Goal: Task Accomplishment & Management: Complete application form

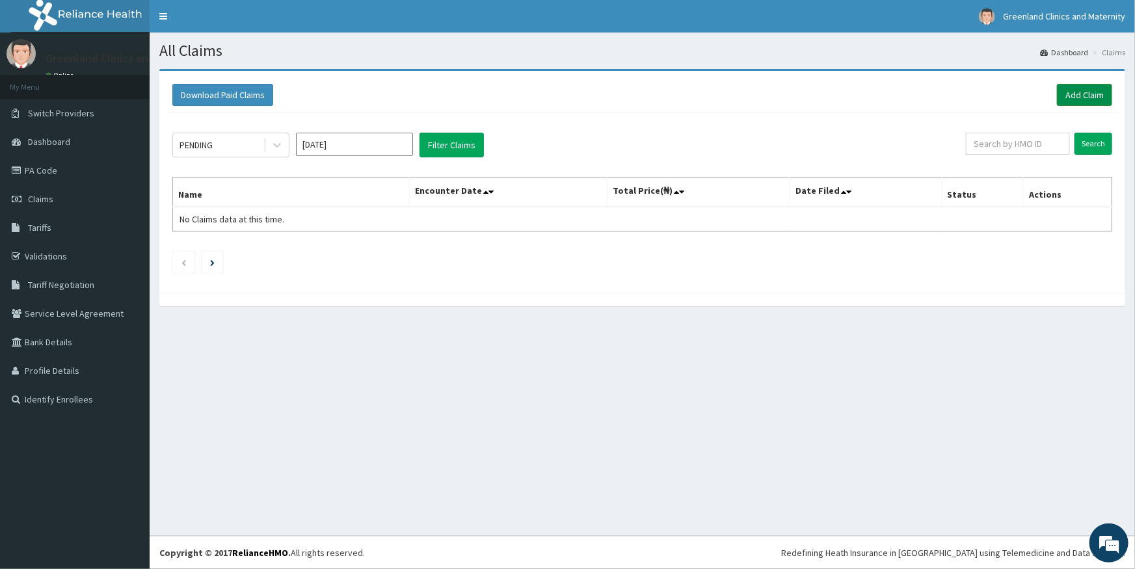
click at [1074, 98] on link "Add Claim" at bounding box center [1084, 95] width 55 height 22
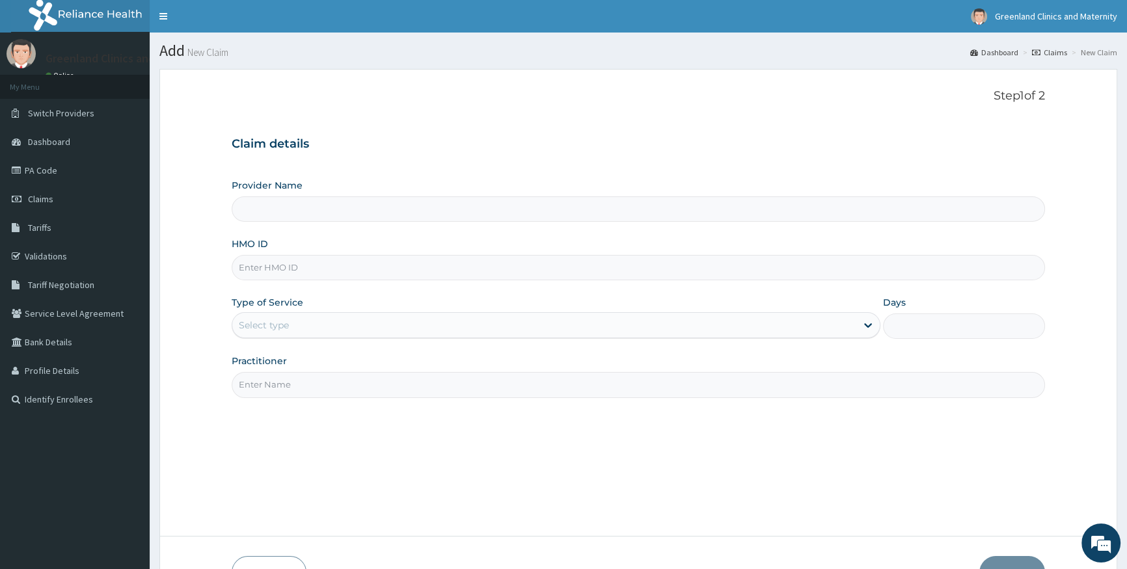
type input "Greenlands Specialist Hospital"
click at [91, 170] on link "PA Code" at bounding box center [75, 170] width 150 height 29
click at [534, 263] on input "HMO ID" at bounding box center [638, 267] width 813 height 25
type input "S"
type input "Greenlands Specialist Hospital"
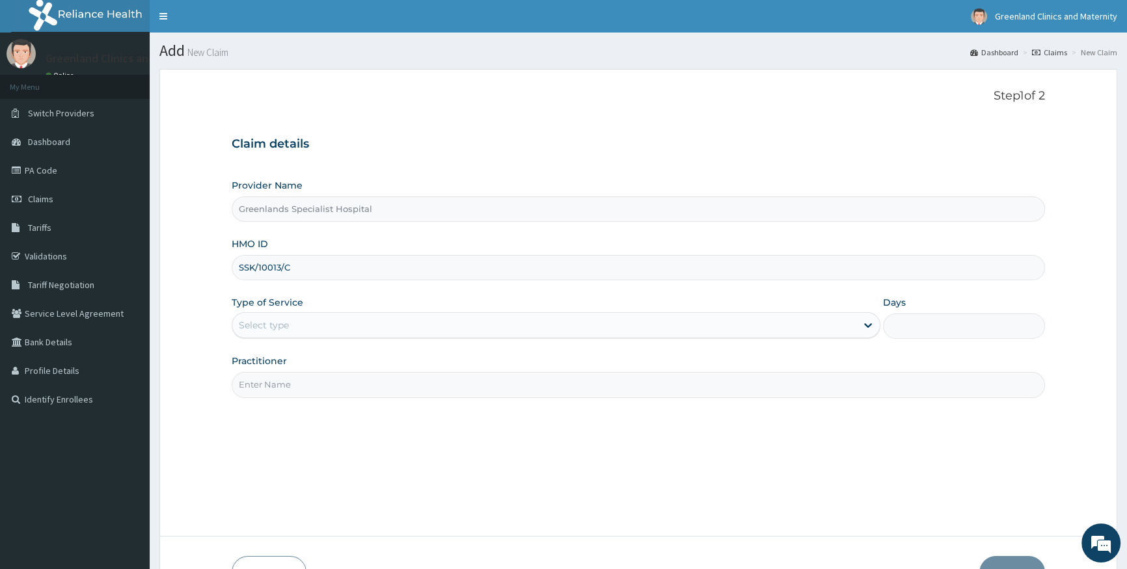
type input "SSK/10013/C"
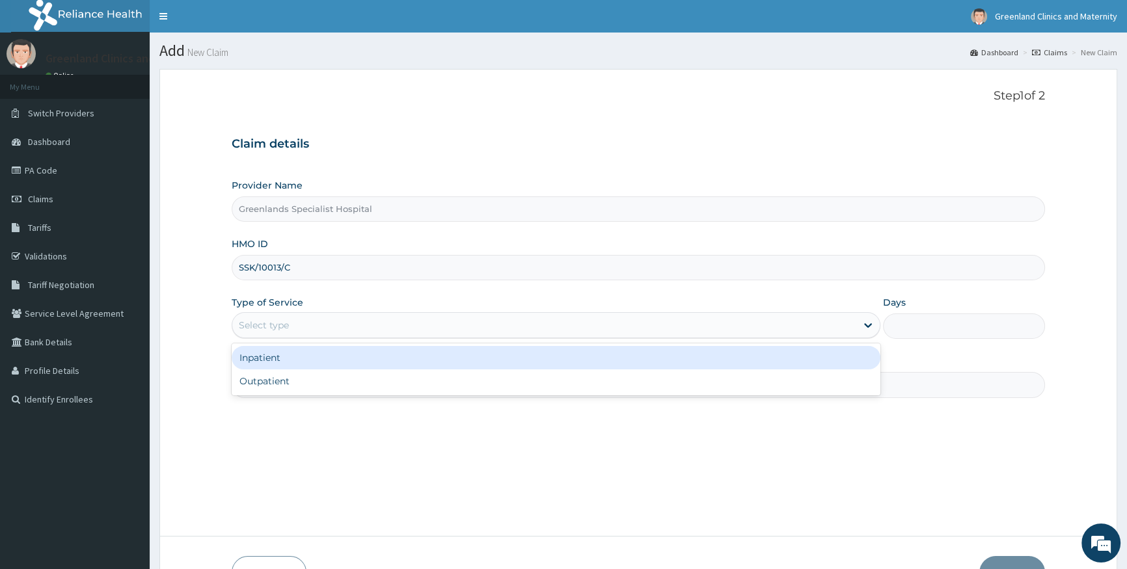
click at [343, 337] on div "Select type" at bounding box center [556, 325] width 648 height 26
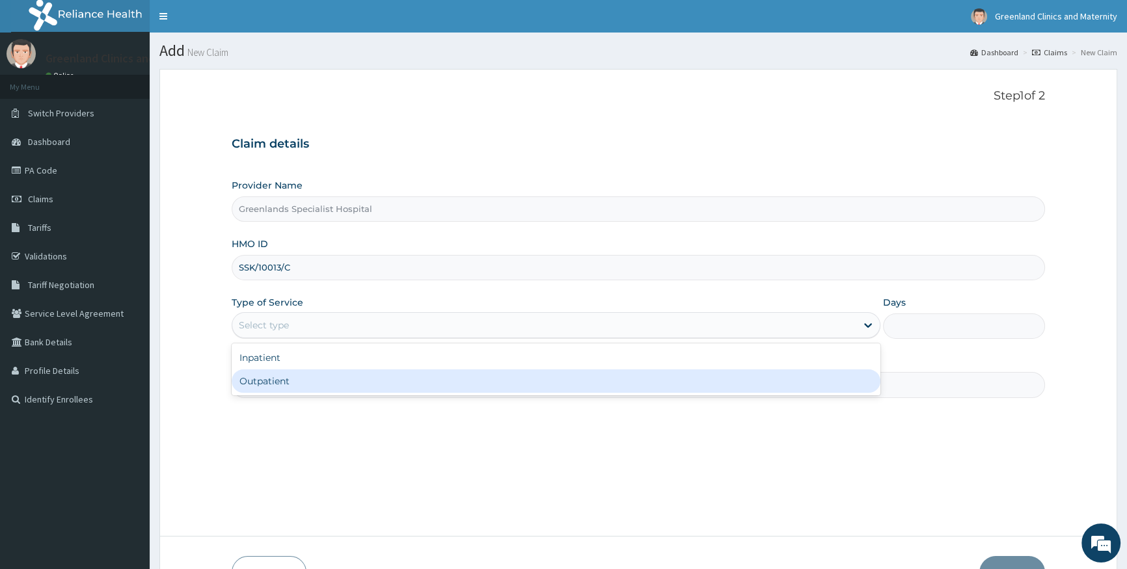
click at [345, 387] on div "Outpatient" at bounding box center [556, 381] width 648 height 23
type input "1"
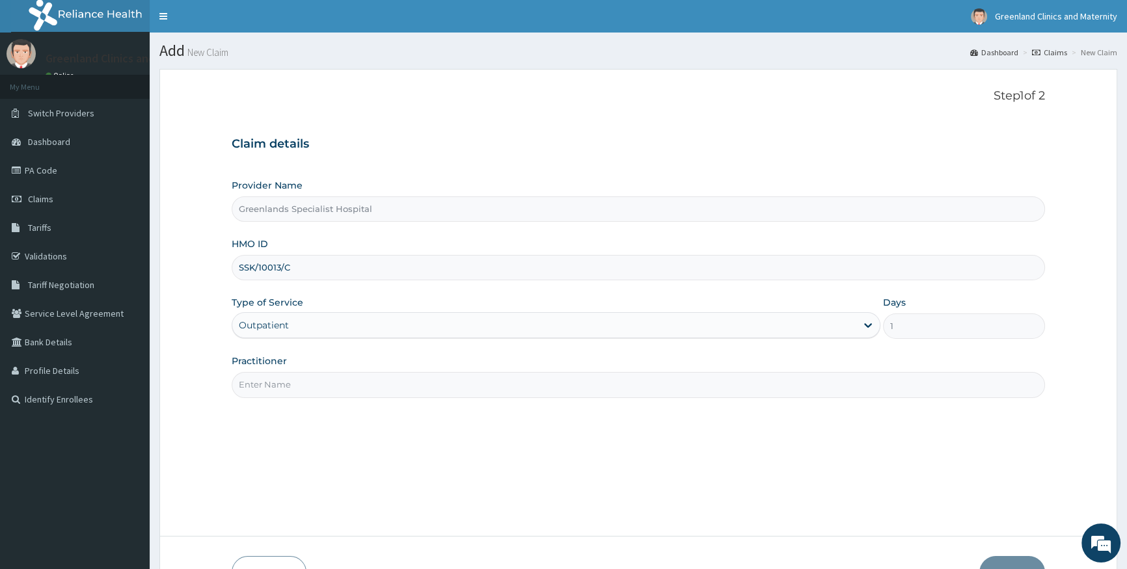
click at [341, 385] on input "Practitioner" at bounding box center [638, 384] width 813 height 25
type input "FRANK"
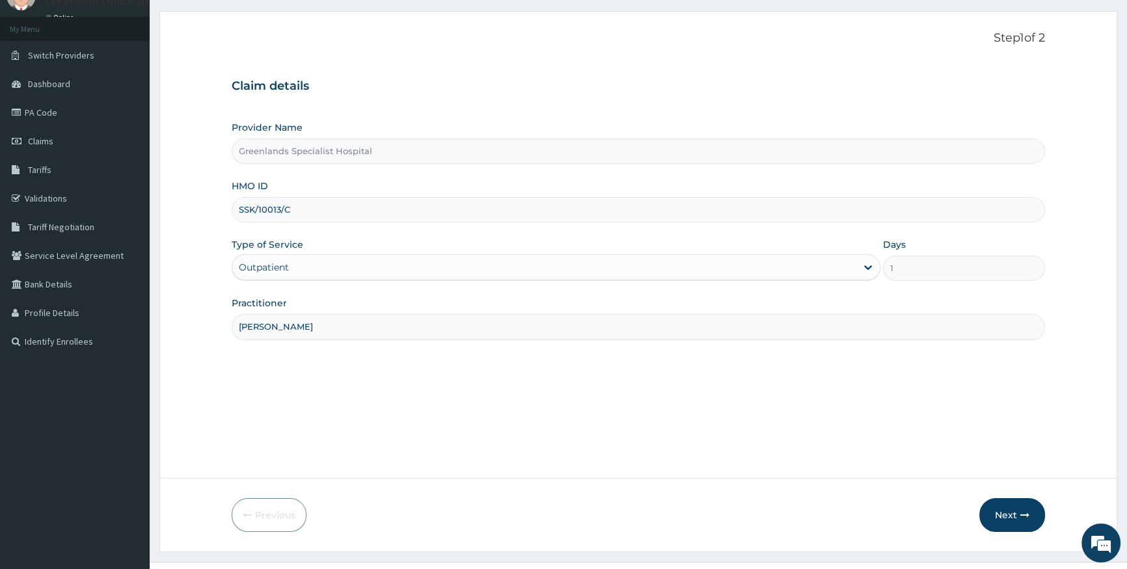
scroll to position [83, 0]
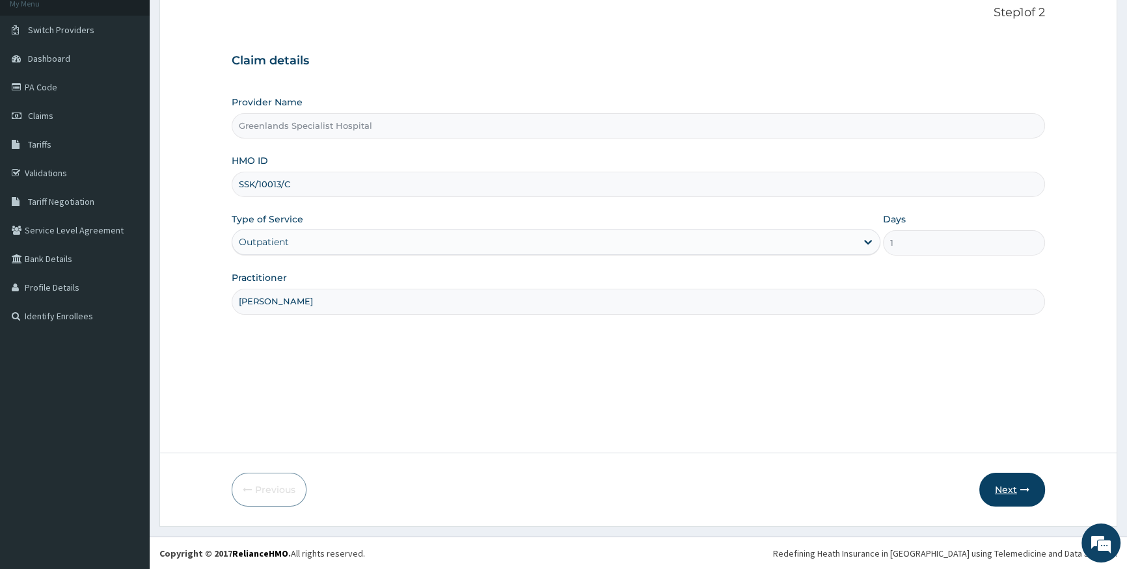
click at [1018, 476] on button "Next" at bounding box center [1012, 490] width 66 height 34
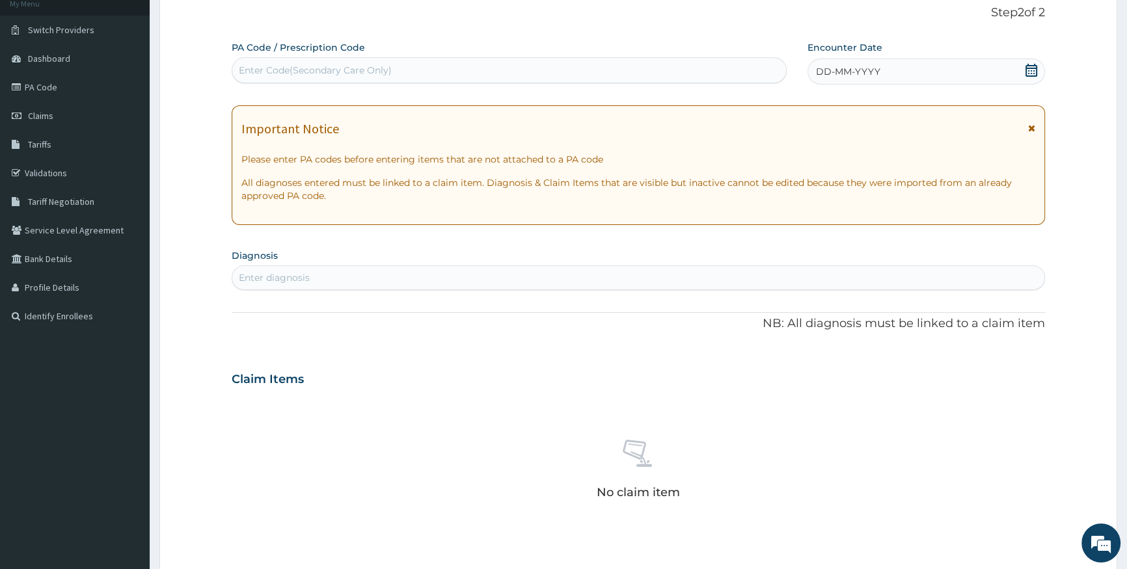
click at [1031, 71] on icon at bounding box center [1032, 70] width 12 height 13
click at [663, 75] on div "Enter Code(Secondary Care Only)" at bounding box center [508, 70] width 553 height 21
paste input "PA/28A658"
type input "PA/28A658"
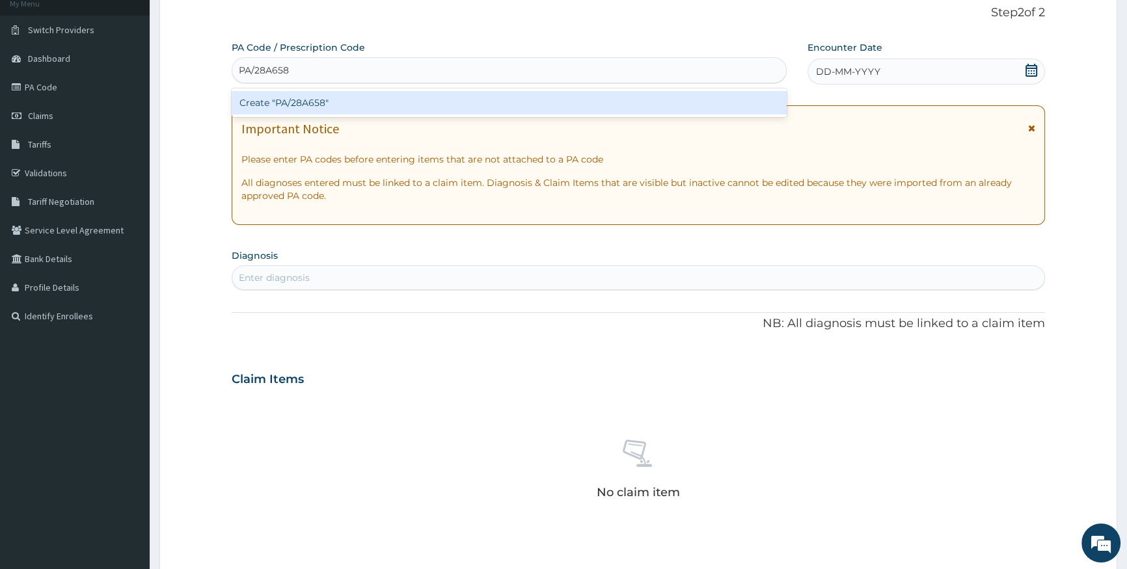
click at [679, 98] on div "Create "PA/28A658"" at bounding box center [509, 102] width 554 height 23
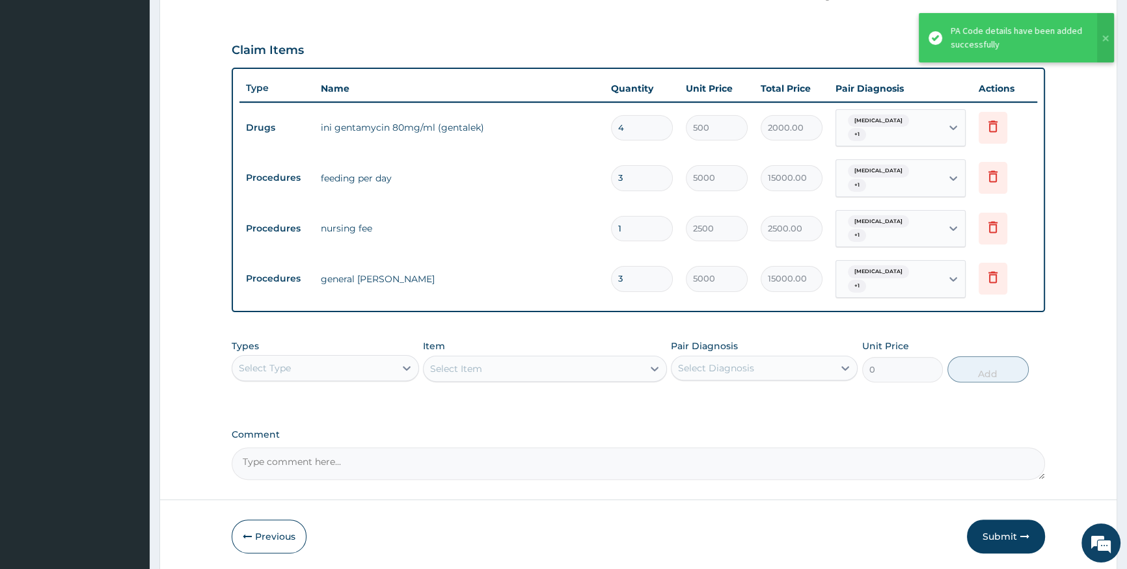
scroll to position [441, 0]
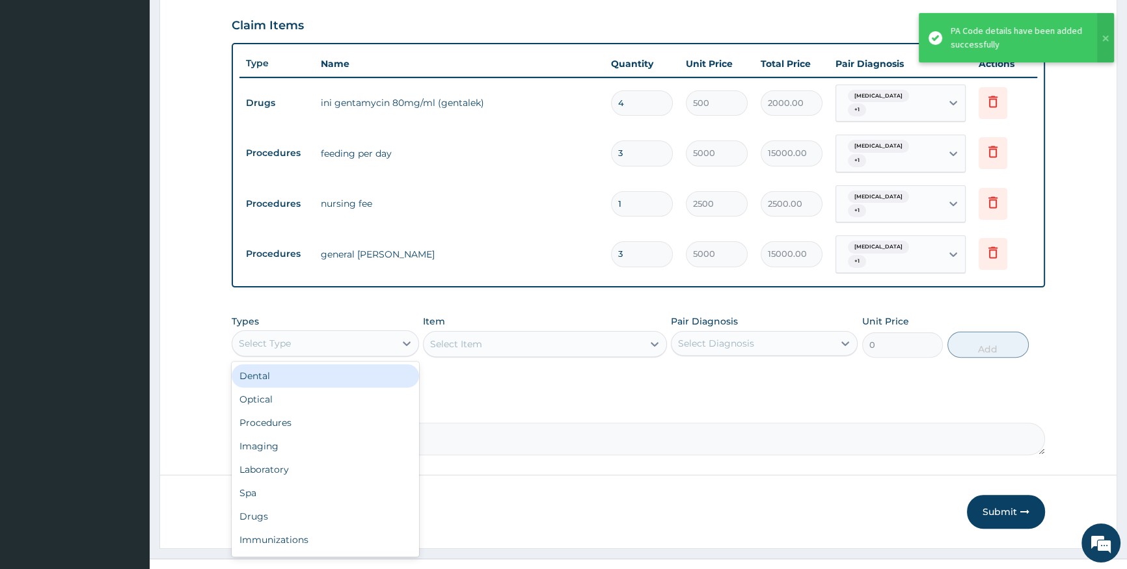
click at [331, 333] on div "Select Type" at bounding box center [313, 343] width 162 height 21
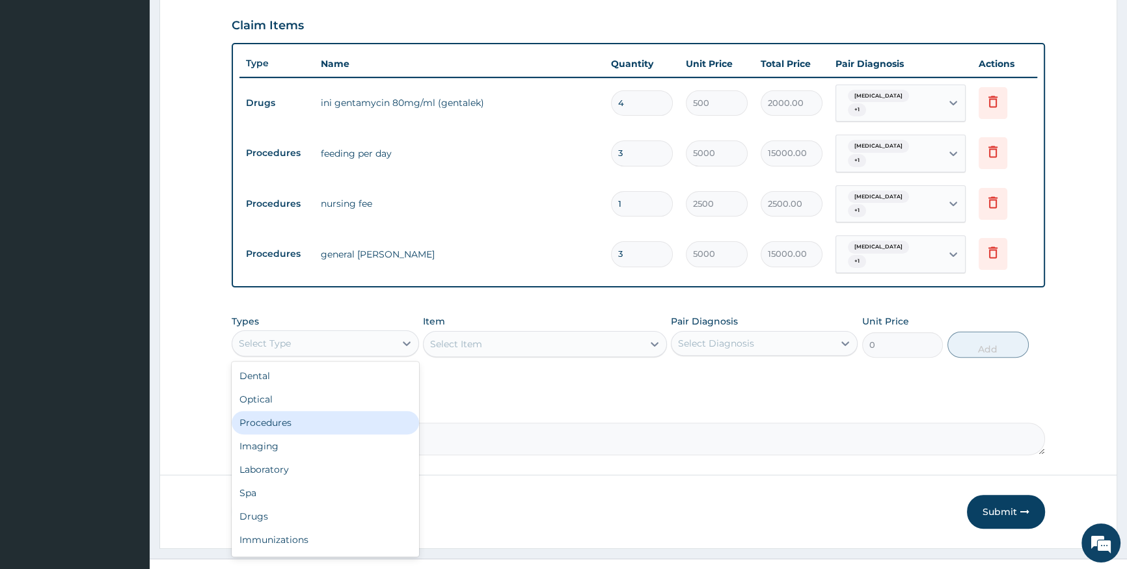
click at [334, 411] on div "Procedures" at bounding box center [325, 422] width 187 height 23
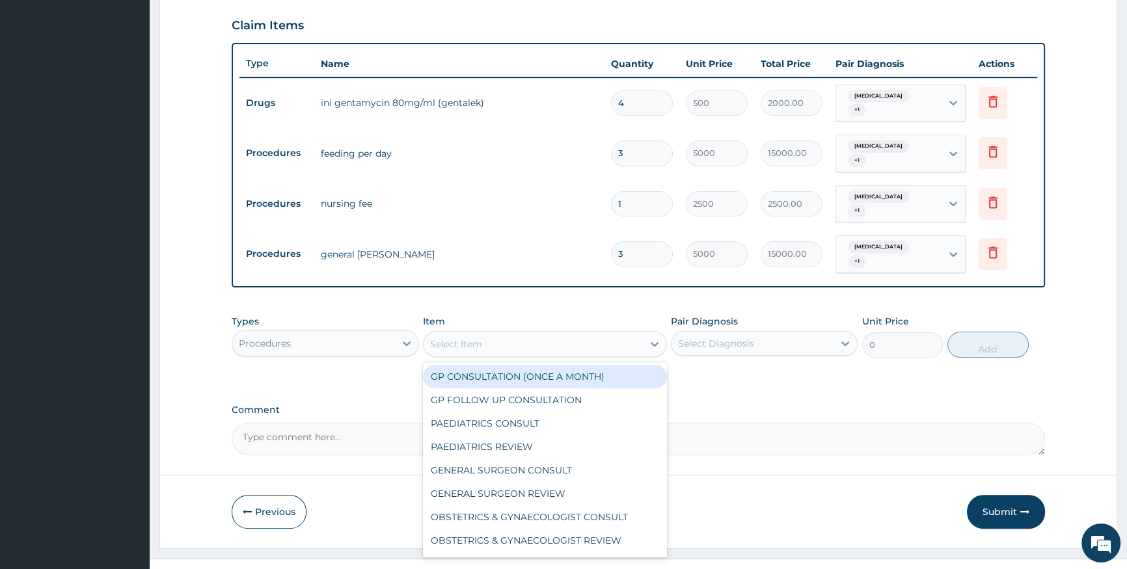
click at [631, 334] on div "Select Item" at bounding box center [533, 344] width 219 height 21
click at [642, 365] on div "GP CONSULTATION (ONCE A MONTH)" at bounding box center [545, 376] width 244 height 23
type input "2000"
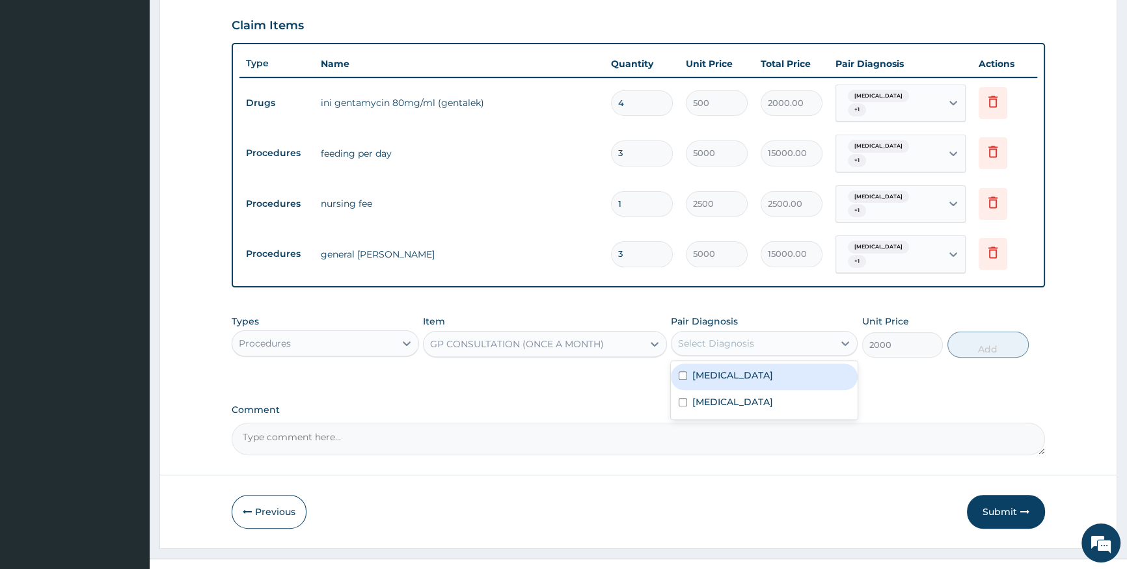
click at [742, 337] on div "Select Diagnosis" at bounding box center [716, 343] width 76 height 13
click at [739, 364] on div "[MEDICAL_DATA]" at bounding box center [764, 377] width 187 height 27
checkbox input "true"
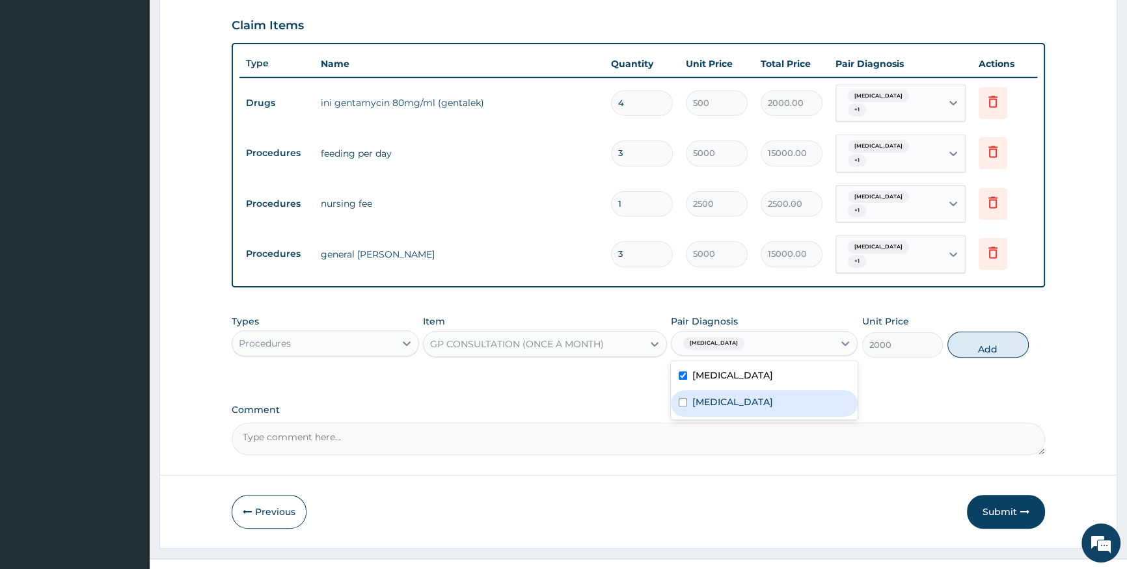
click at [735, 390] on div "[MEDICAL_DATA]" at bounding box center [764, 403] width 187 height 27
checkbox input "true"
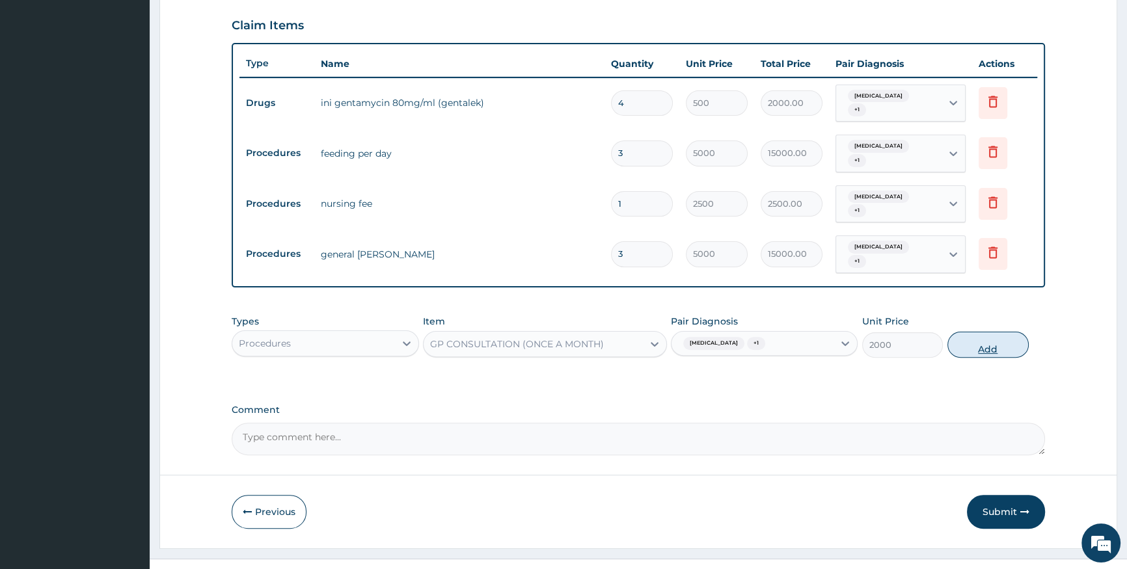
click at [983, 332] on button "Add" at bounding box center [987, 345] width 81 height 26
type input "0"
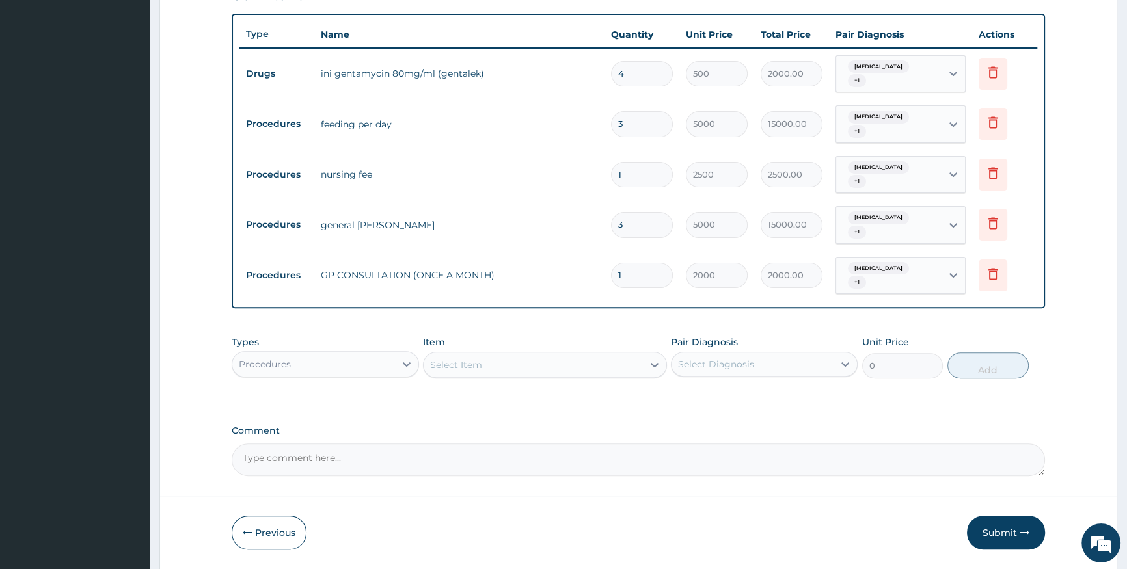
scroll to position [487, 0]
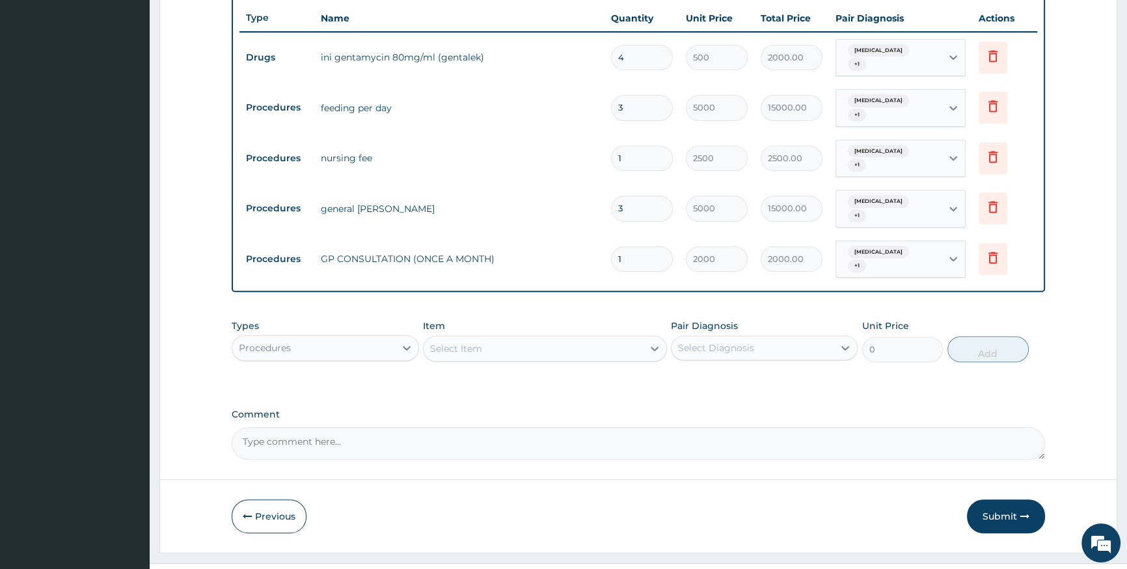
click at [479, 338] on div "Select Item" at bounding box center [533, 348] width 219 height 21
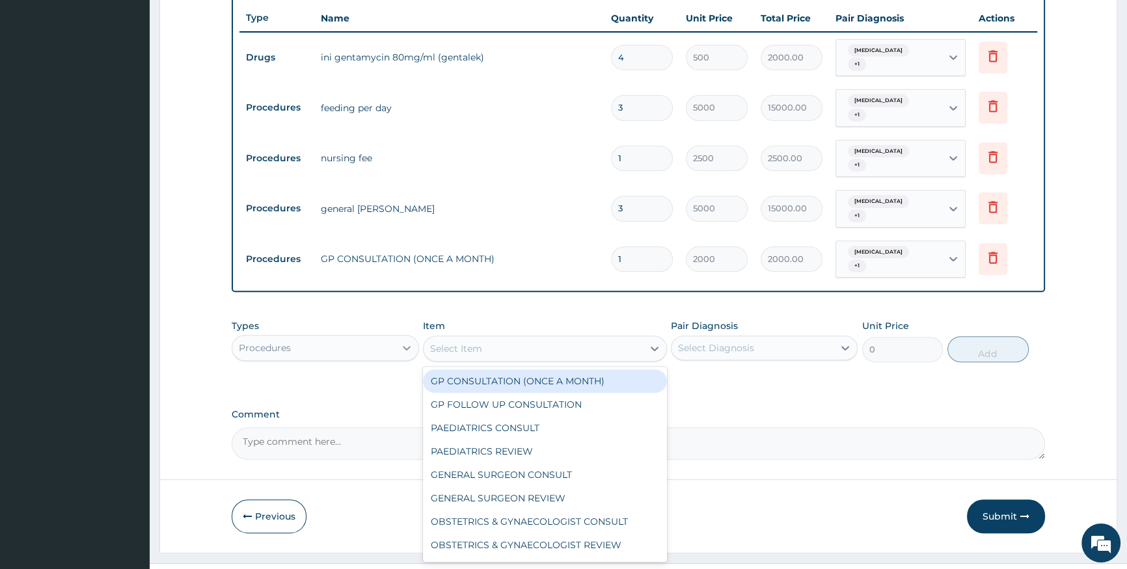
click at [415, 336] on div at bounding box center [406, 347] width 23 height 23
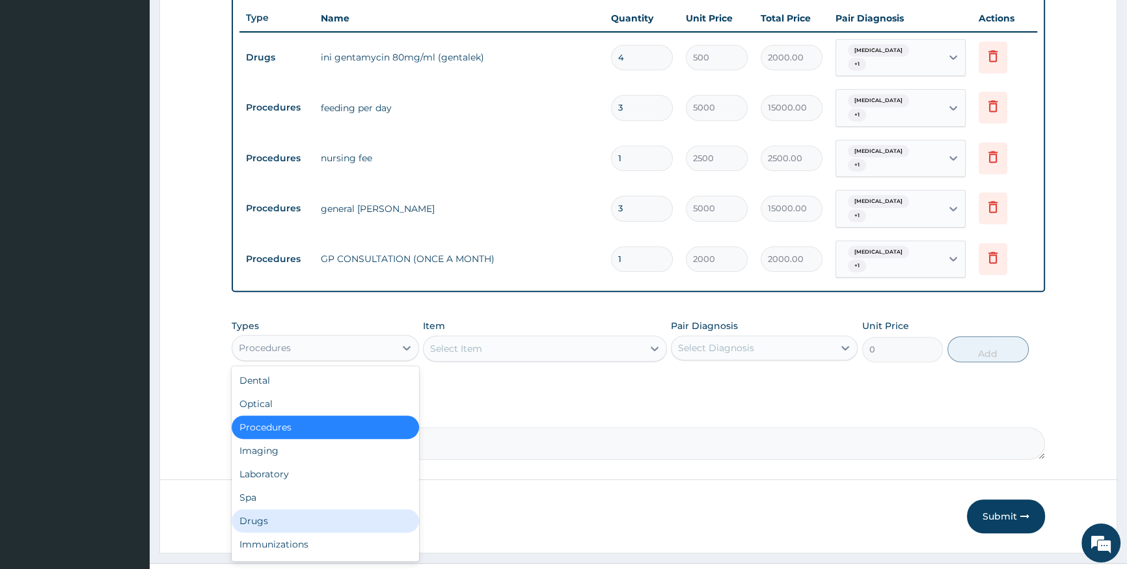
click at [310, 510] on div "Drugs" at bounding box center [325, 521] width 187 height 23
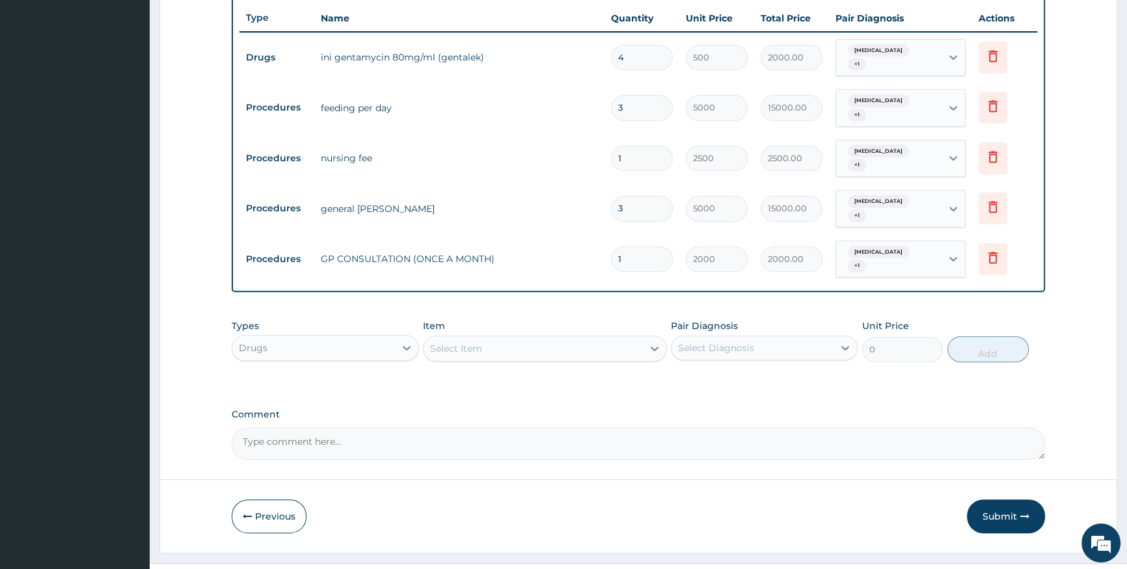
click at [521, 338] on div "Select Item" at bounding box center [533, 348] width 219 height 21
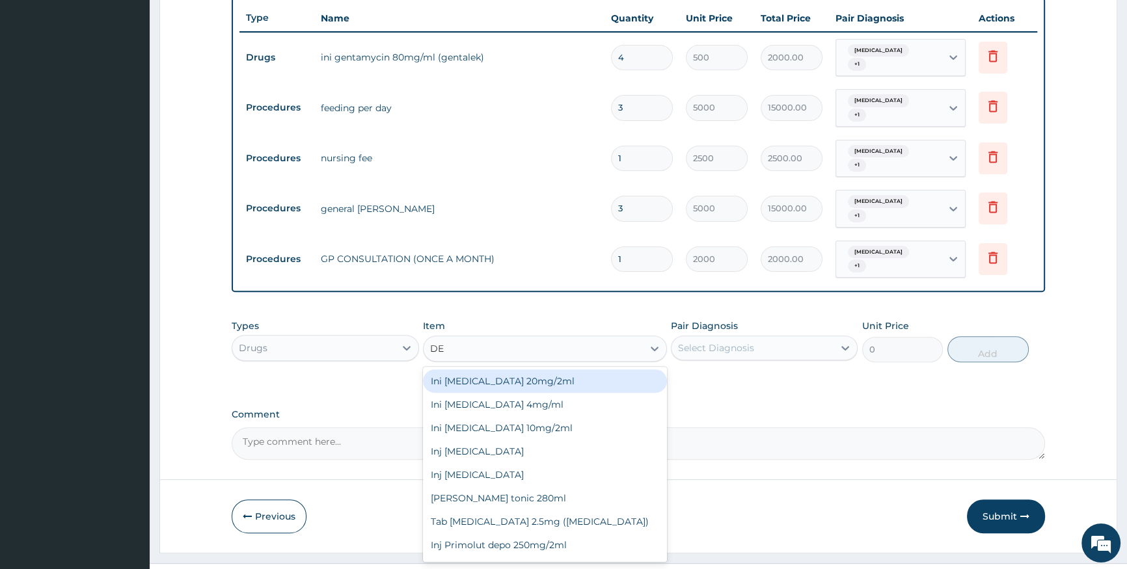
type input "DEX"
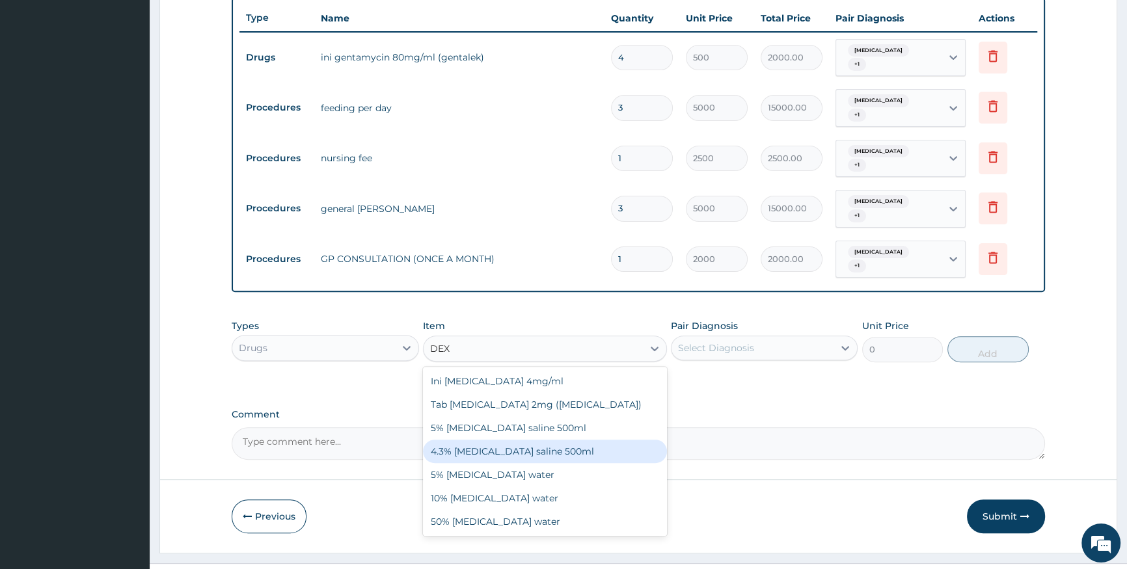
click at [552, 440] on div "4.3% [MEDICAL_DATA] saline 500ml" at bounding box center [545, 451] width 244 height 23
type input "1500"
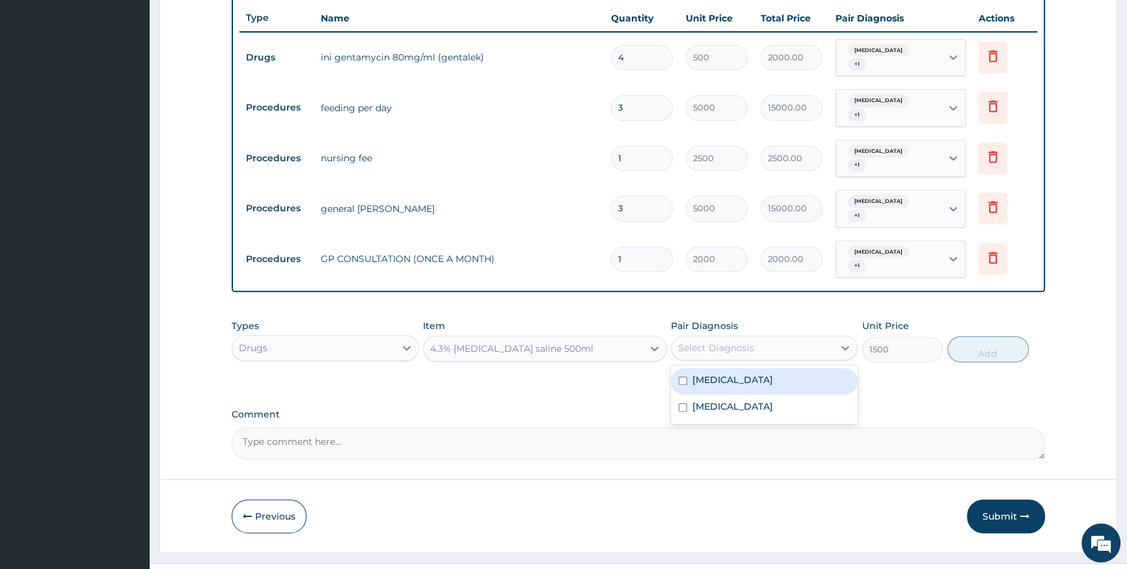
click at [749, 342] on div "Select Diagnosis" at bounding box center [716, 348] width 76 height 13
click at [746, 368] on div "[MEDICAL_DATA]" at bounding box center [764, 381] width 187 height 27
checkbox input "false"
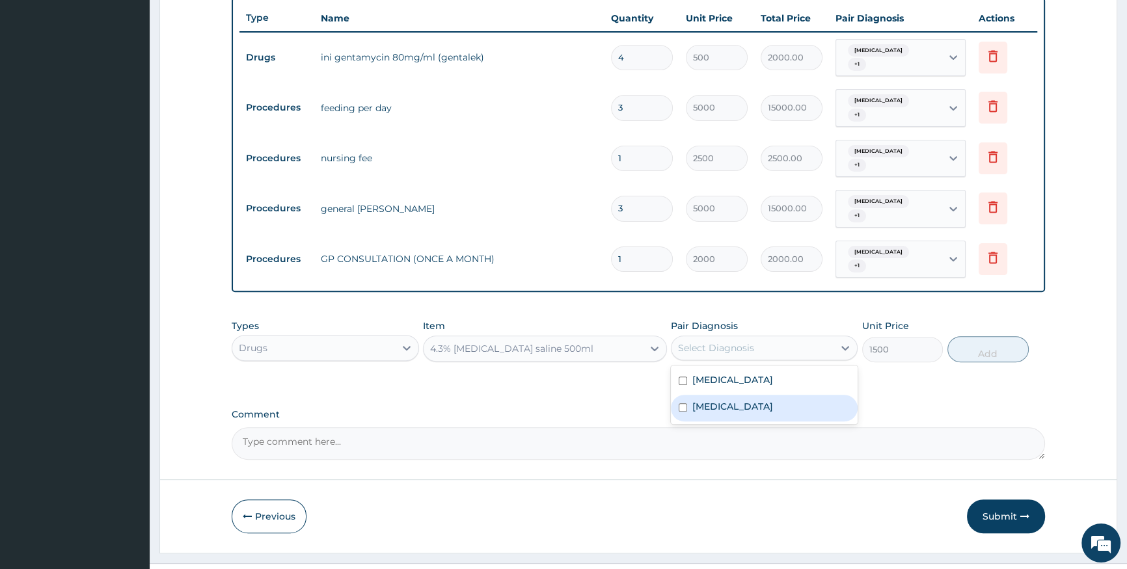
click at [744, 395] on div "[MEDICAL_DATA]" at bounding box center [764, 408] width 187 height 27
checkbox input "true"
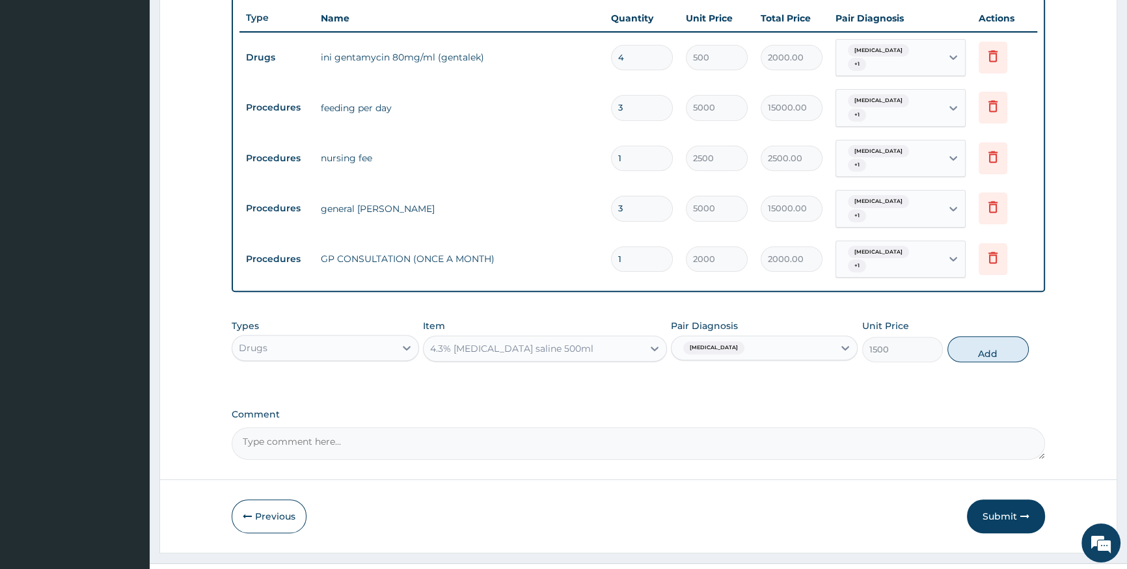
click at [999, 336] on button "Add" at bounding box center [987, 349] width 81 height 26
type input "0"
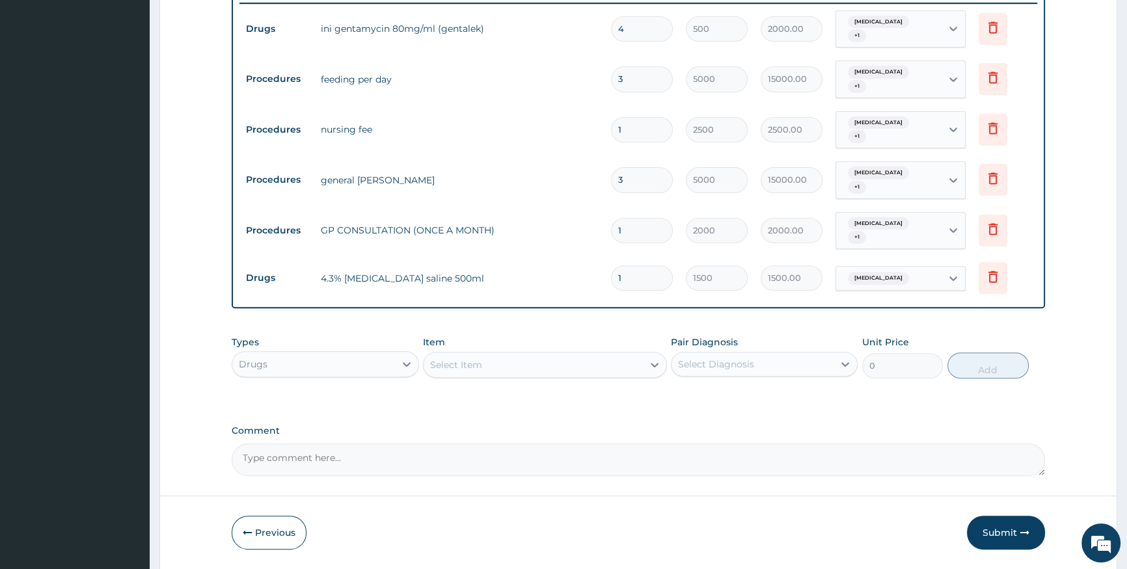
scroll to position [532, 0]
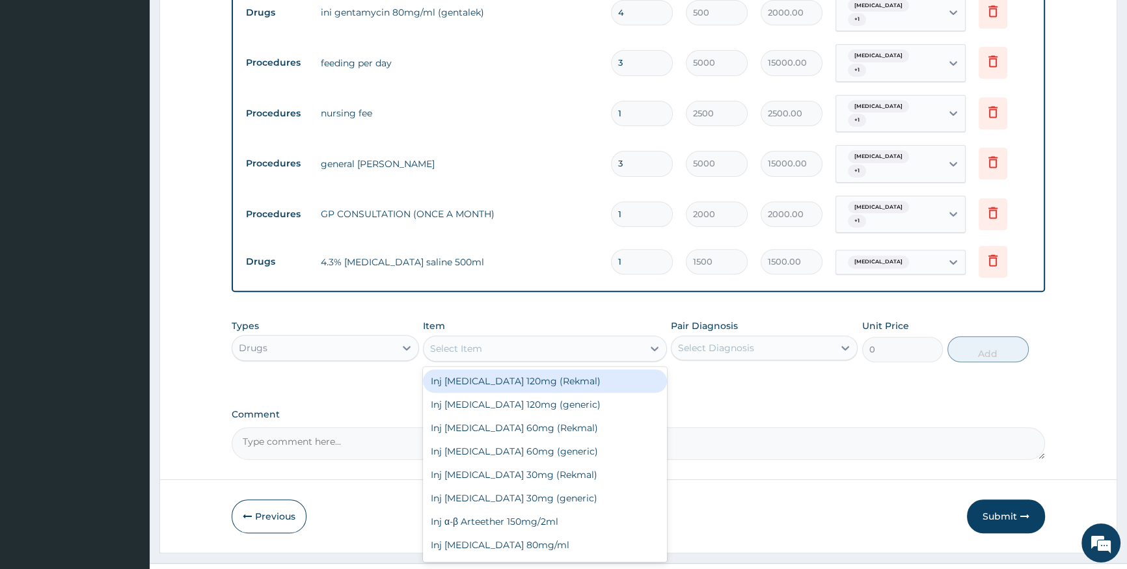
click at [444, 338] on div "Select Item" at bounding box center [533, 348] width 219 height 21
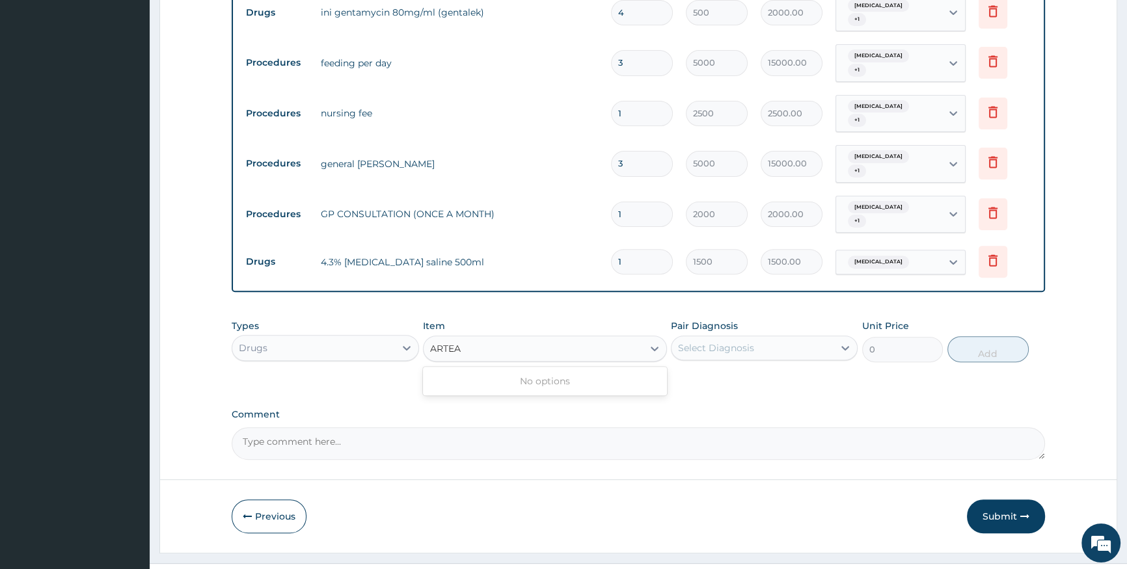
type input "ARTE"
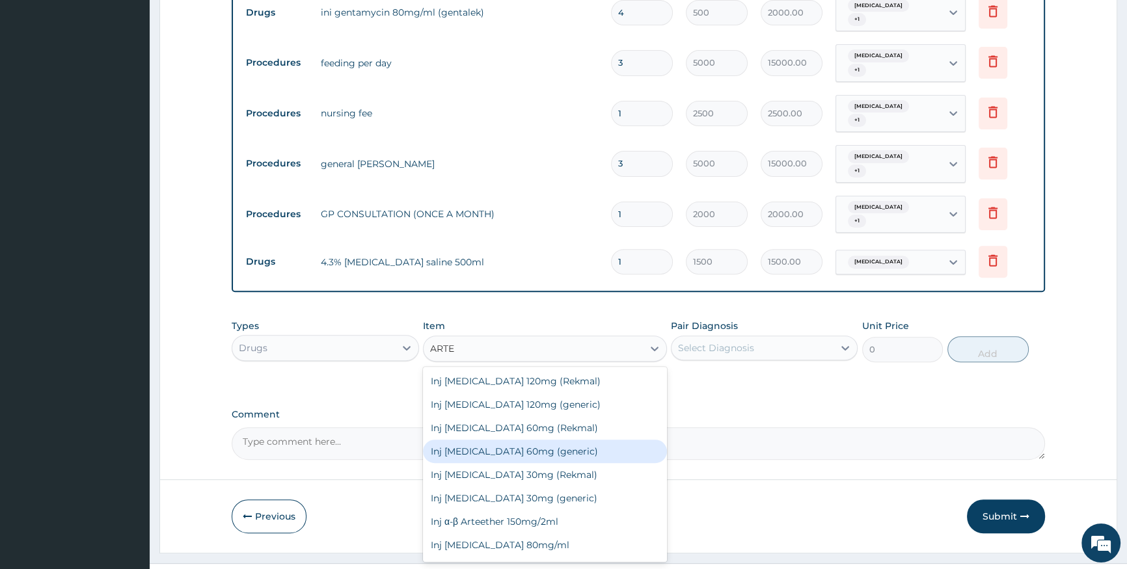
click at [511, 440] on div "Inj [MEDICAL_DATA] 60mg (generic)" at bounding box center [545, 451] width 244 height 23
type input "1000"
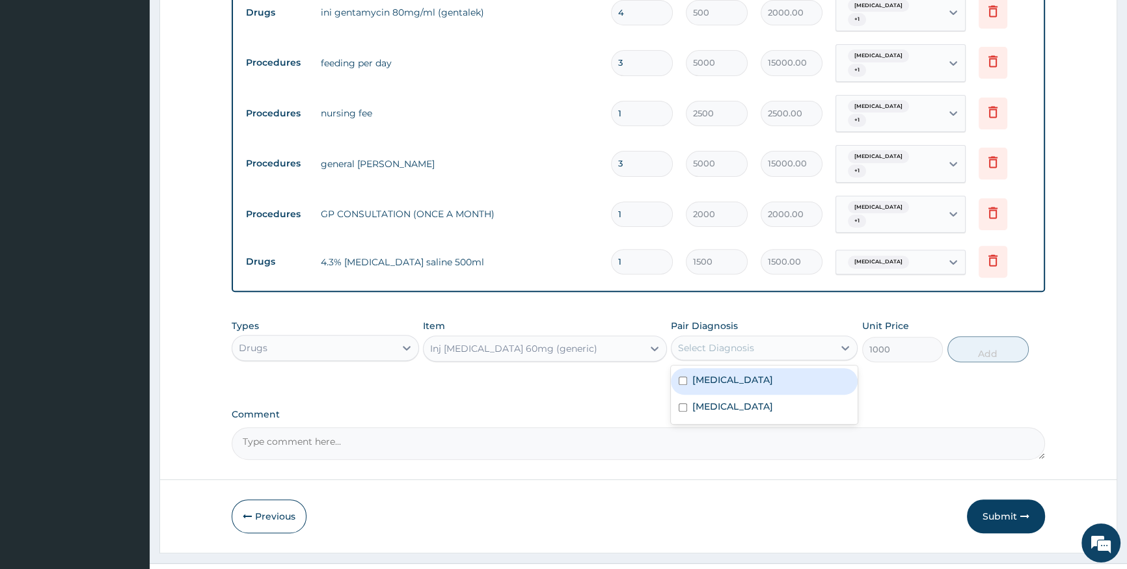
click at [696, 342] on div "Select Diagnosis" at bounding box center [716, 348] width 76 height 13
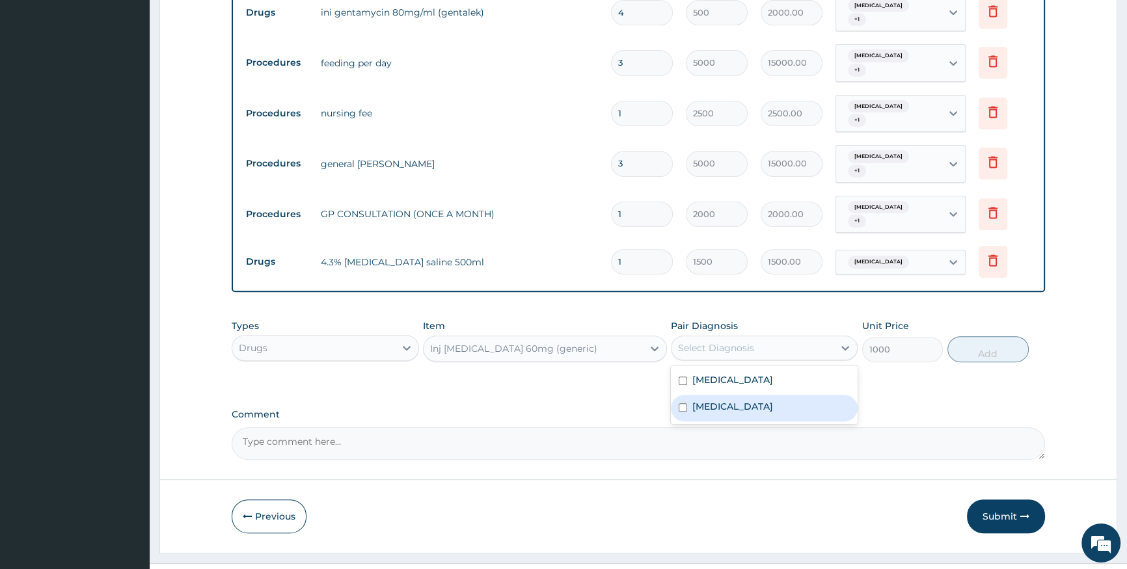
drag, startPoint x: 705, startPoint y: 379, endPoint x: 719, endPoint y: 373, distance: 15.5
click at [705, 400] on label "[MEDICAL_DATA]" at bounding box center [732, 406] width 81 height 13
checkbox input "true"
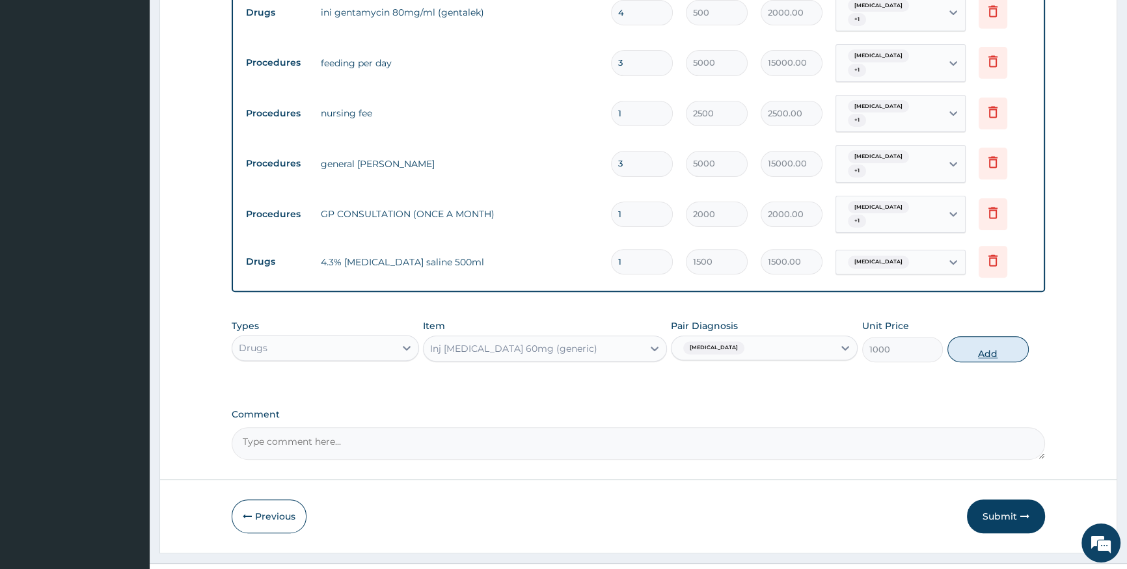
click at [965, 336] on button "Add" at bounding box center [987, 349] width 81 height 26
type input "0"
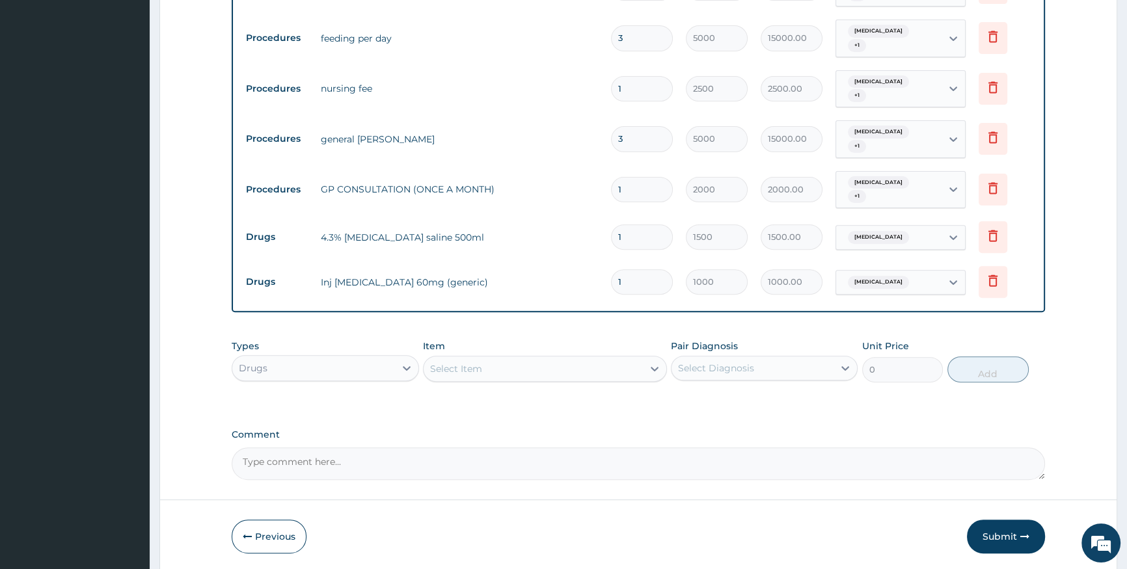
scroll to position [577, 0]
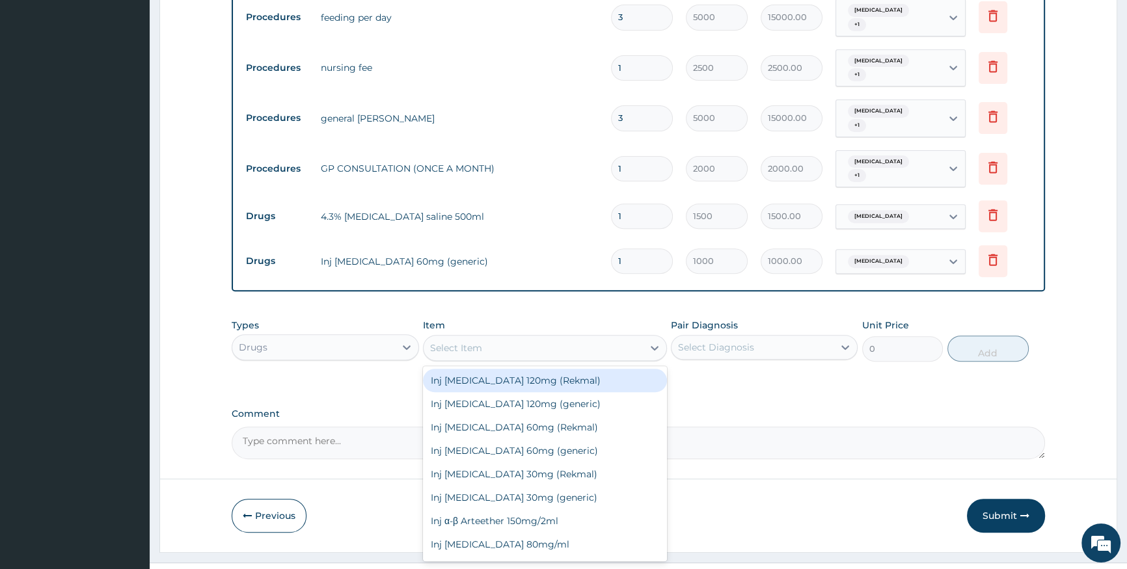
click at [474, 338] on div "Select Item" at bounding box center [533, 348] width 219 height 21
type input "CEF"
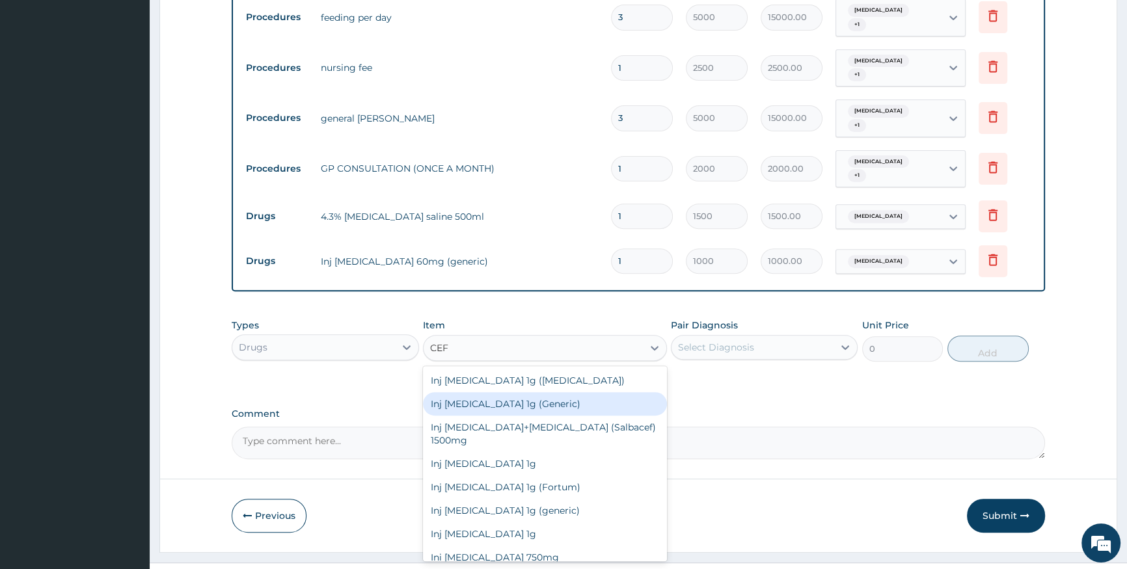
click at [475, 392] on div "Inj [MEDICAL_DATA] 1g (Generic)" at bounding box center [545, 403] width 244 height 23
type input "800"
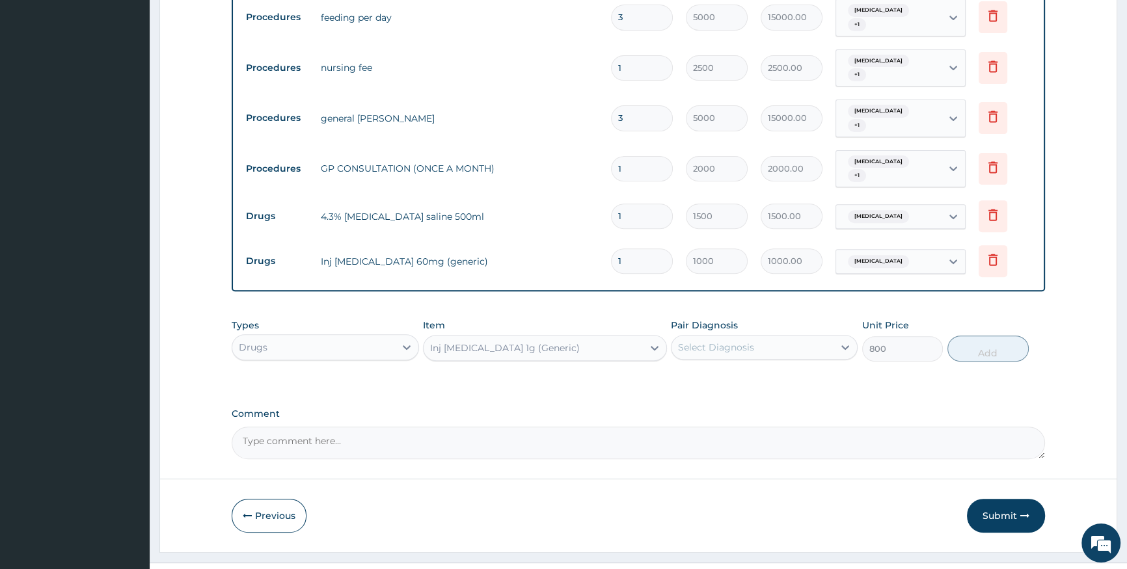
click at [777, 337] on div "Select Diagnosis" at bounding box center [753, 347] width 162 height 21
click at [738, 368] on div "[MEDICAL_DATA]" at bounding box center [764, 381] width 187 height 27
checkbox input "true"
click at [1001, 336] on button "Add" at bounding box center [987, 349] width 81 height 26
type input "0"
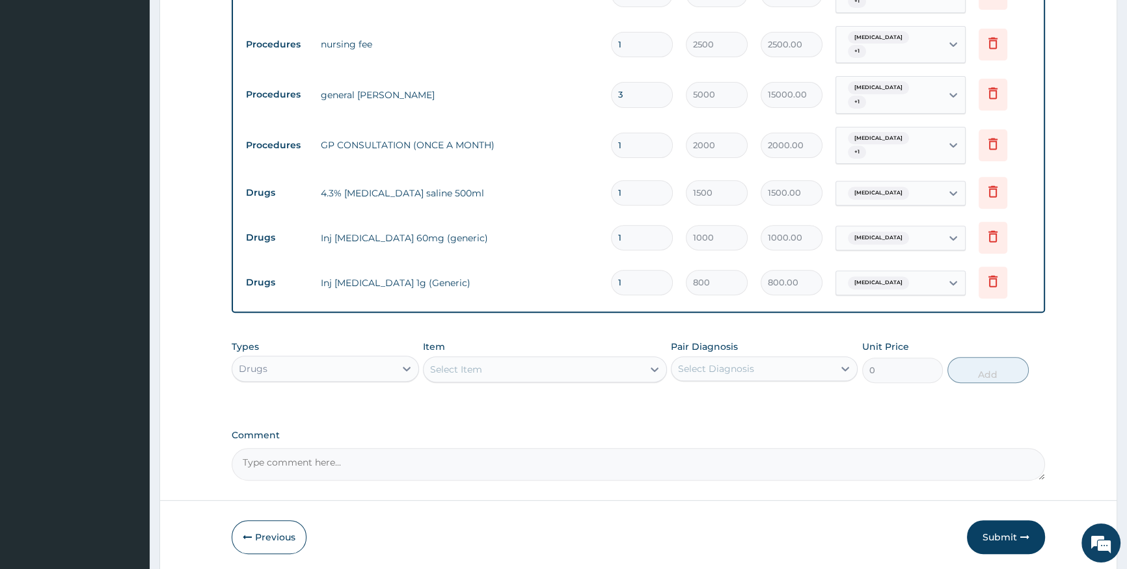
scroll to position [622, 0]
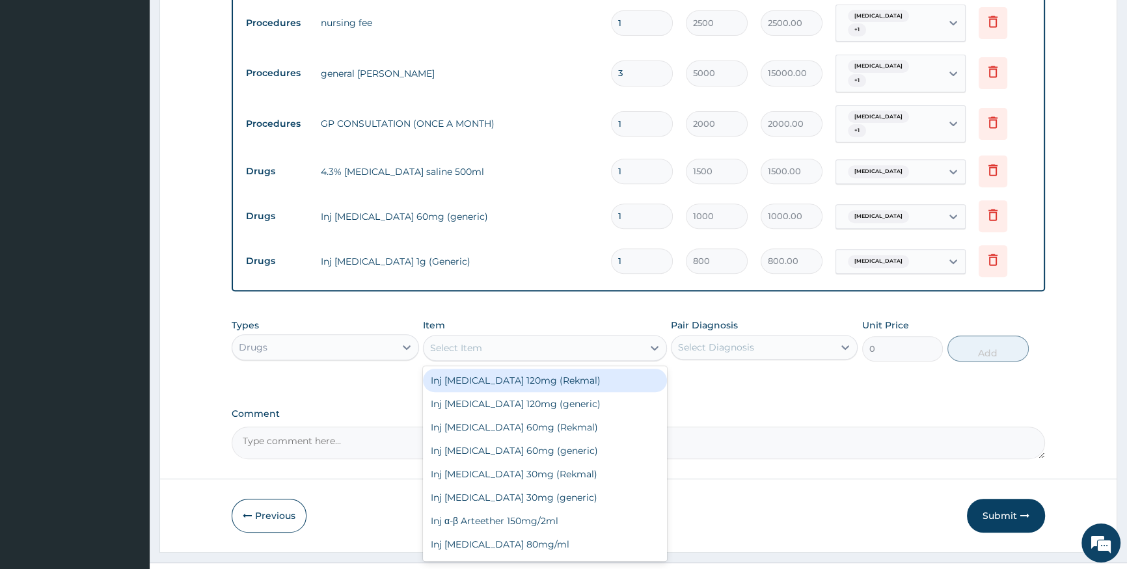
click at [457, 338] on div "Select Item" at bounding box center [533, 348] width 219 height 21
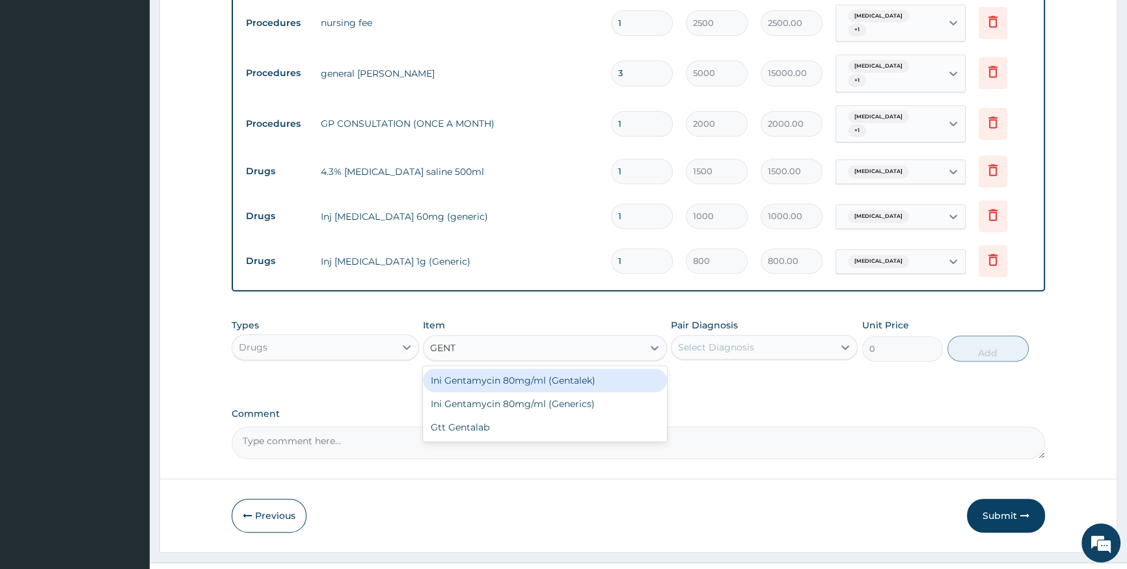
type input "GENTA"
click at [475, 369] on div "Ini Gentamycin 80mg/ml (Gentalek)" at bounding box center [545, 380] width 244 height 23
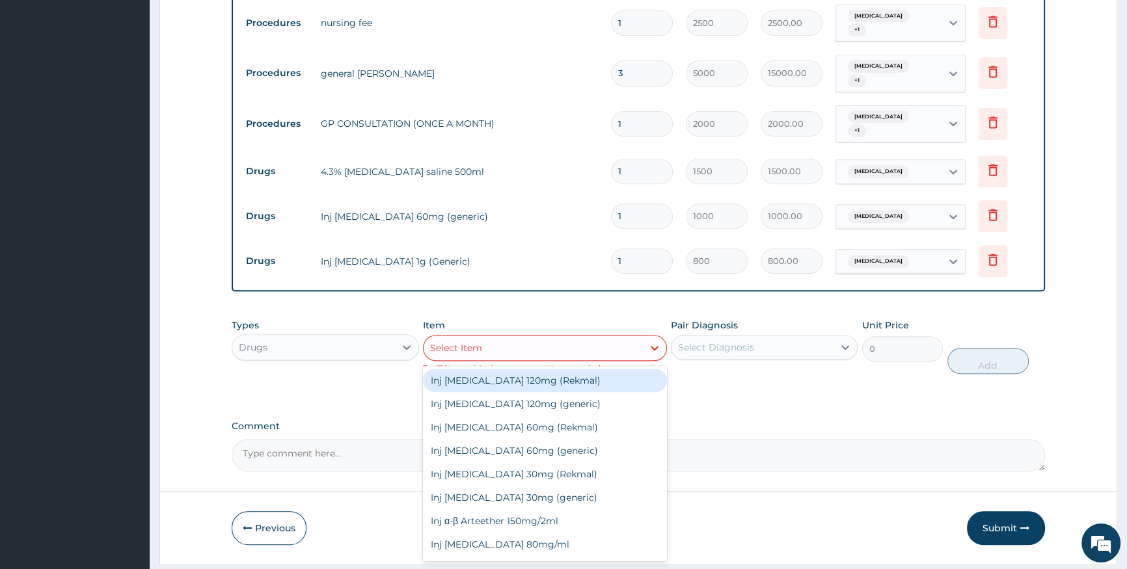
click at [475, 342] on div "Select Item" at bounding box center [456, 348] width 52 height 13
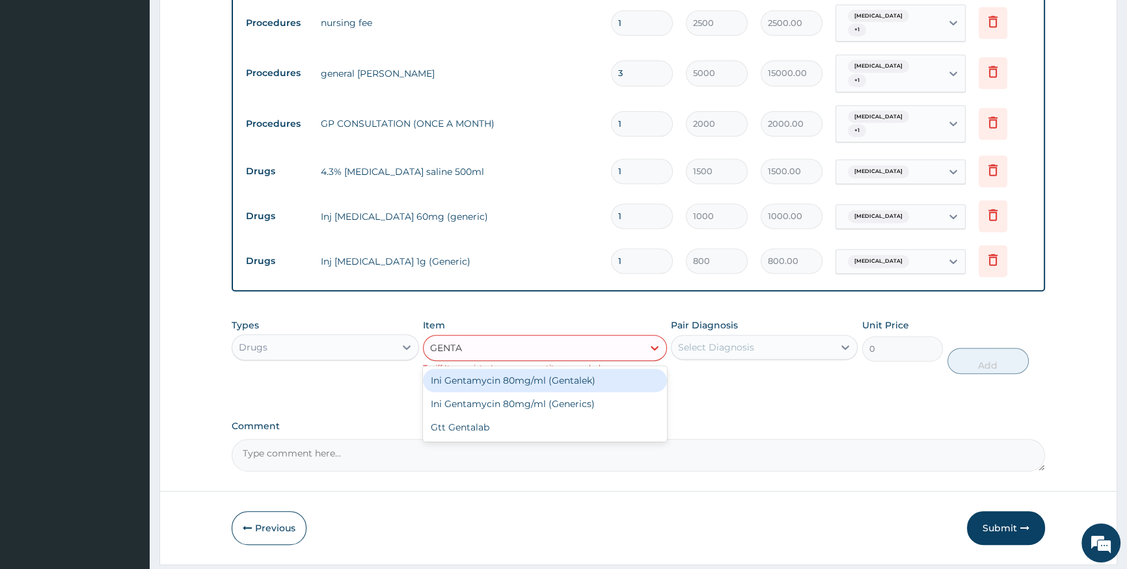
type input "GENTAL"
click at [531, 369] on div "Ini Gentamycin 80mg/ml (Gentalek)" at bounding box center [545, 380] width 244 height 23
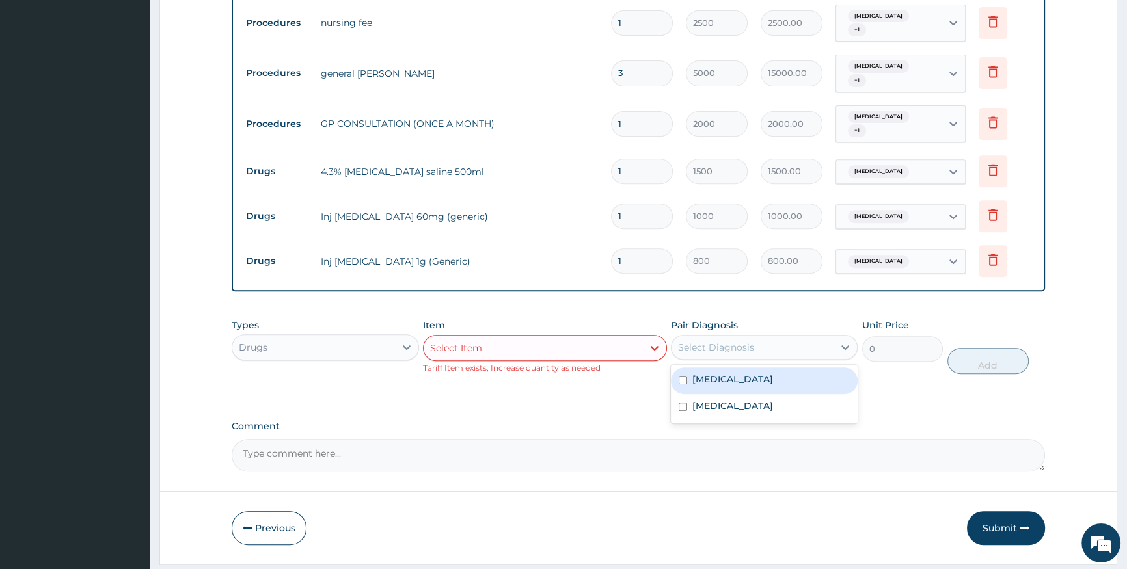
click at [767, 337] on div "Select Diagnosis" at bounding box center [753, 347] width 162 height 21
click at [765, 368] on div "[MEDICAL_DATA]" at bounding box center [764, 381] width 187 height 27
checkbox input "true"
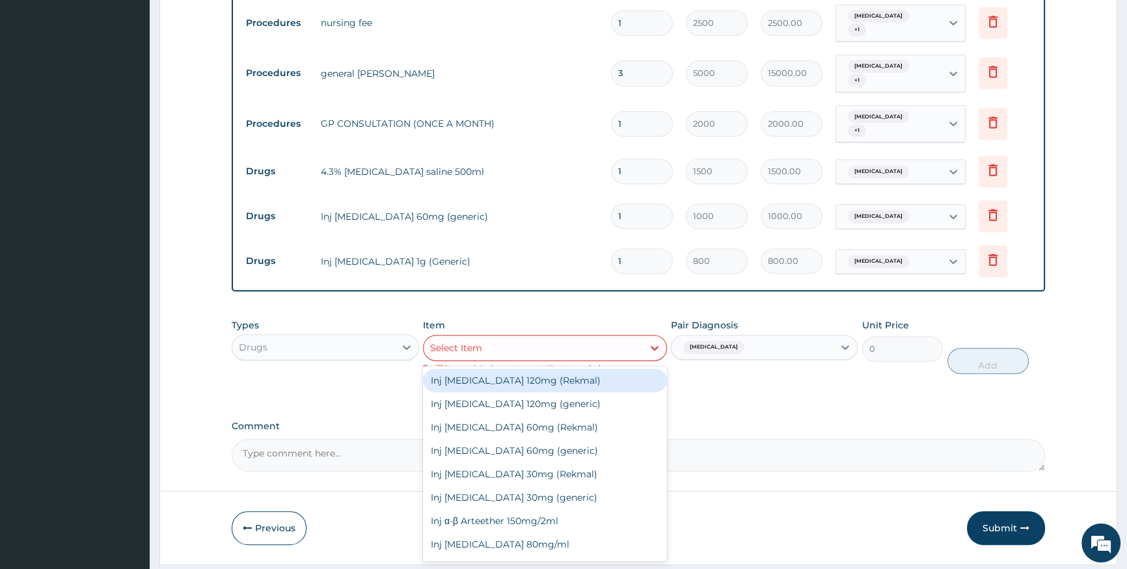
click at [547, 338] on div "Select Item" at bounding box center [533, 348] width 219 height 21
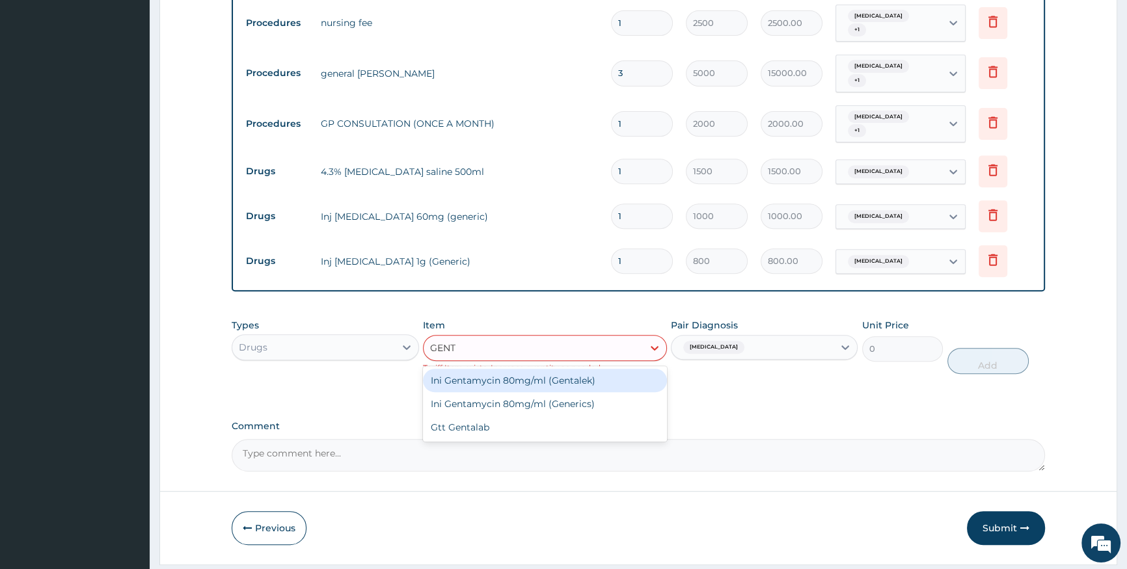
type input "GENTA"
click at [506, 369] on div "Ini Gentamycin 80mg/ml (Gentalek)" at bounding box center [545, 380] width 244 height 23
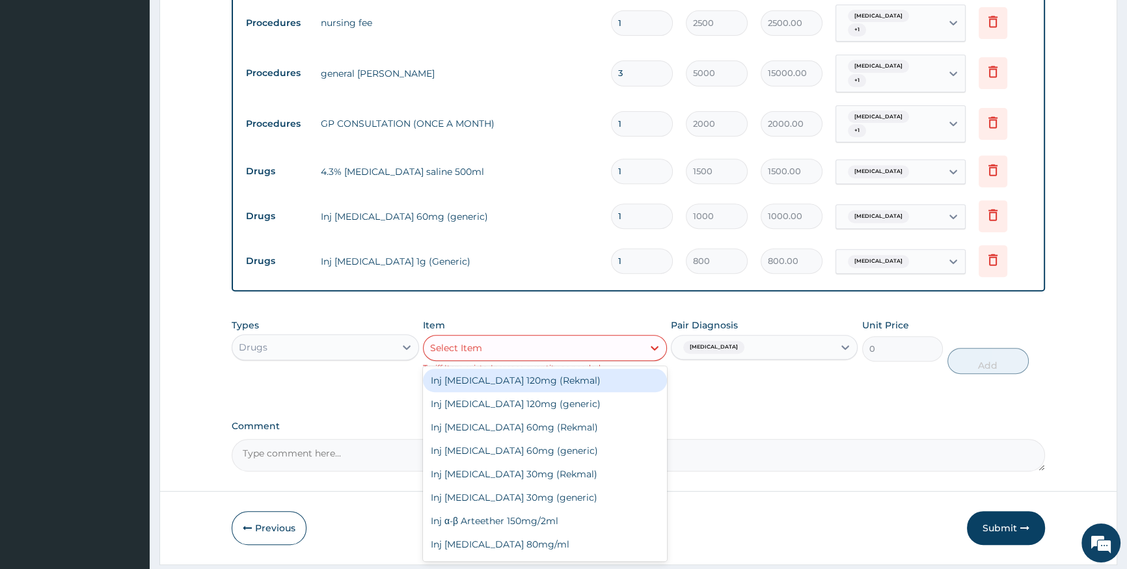
click at [504, 338] on div "Select Item" at bounding box center [533, 348] width 219 height 21
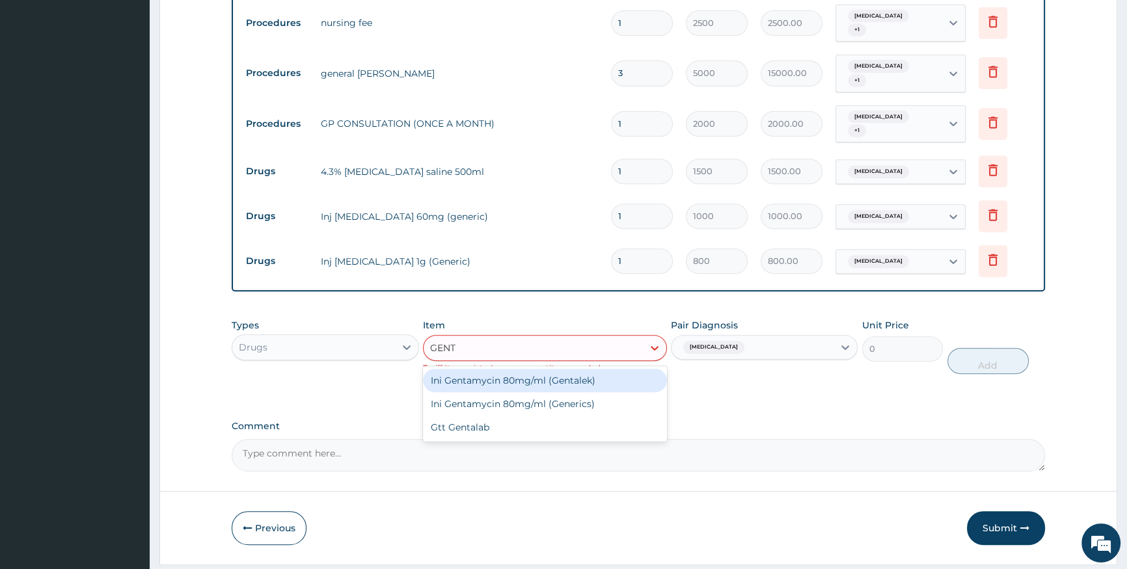
type input "GENTA"
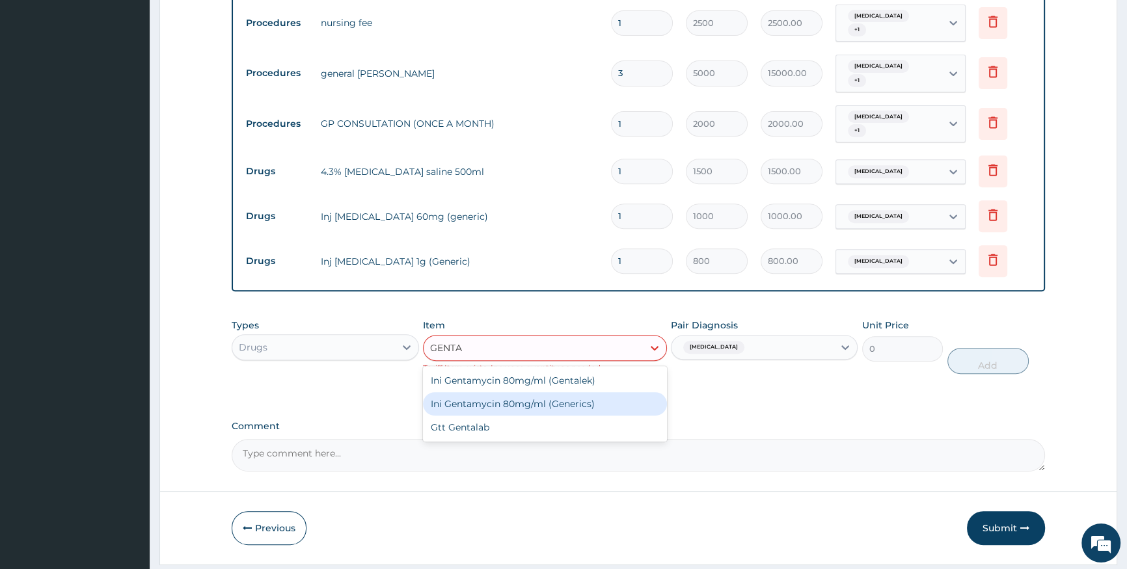
click at [527, 392] on div "Ini Gentamycin 80mg/ml (Generics)" at bounding box center [545, 403] width 244 height 23
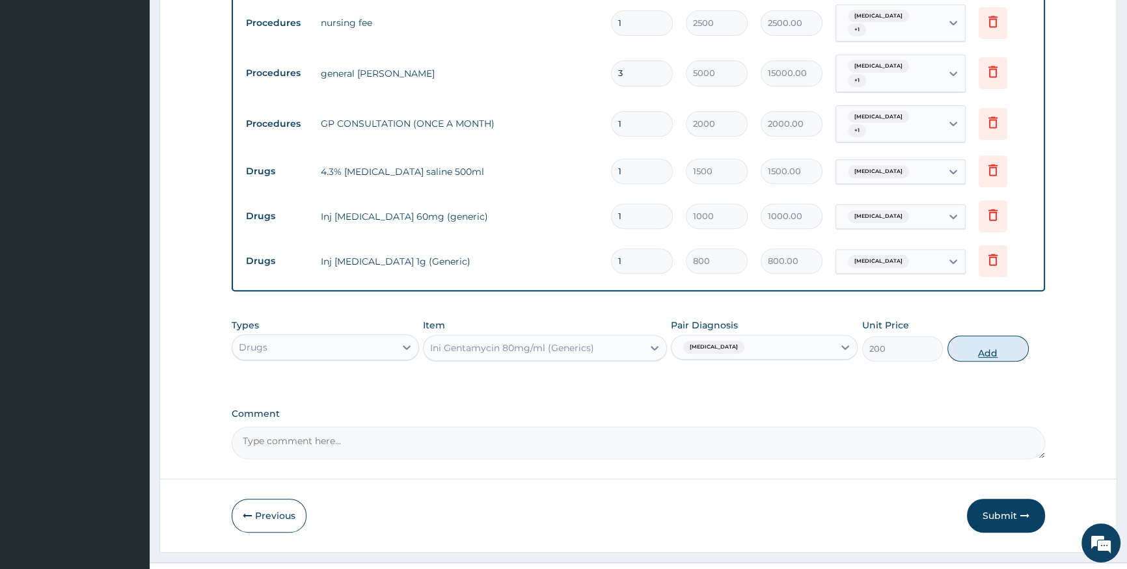
click at [966, 336] on button "Add" at bounding box center [987, 349] width 81 height 26
type input "0"
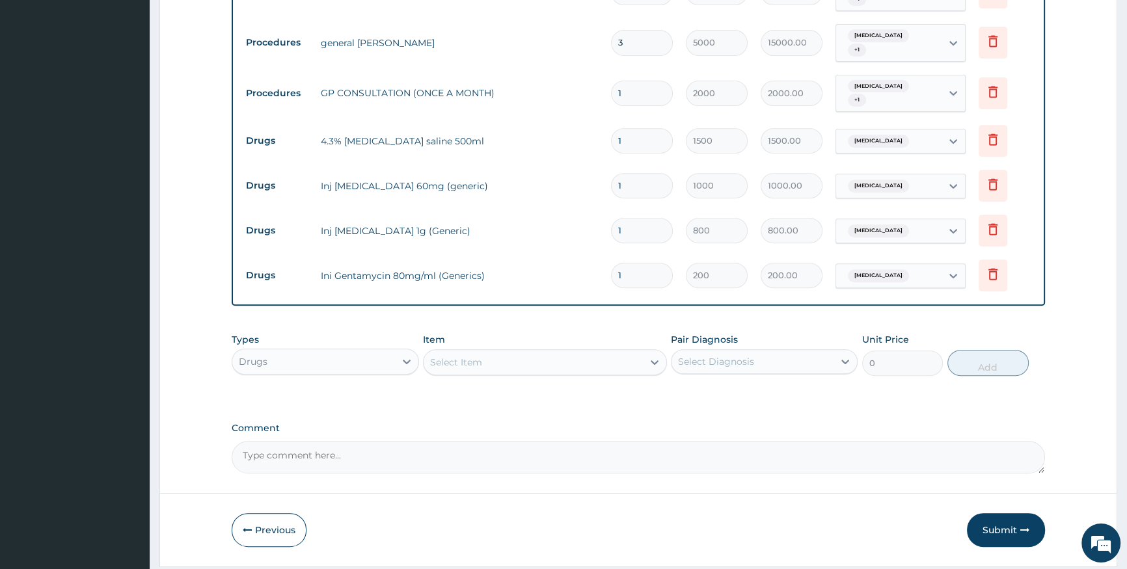
scroll to position [667, 0]
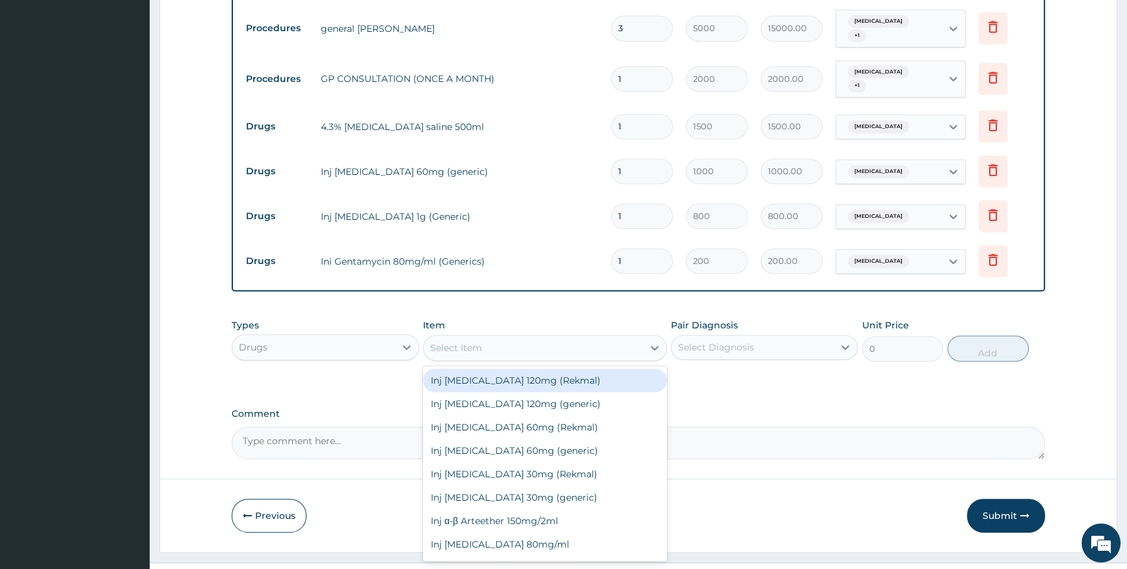
click at [522, 338] on div "Select Item" at bounding box center [533, 348] width 219 height 21
type input "PARA"
click at [530, 369] on div "Ini [MEDICAL_DATA] 300mg/2ml" at bounding box center [545, 380] width 244 height 23
type input "200"
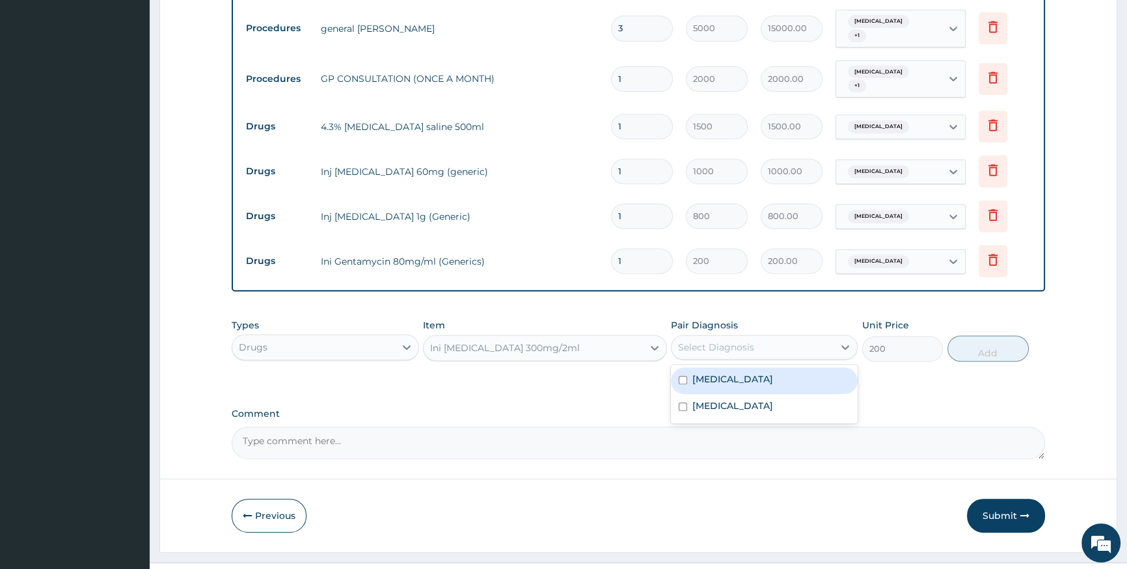
click at [704, 337] on div "Select Diagnosis" at bounding box center [753, 347] width 162 height 21
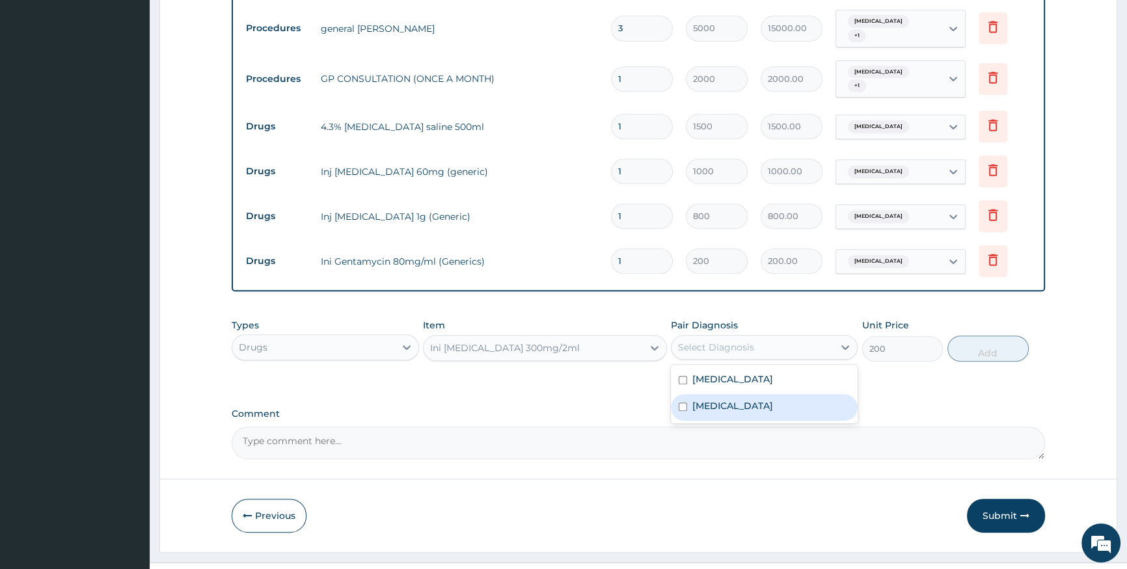
drag, startPoint x: 732, startPoint y: 379, endPoint x: 770, endPoint y: 373, distance: 38.8
click at [744, 394] on div "[MEDICAL_DATA]" at bounding box center [764, 407] width 187 height 27
checkbox input "true"
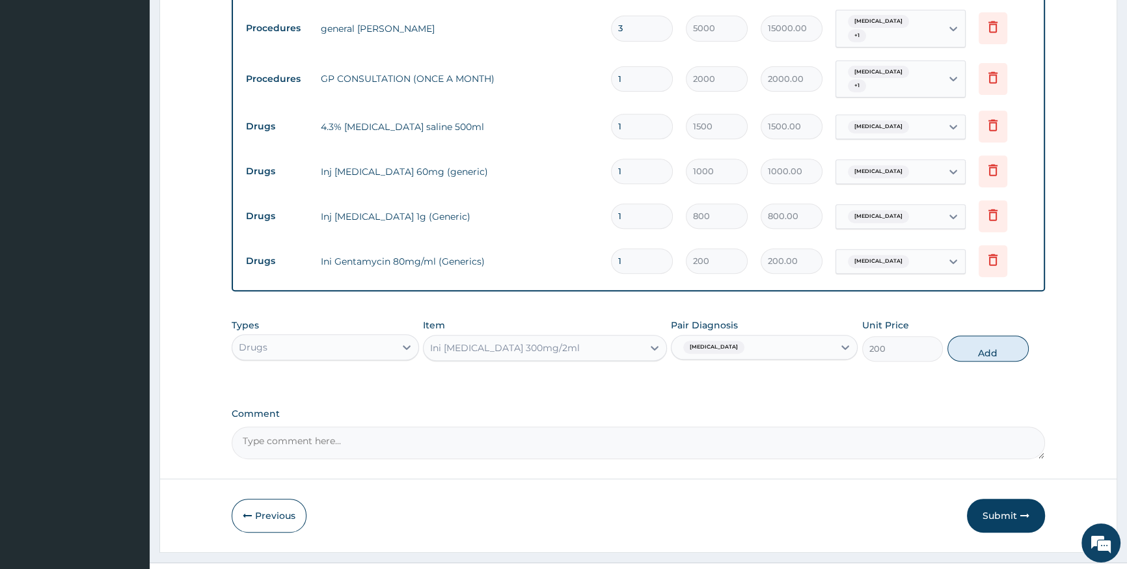
drag, startPoint x: 980, startPoint y: 332, endPoint x: 946, endPoint y: 343, distance: 35.6
click at [953, 341] on div "Types Drugs Item Ini Paracetamol 300mg/2ml Pair Diagnosis Malaria Unit Price 20…" at bounding box center [638, 340] width 813 height 56
drag, startPoint x: 969, startPoint y: 327, endPoint x: 911, endPoint y: 331, distance: 58.0
click at [957, 336] on button "Add" at bounding box center [987, 349] width 81 height 26
type input "0"
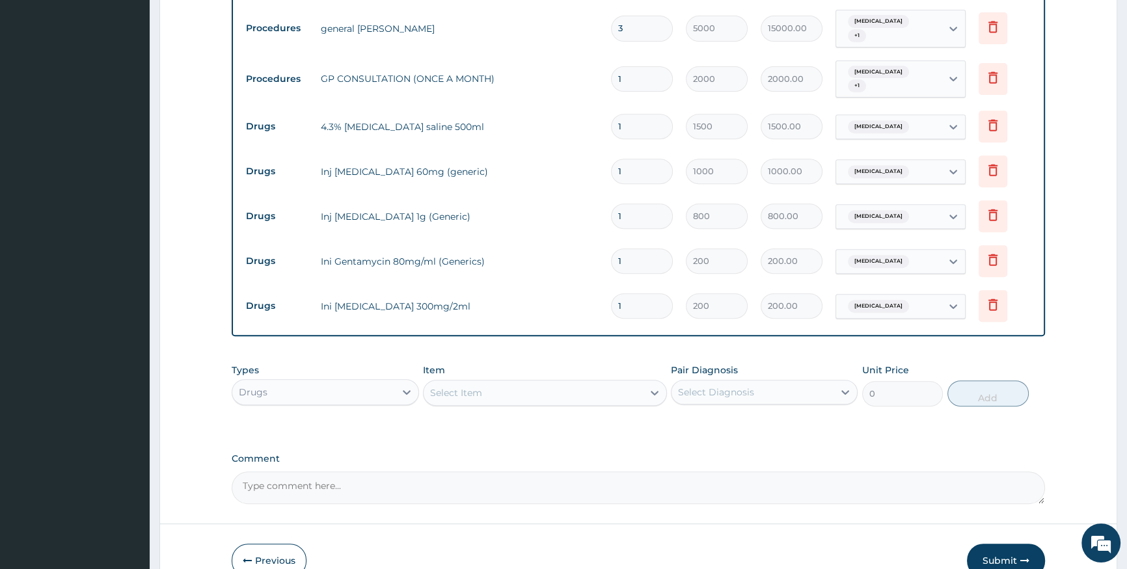
click at [509, 383] on div "Select Item" at bounding box center [533, 393] width 219 height 21
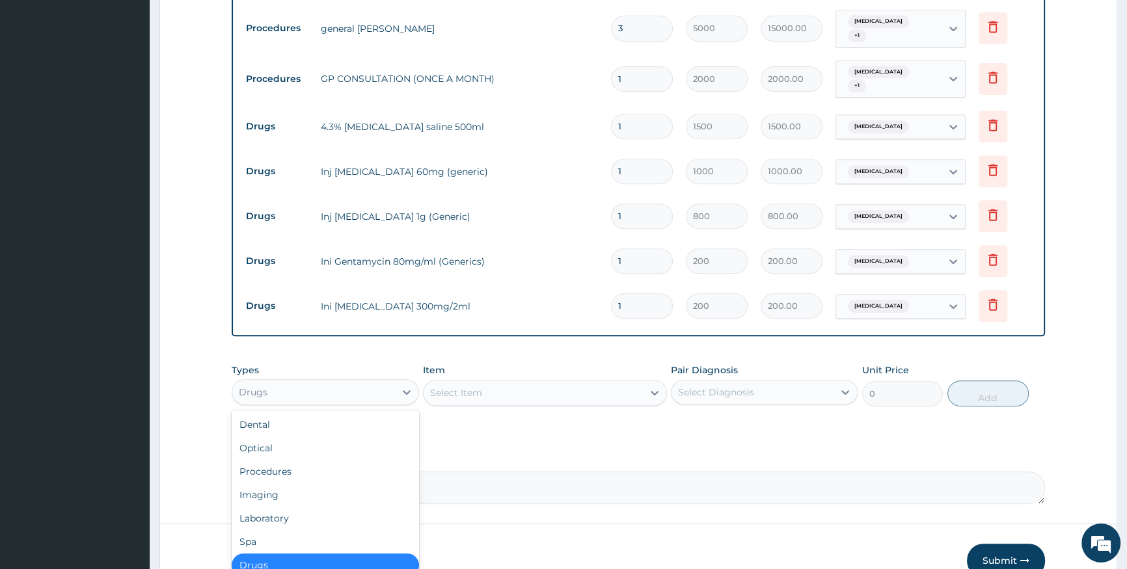
click at [376, 382] on div "Drugs" at bounding box center [313, 392] width 162 height 21
click at [309, 530] on div "Spa" at bounding box center [325, 541] width 187 height 23
click at [318, 382] on div "Spa" at bounding box center [313, 392] width 162 height 21
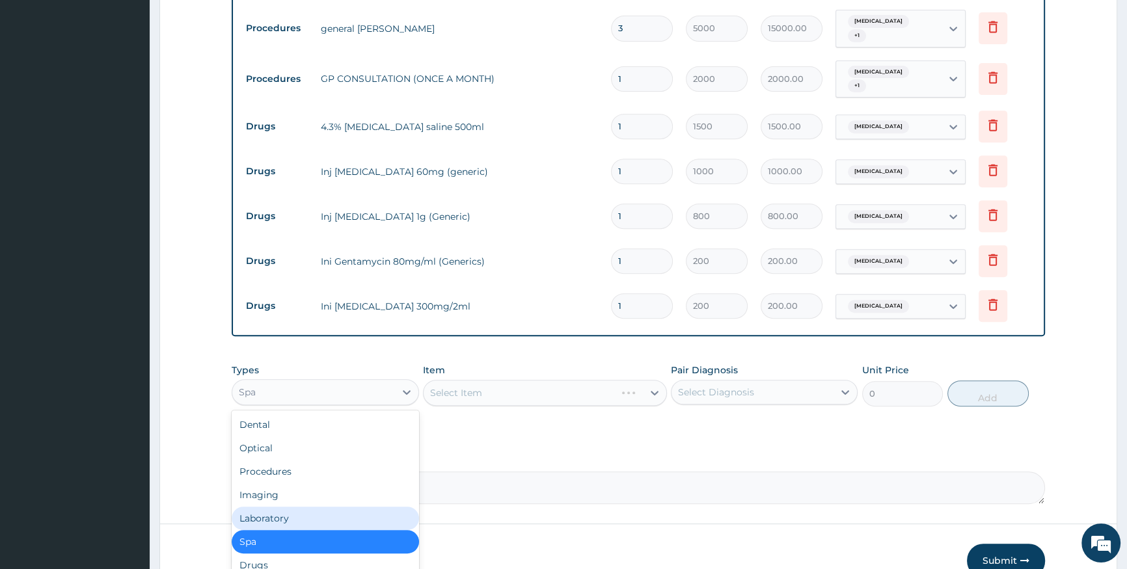
click at [328, 507] on div "Laboratory" at bounding box center [325, 518] width 187 height 23
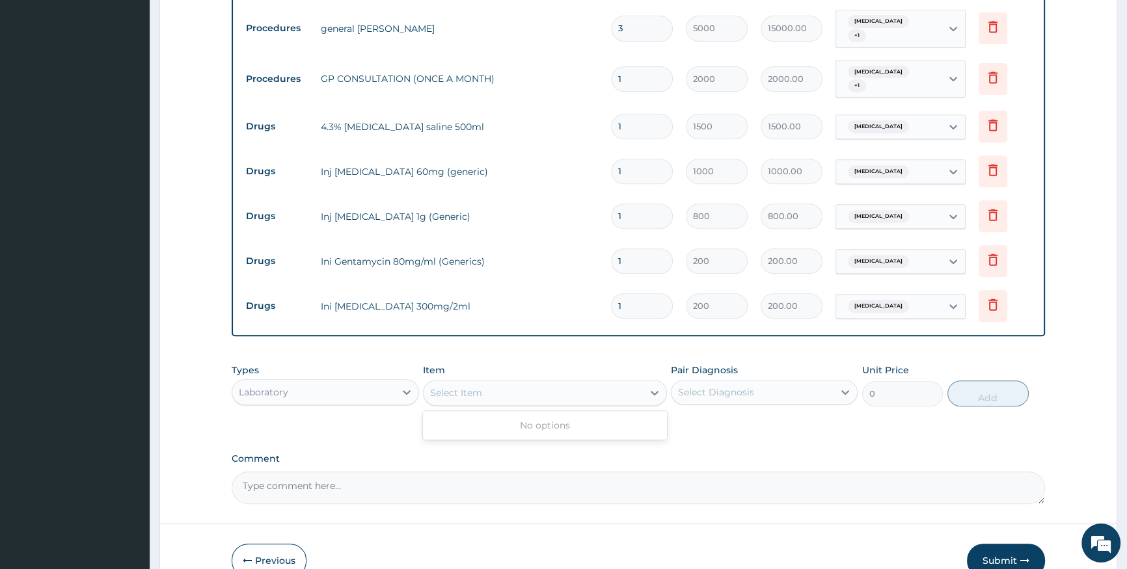
click at [504, 383] on div "Select Item" at bounding box center [533, 393] width 219 height 21
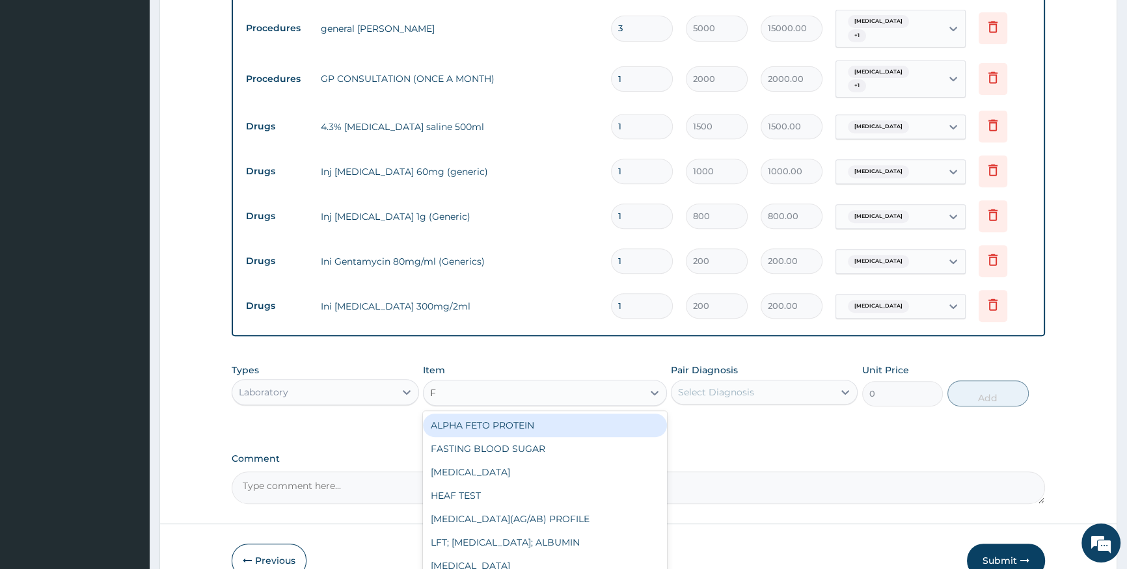
type input "FU"
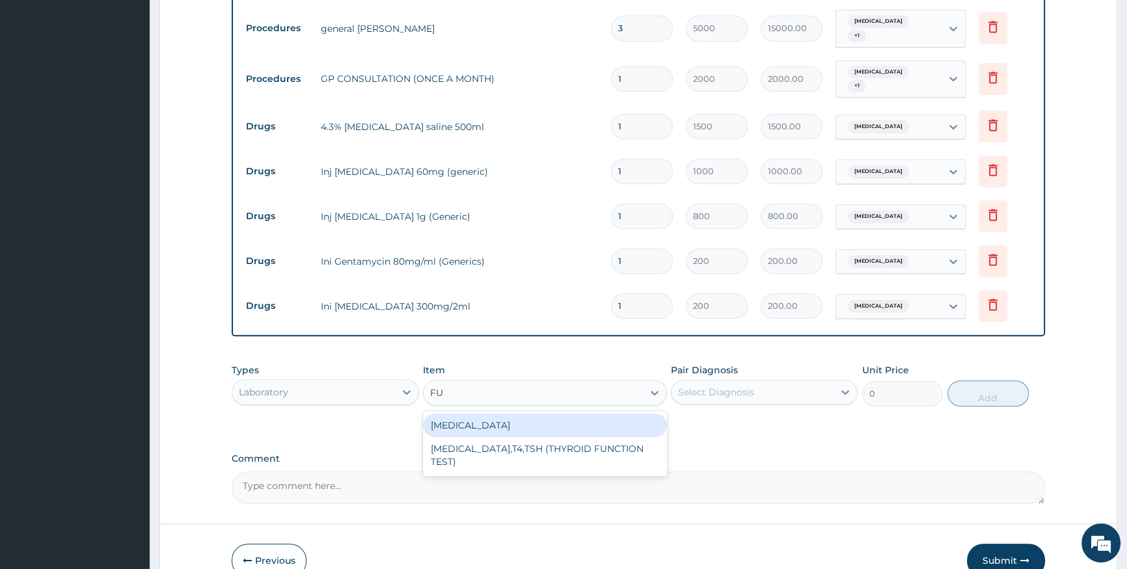
click at [544, 414] on div "[MEDICAL_DATA]" at bounding box center [545, 425] width 244 height 23
type input "1500"
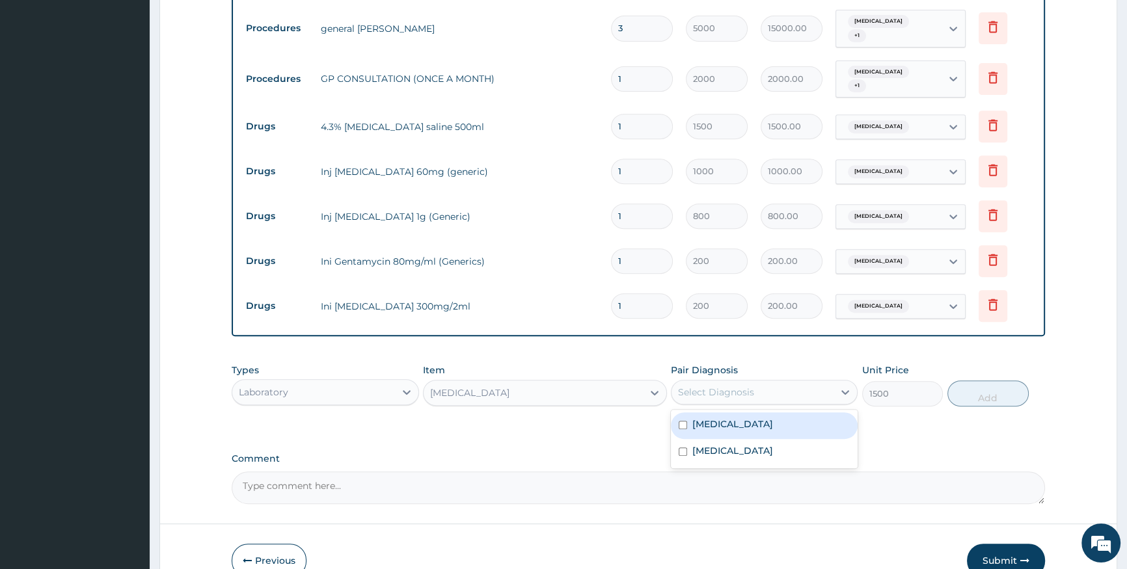
click at [762, 382] on div "Select Diagnosis" at bounding box center [753, 392] width 162 height 21
click at [776, 413] on div "[MEDICAL_DATA]" at bounding box center [764, 426] width 187 height 27
checkbox input "true"
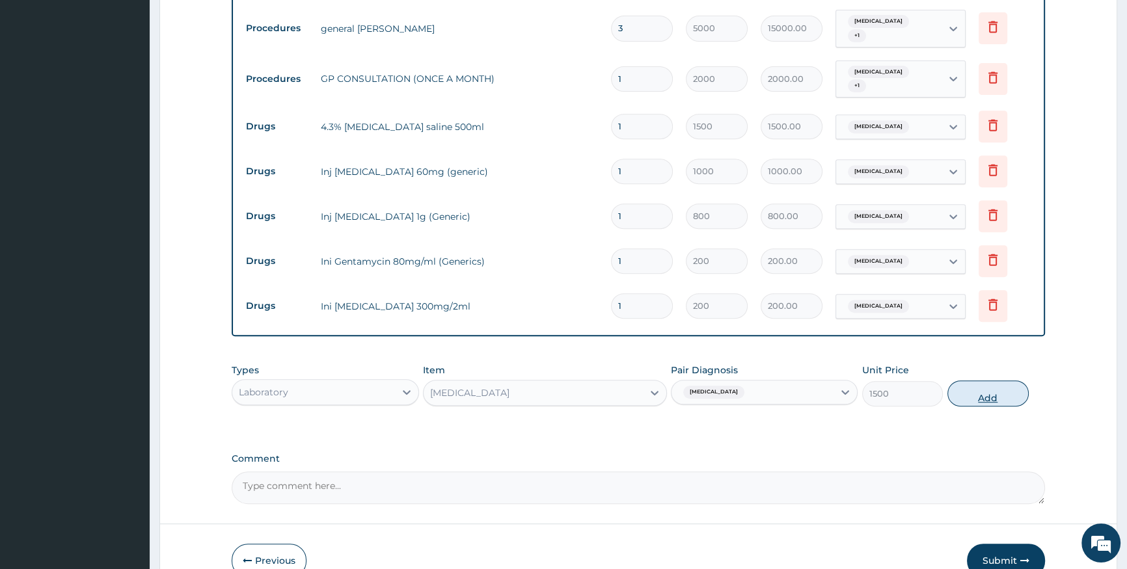
click at [998, 381] on button "Add" at bounding box center [987, 394] width 81 height 26
type input "0"
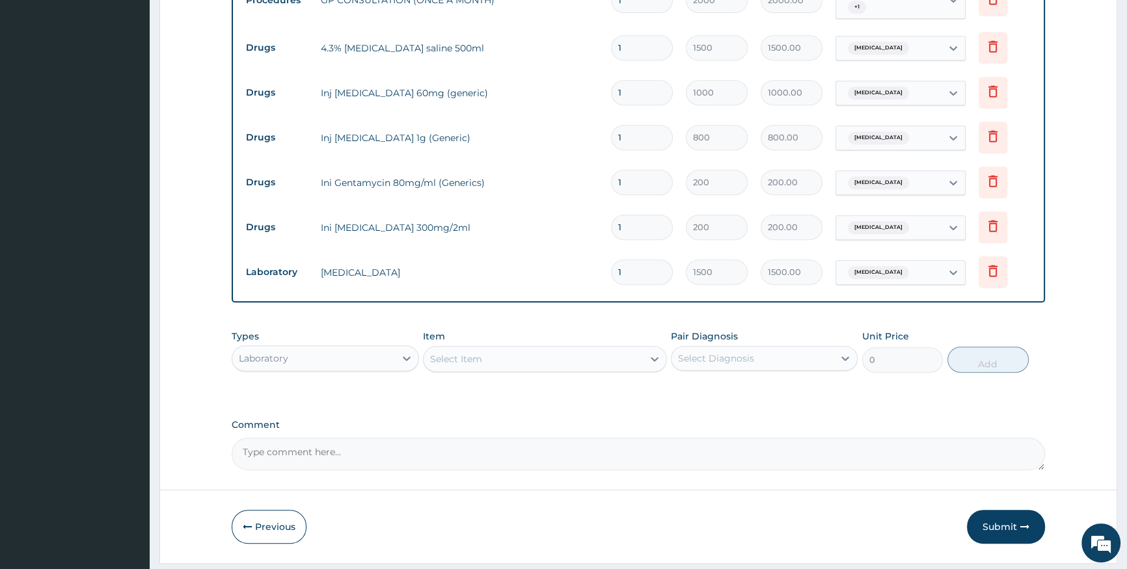
scroll to position [757, 0]
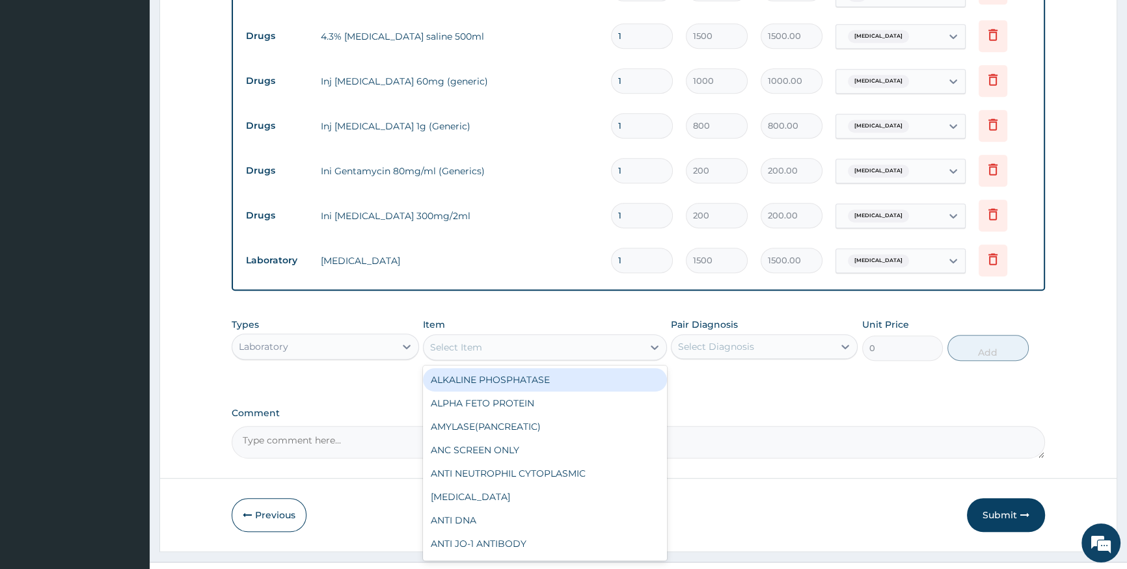
click at [453, 341] on div "Select Item" at bounding box center [456, 347] width 52 height 13
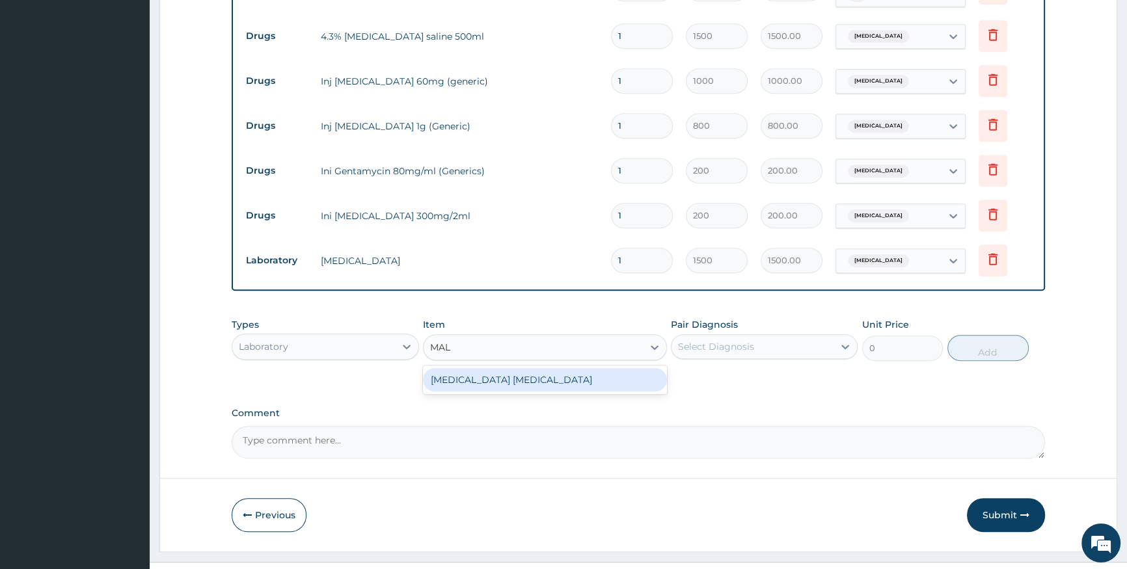
type input "MALA"
click at [448, 368] on div "[MEDICAL_DATA] [MEDICAL_DATA]" at bounding box center [545, 379] width 244 height 23
type input "1000"
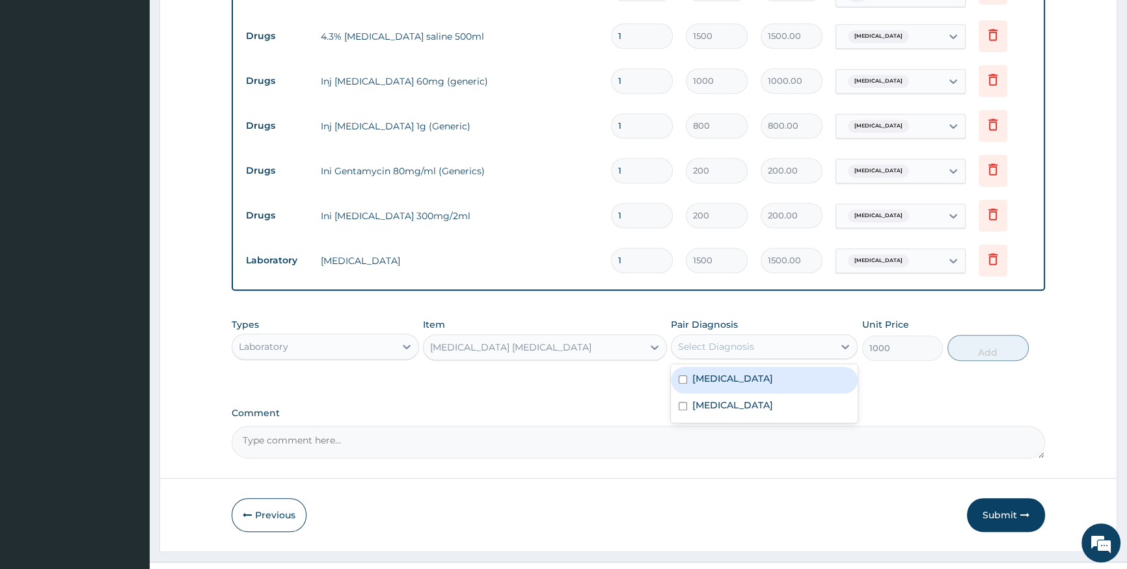
click at [735, 336] on div "Select Diagnosis" at bounding box center [753, 346] width 162 height 21
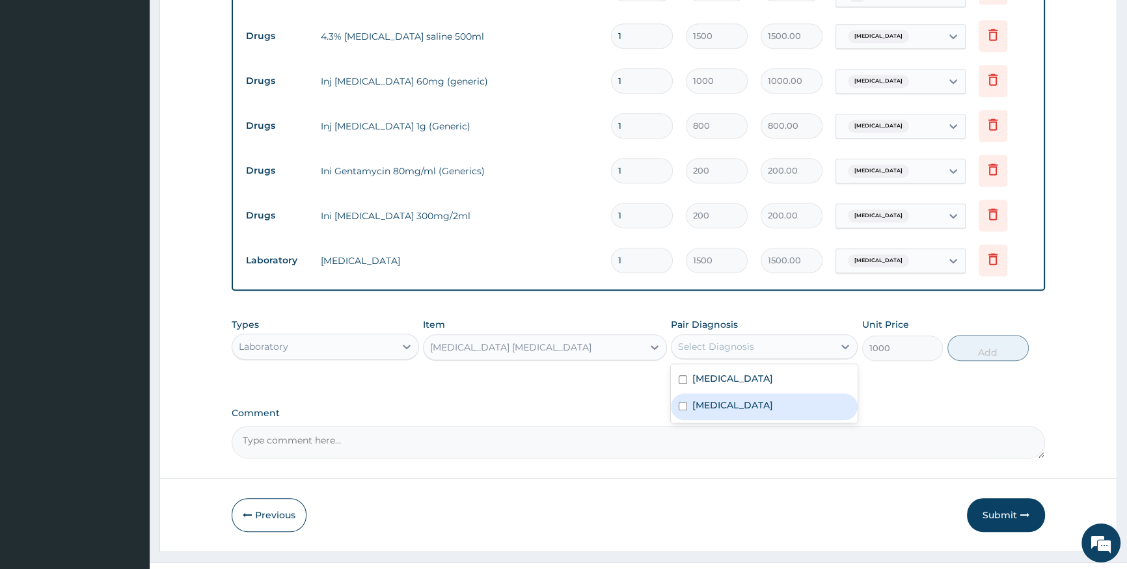
click at [743, 394] on div "[MEDICAL_DATA]" at bounding box center [764, 407] width 187 height 27
checkbox input "true"
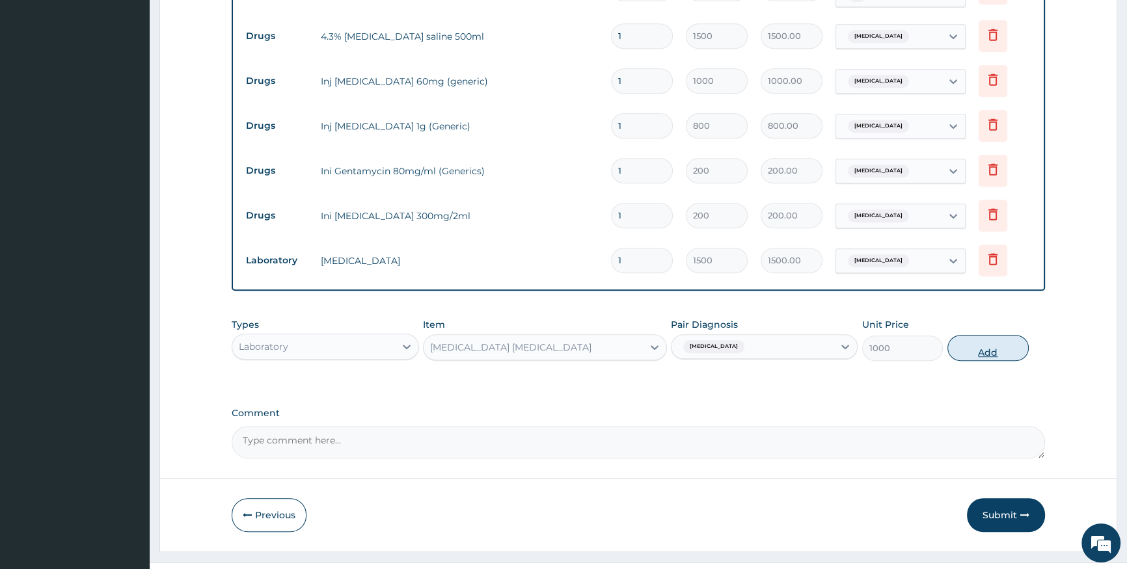
click at [1002, 335] on button "Add" at bounding box center [987, 348] width 81 height 26
type input "0"
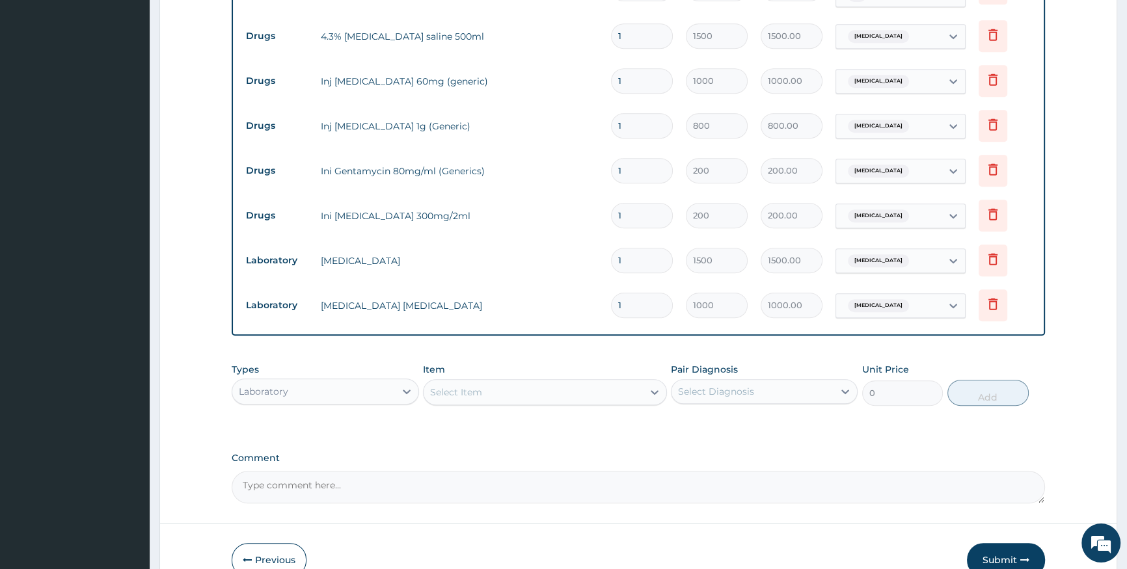
click at [646, 203] on input "1" at bounding box center [642, 215] width 62 height 25
type input "0.00"
type input "6"
type input "1200.00"
type input "6"
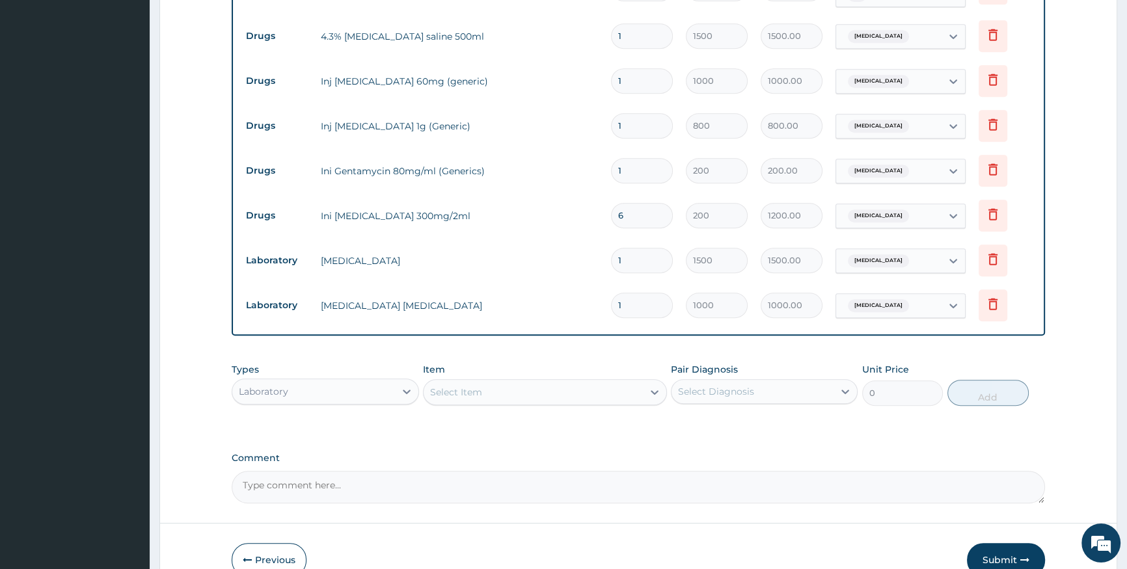
click at [642, 158] on input "1" at bounding box center [642, 170] width 62 height 25
type input "0.00"
type input "4"
type input "800.00"
type input "4"
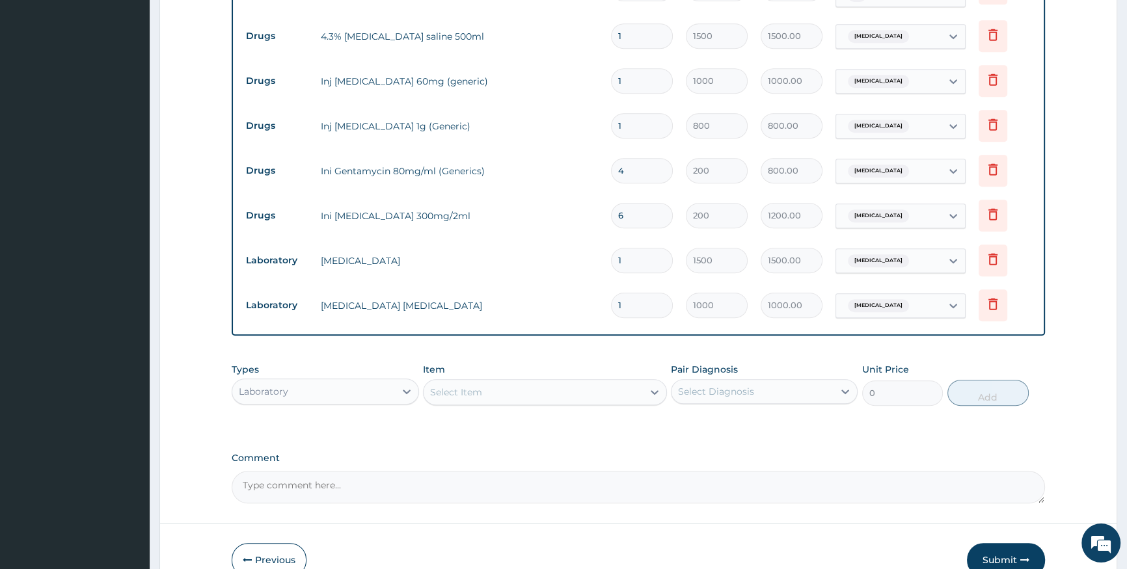
click at [647, 113] on input "1" at bounding box center [642, 125] width 62 height 25
type input "0.00"
type input "4"
type input "3200.00"
type input "4"
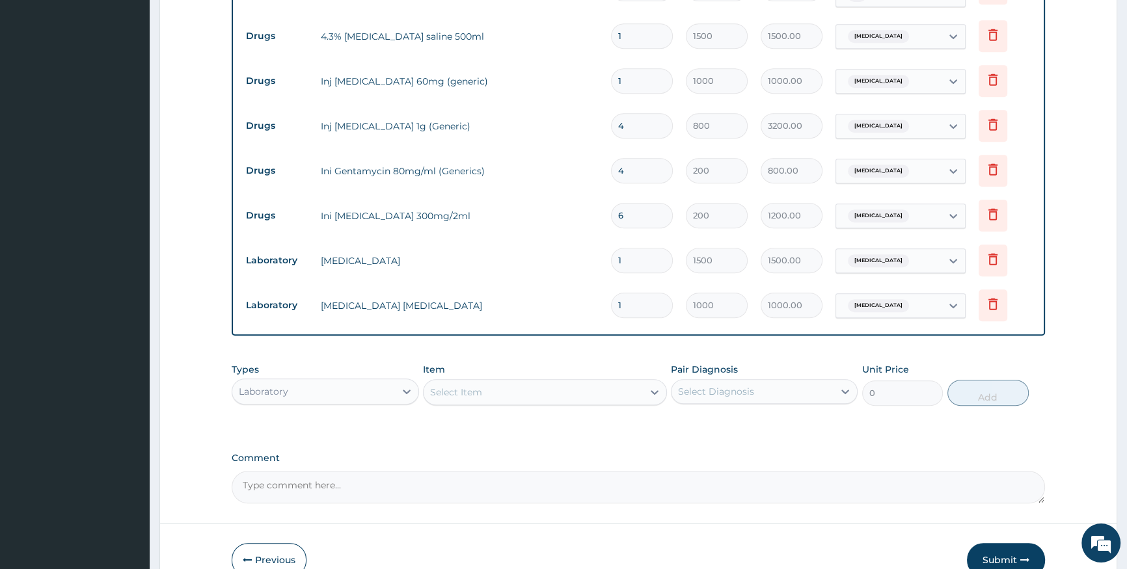
click at [631, 68] on input "1" at bounding box center [642, 80] width 62 height 25
type input "0.00"
type input "3"
type input "3000.00"
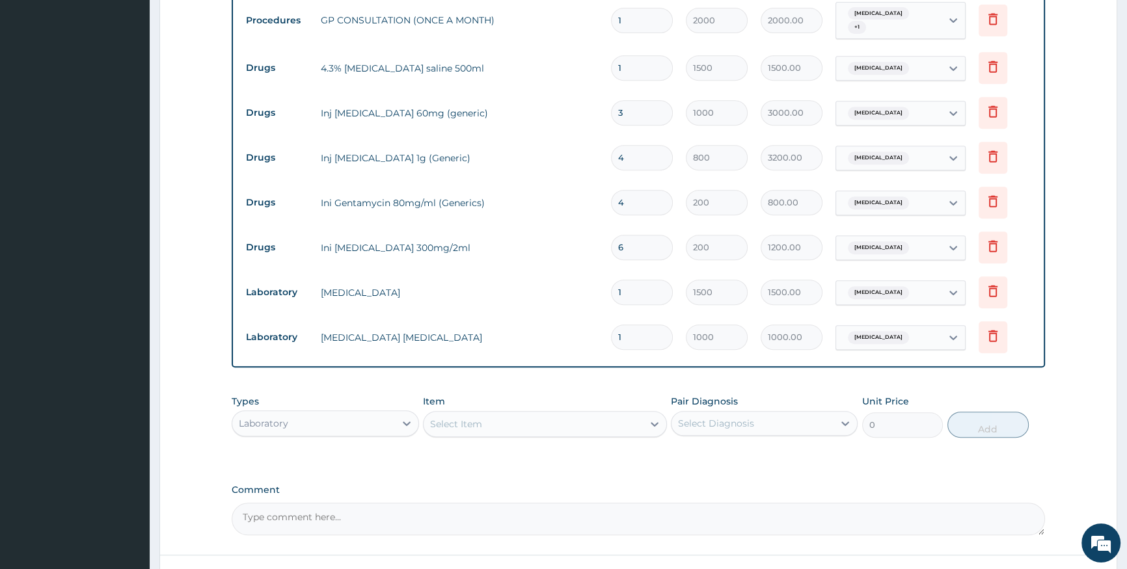
scroll to position [698, 0]
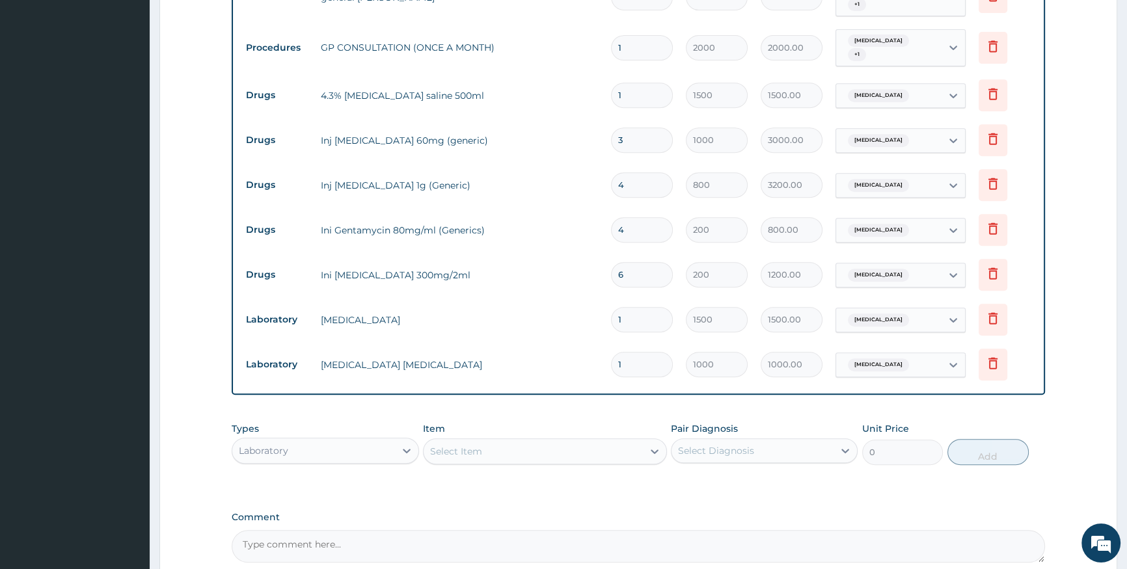
type input "3"
click at [647, 83] on input "1" at bounding box center [642, 95] width 62 height 25
type input "0.00"
type input "3"
type input "4500.00"
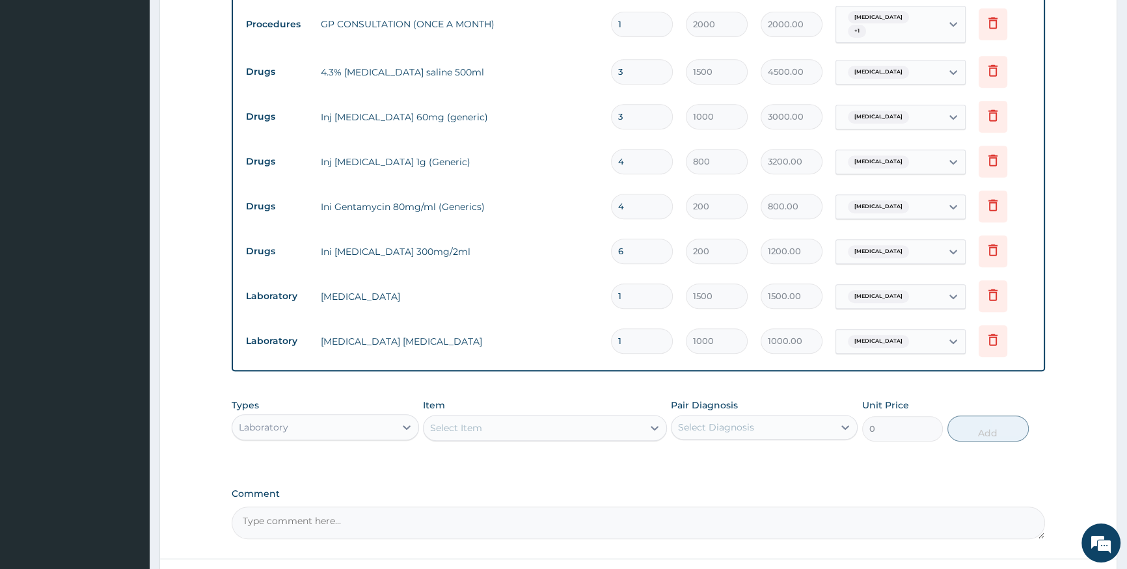
scroll to position [803, 0]
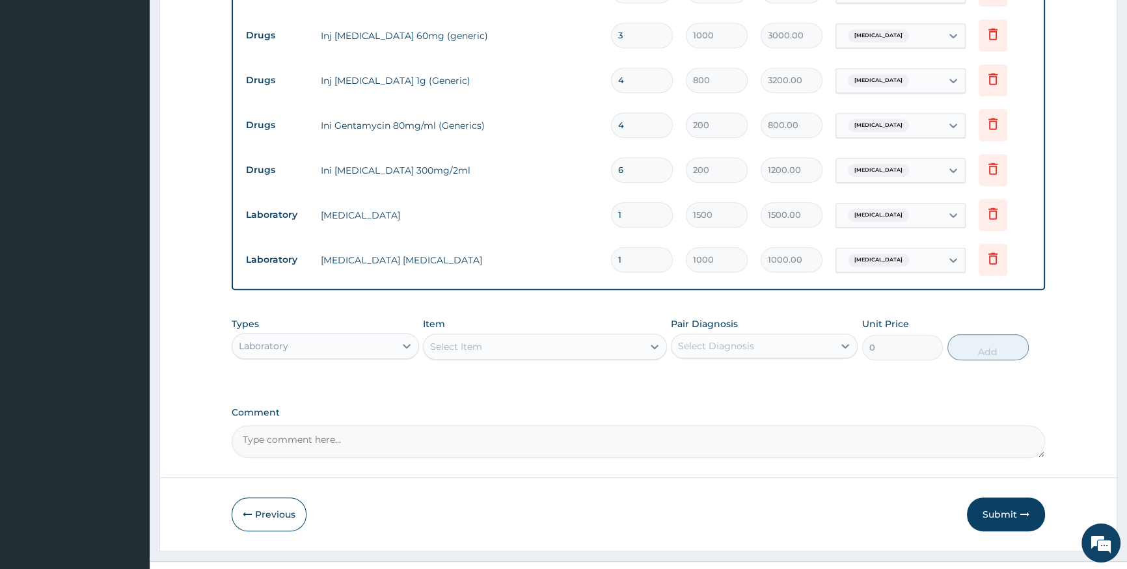
type input "3"
click at [544, 336] on div "Select Item" at bounding box center [533, 346] width 219 height 21
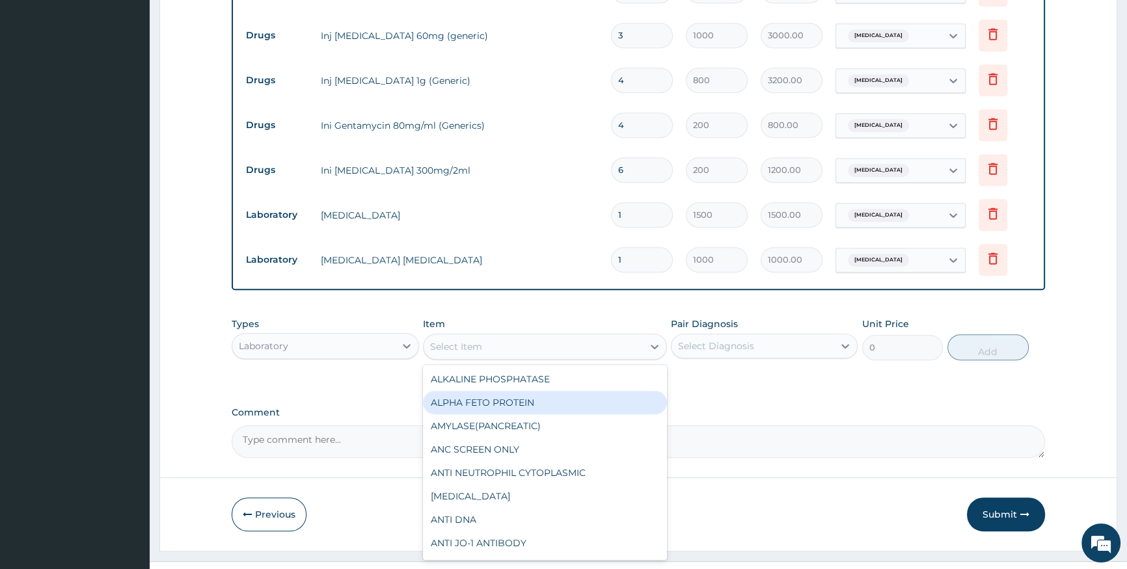
click at [353, 336] on div "Laboratory" at bounding box center [313, 346] width 162 height 21
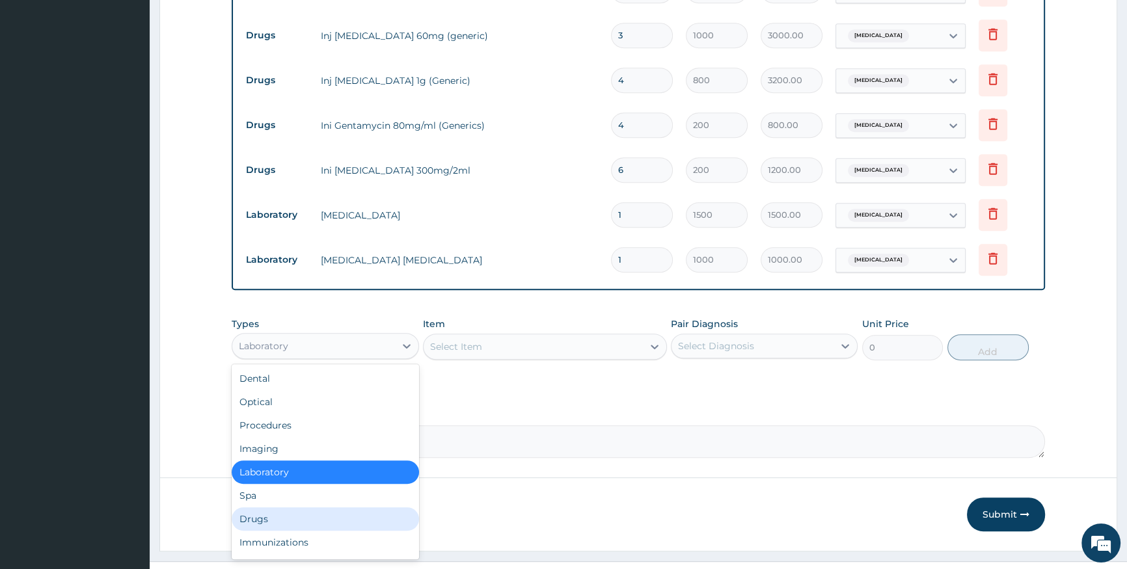
click at [345, 508] on div "Drugs" at bounding box center [325, 519] width 187 height 23
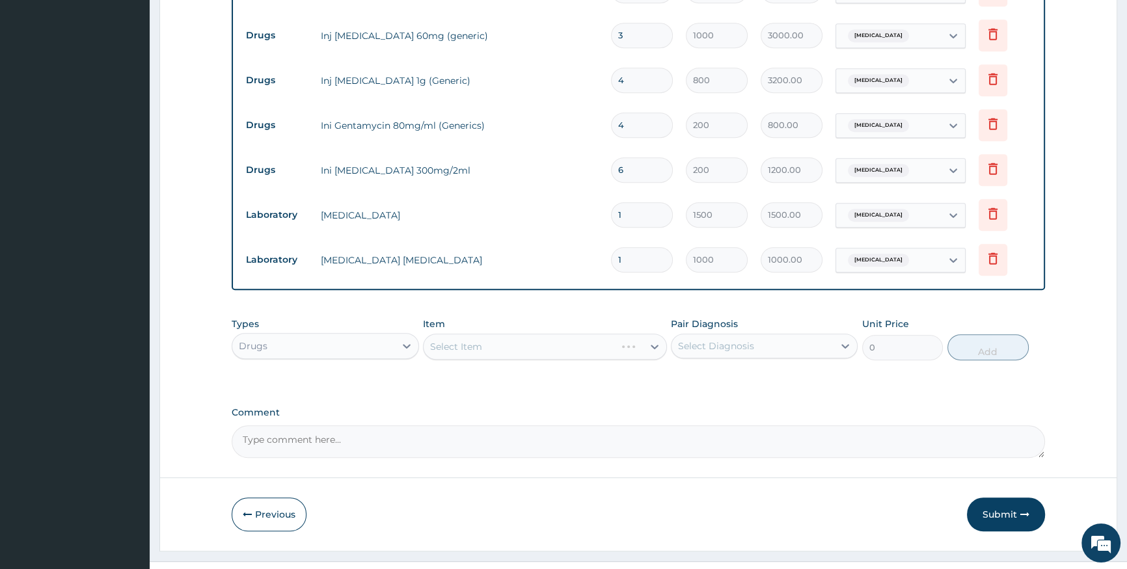
click at [431, 334] on div "Select Item" at bounding box center [545, 347] width 244 height 26
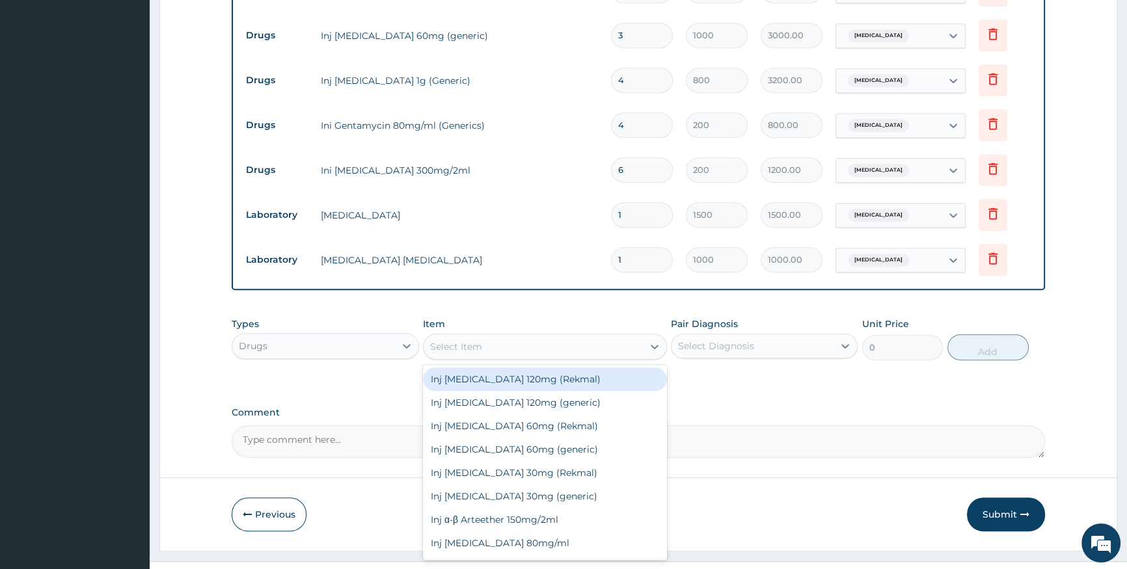
click at [433, 340] on div "Select Item" at bounding box center [456, 346] width 52 height 13
type input "ARTE"
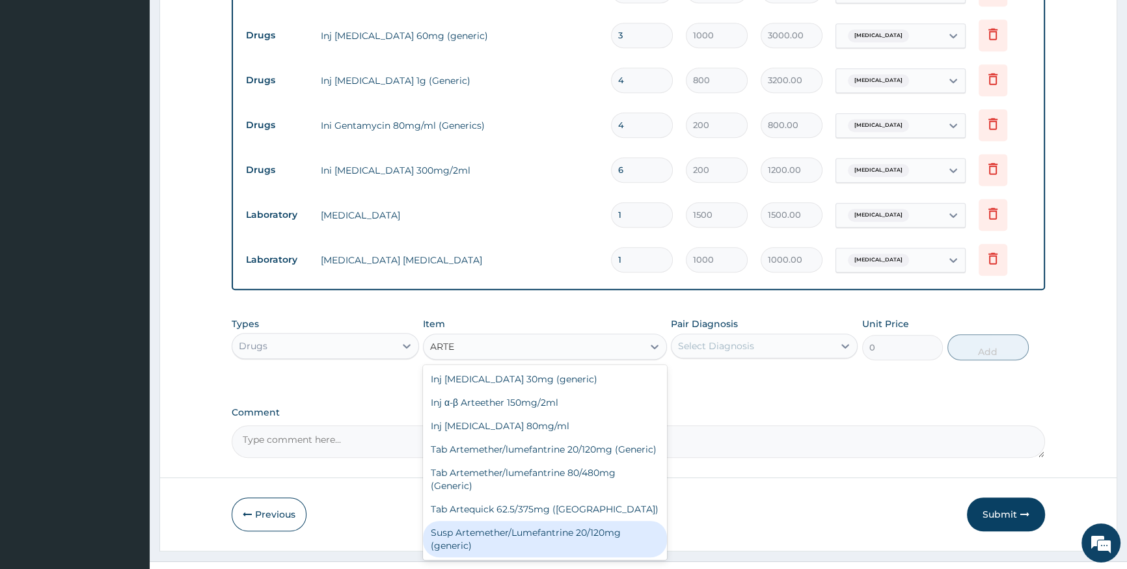
scroll to position [130, 0]
click at [517, 521] on div "Susp Artemether/Lumefantrine 20/120mg (generic)" at bounding box center [545, 539] width 244 height 36
type input "1200"
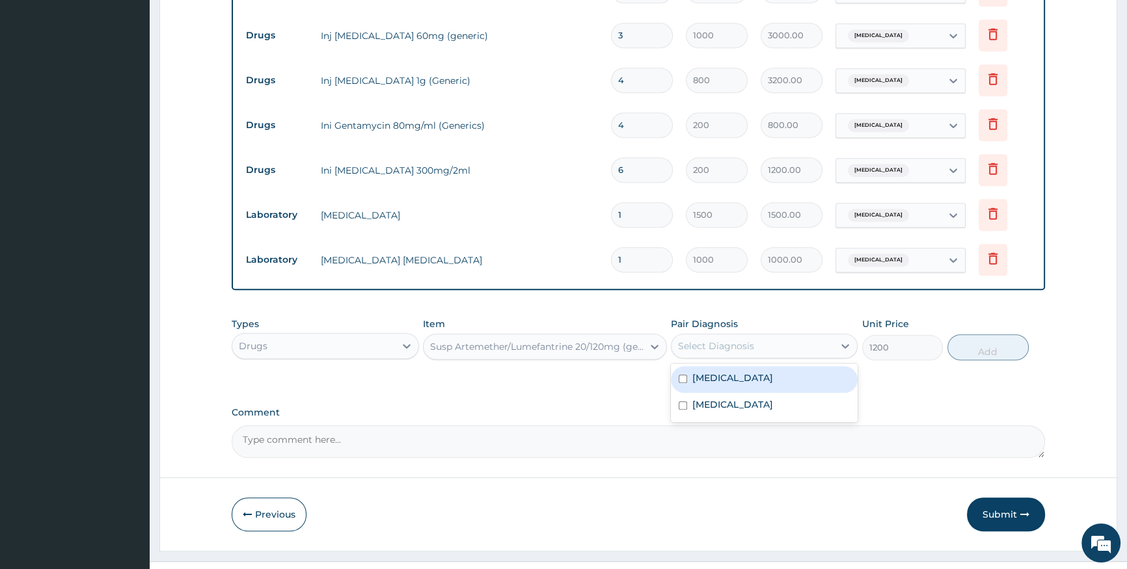
click at [699, 340] on div "Select Diagnosis" at bounding box center [716, 346] width 76 height 13
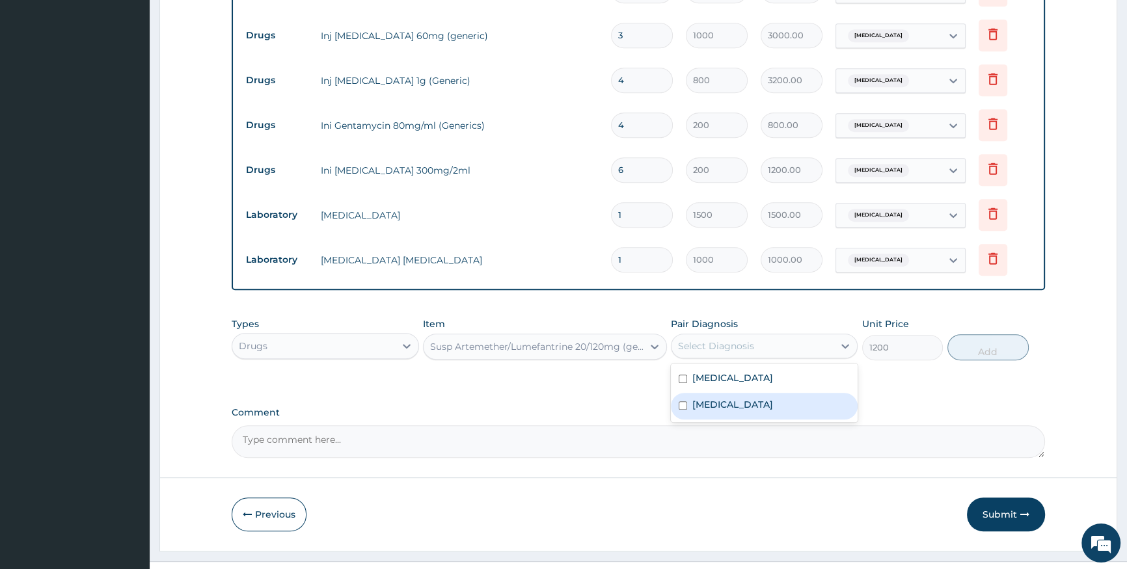
click at [713, 398] on label "[MEDICAL_DATA]" at bounding box center [732, 404] width 81 height 13
checkbox input "true"
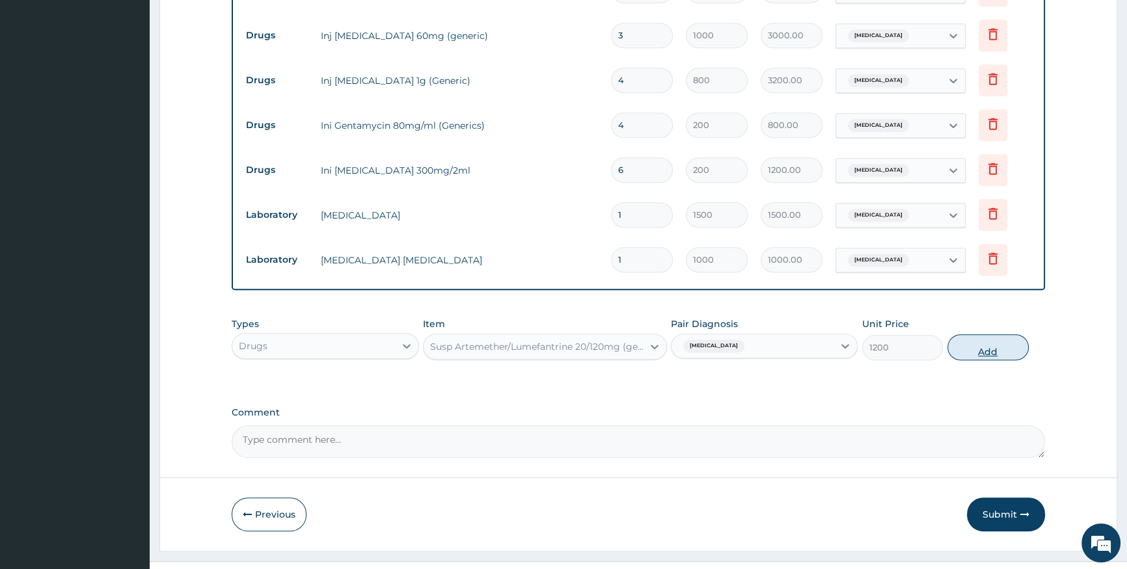
click at [1019, 334] on button "Add" at bounding box center [987, 347] width 81 height 26
type input "0"
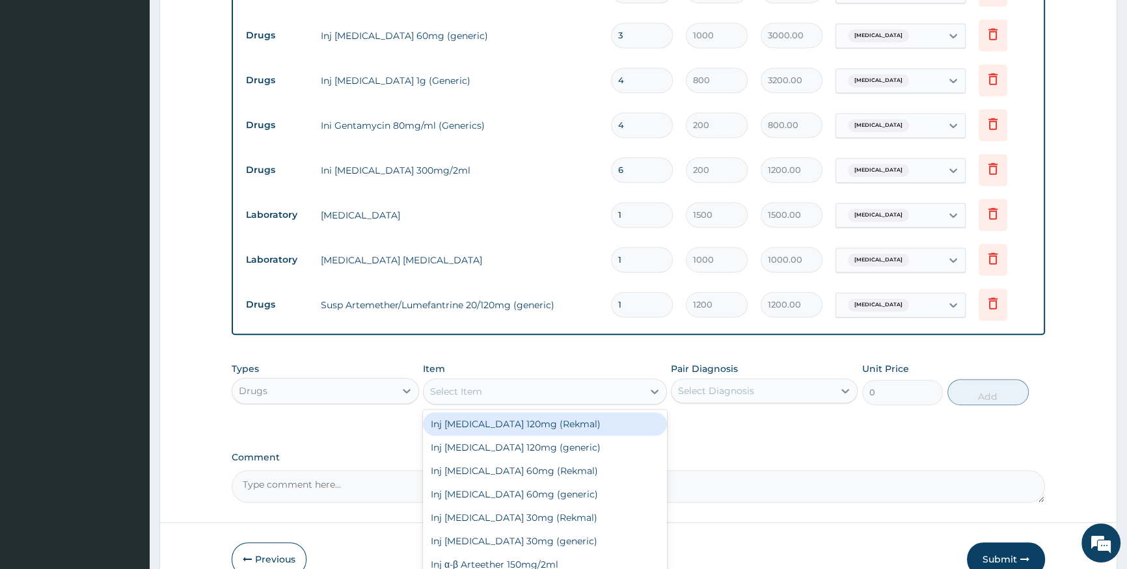
click at [618, 381] on div "Select Item" at bounding box center [533, 391] width 219 height 21
type input "PARACE"
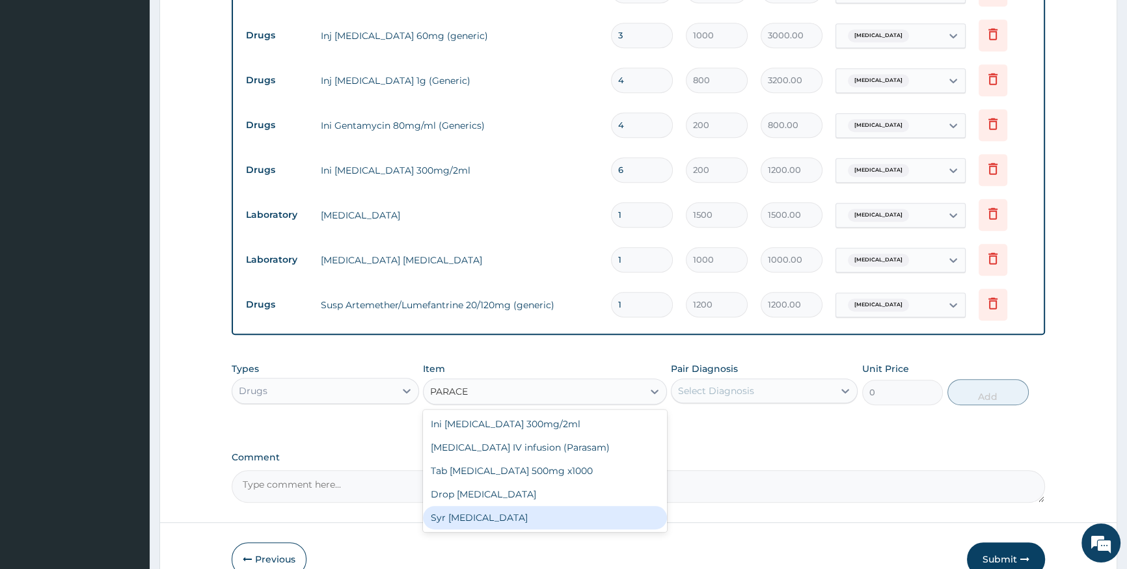
click at [559, 506] on div "Syr [MEDICAL_DATA]" at bounding box center [545, 517] width 244 height 23
type input "400"
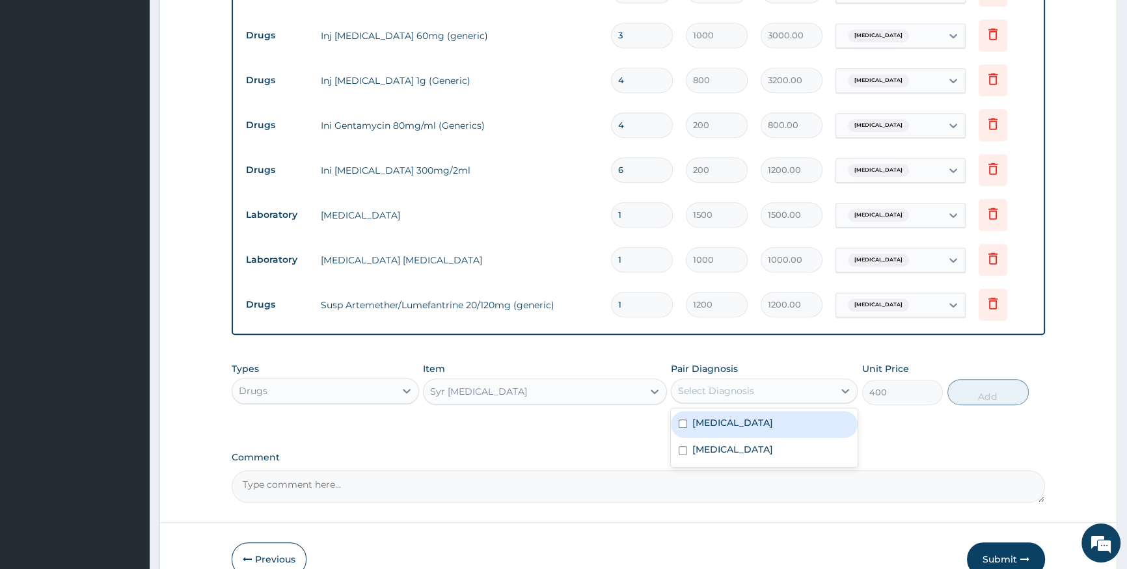
click at [773, 381] on div "Select Diagnosis" at bounding box center [753, 391] width 162 height 21
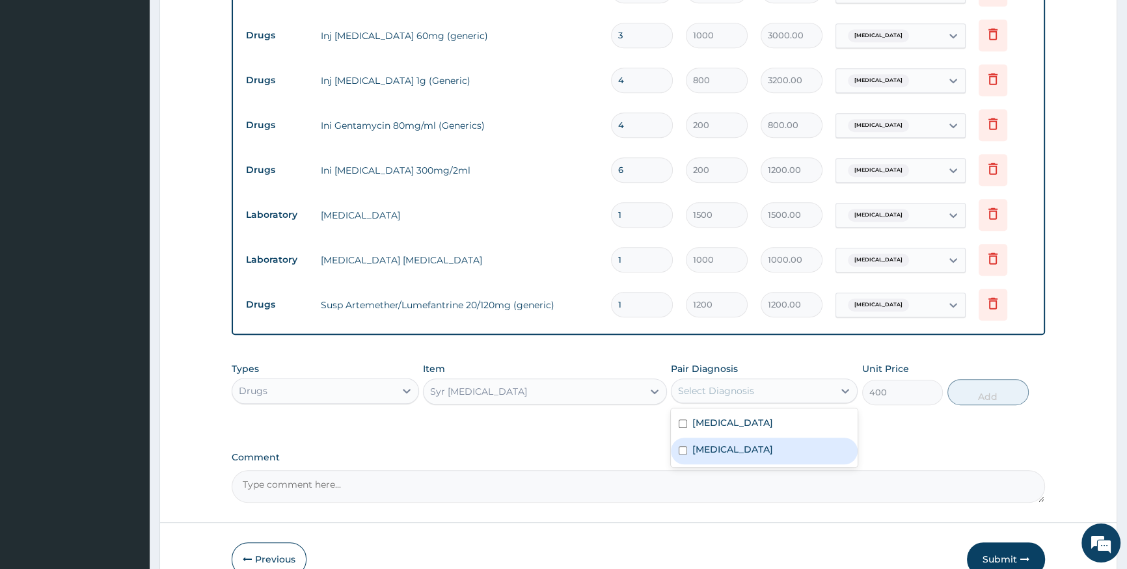
click at [748, 438] on div "[MEDICAL_DATA]" at bounding box center [764, 451] width 187 height 27
checkbox input "true"
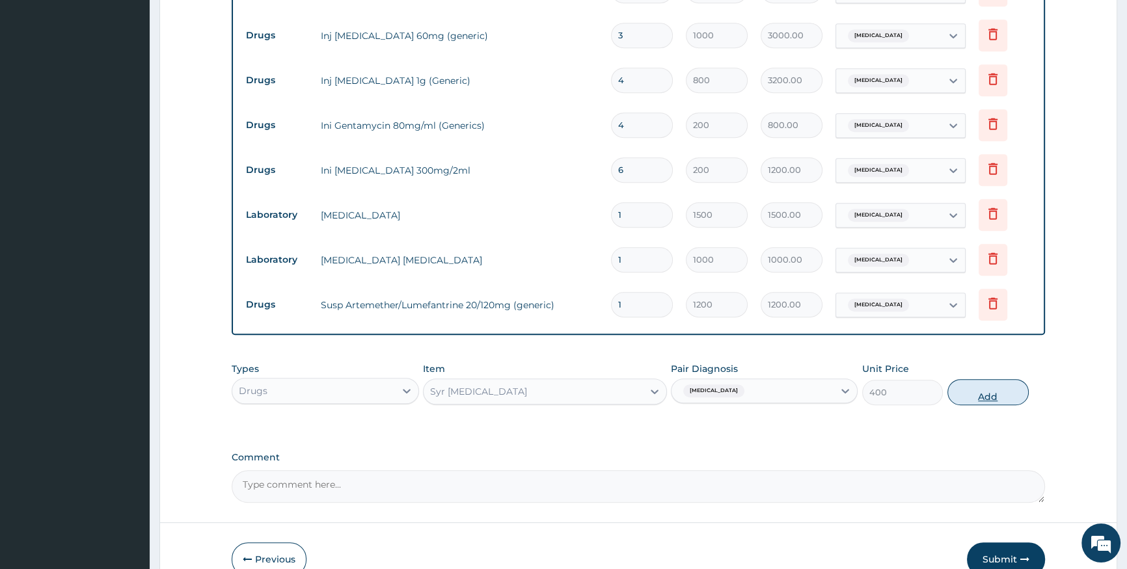
click at [1007, 379] on button "Add" at bounding box center [987, 392] width 81 height 26
type input "0"
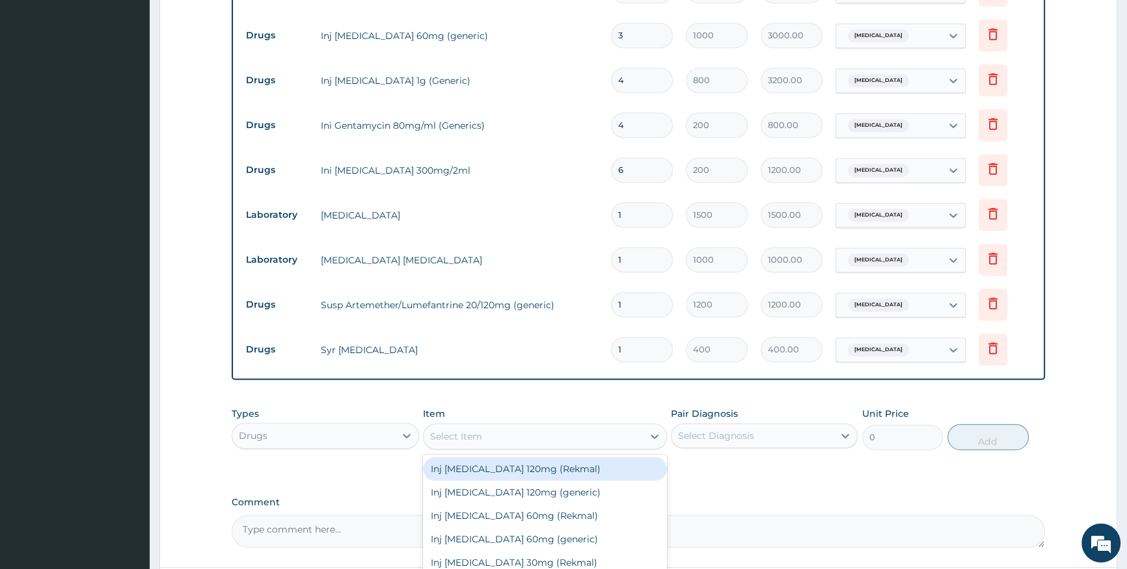
click at [475, 430] on div "Select Item" at bounding box center [456, 436] width 52 height 13
type input "CEFU"
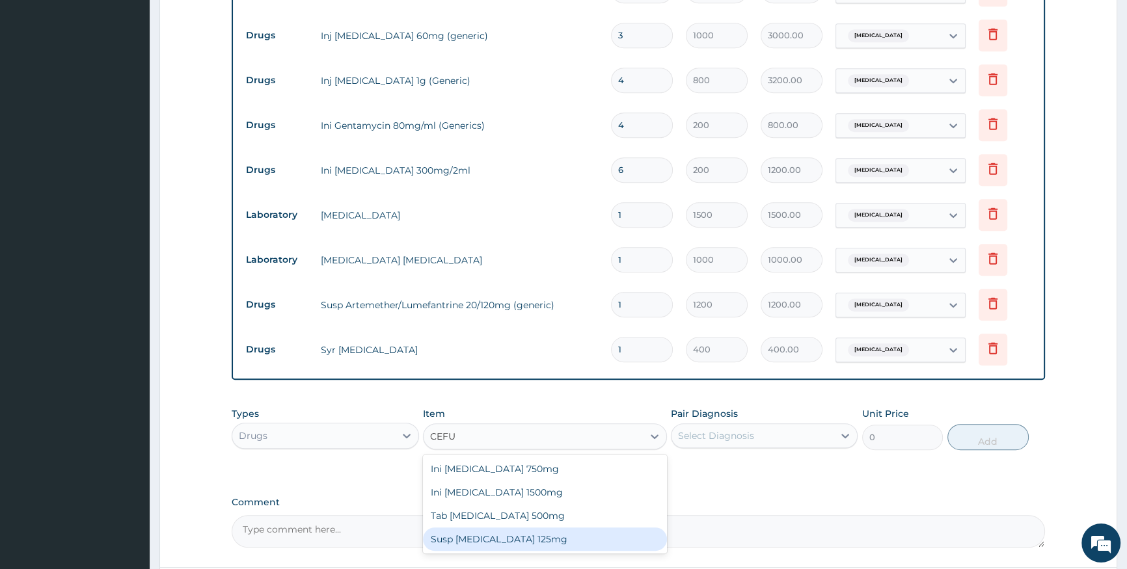
click at [520, 528] on div "Susp [MEDICAL_DATA] 125mg" at bounding box center [545, 539] width 244 height 23
type input "2000"
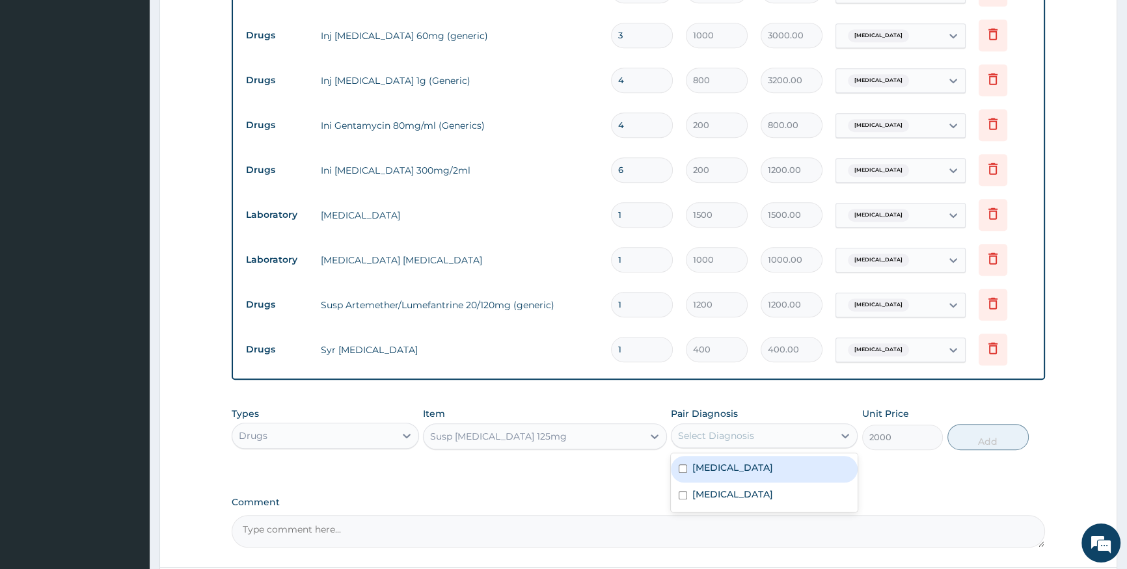
click at [779, 426] on div "Select Diagnosis" at bounding box center [753, 436] width 162 height 21
click at [706, 461] on label "[MEDICAL_DATA]" at bounding box center [732, 467] width 81 height 13
checkbox input "true"
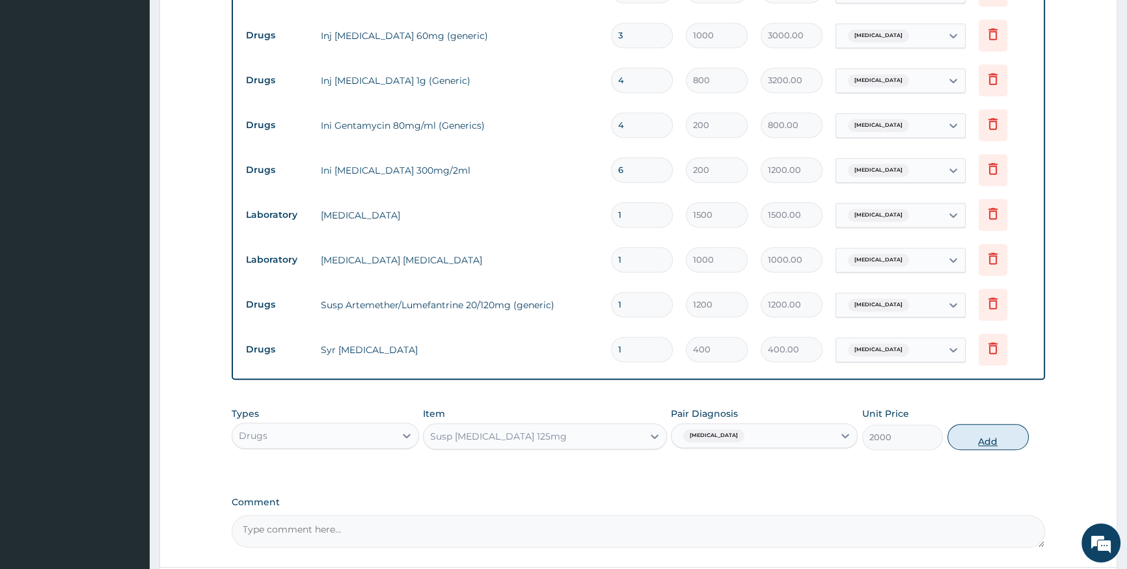
click at [955, 424] on button "Add" at bounding box center [987, 437] width 81 height 26
type input "0"
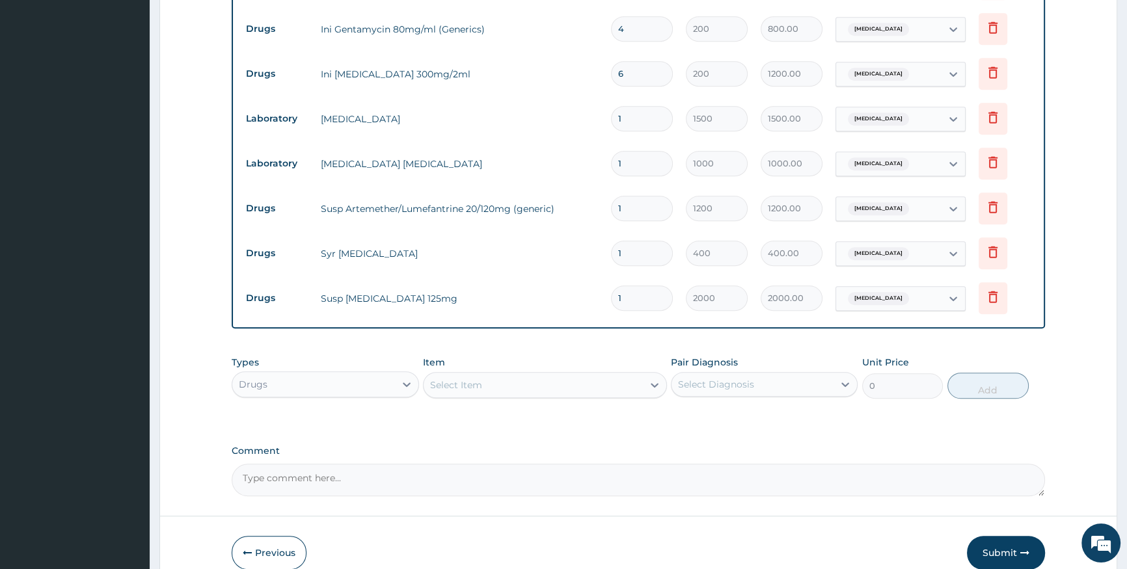
scroll to position [938, 0]
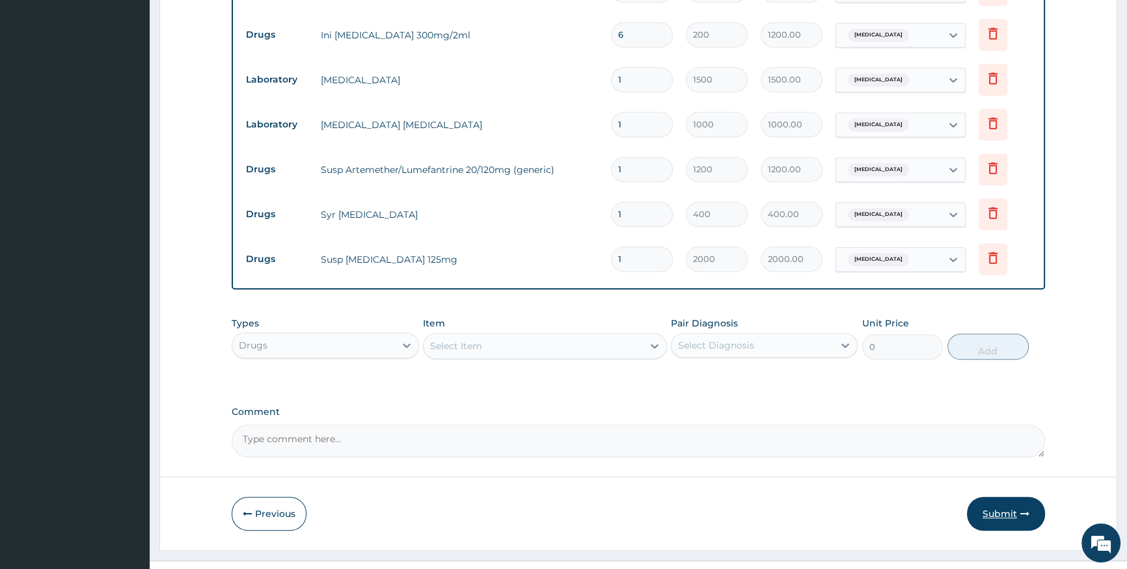
click at [1014, 497] on button "Submit" at bounding box center [1006, 514] width 78 height 34
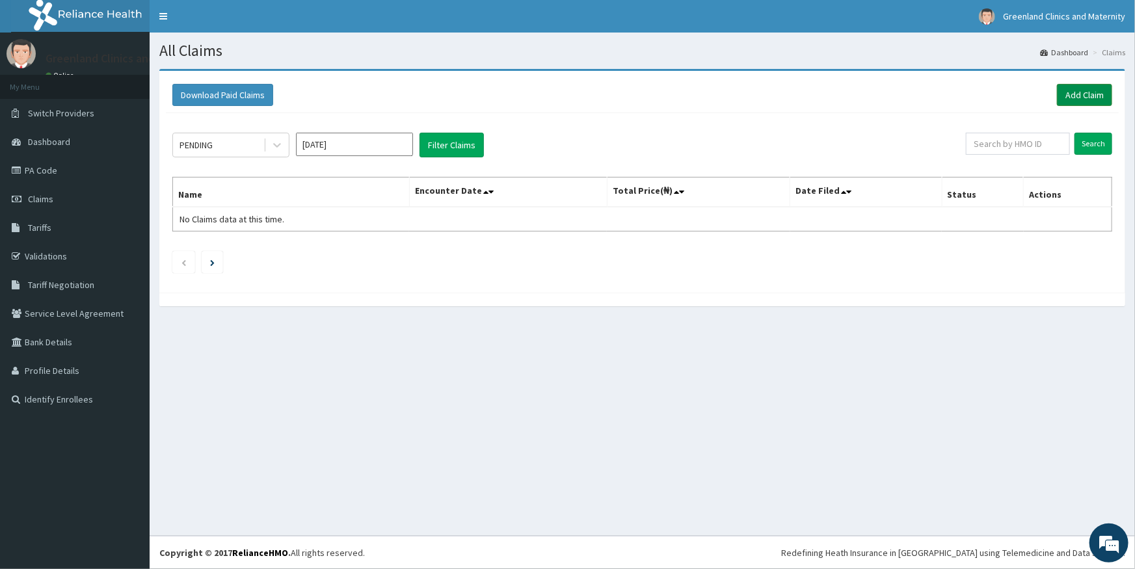
click at [1064, 94] on link "Add Claim" at bounding box center [1084, 95] width 55 height 22
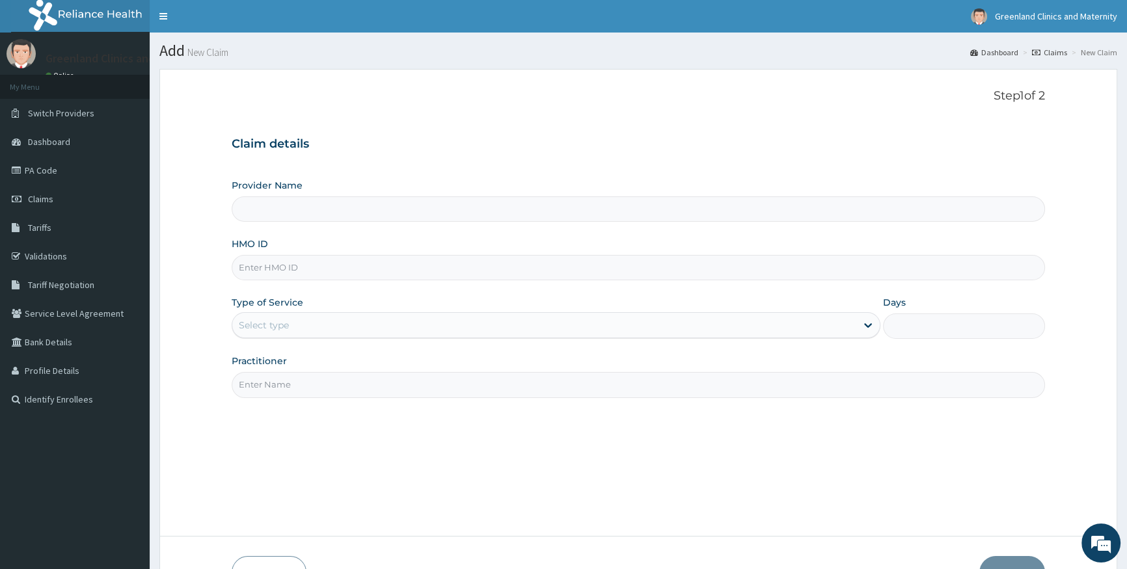
click at [619, 264] on input "HMO ID" at bounding box center [638, 267] width 813 height 25
type input "Greenlands Specialist Hospital"
type input "SSK/10013/C"
click at [346, 332] on div "Select type" at bounding box center [543, 325] width 623 height 21
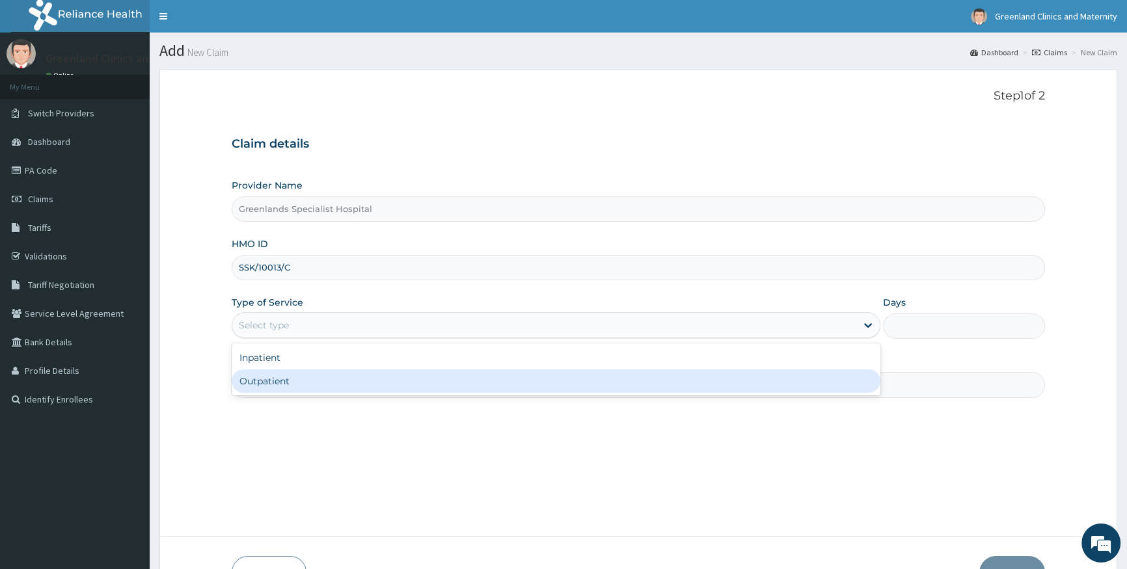
click at [496, 383] on div "Outpatient" at bounding box center [556, 381] width 648 height 23
type input "1"
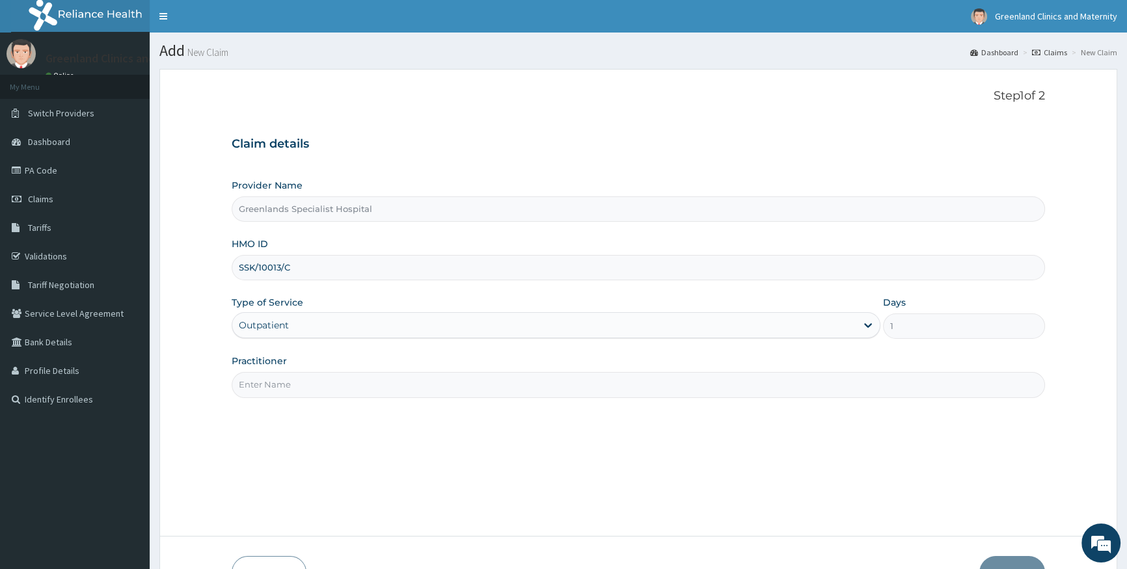
click at [429, 379] on input "Practitioner" at bounding box center [638, 384] width 813 height 25
type input "DURU"
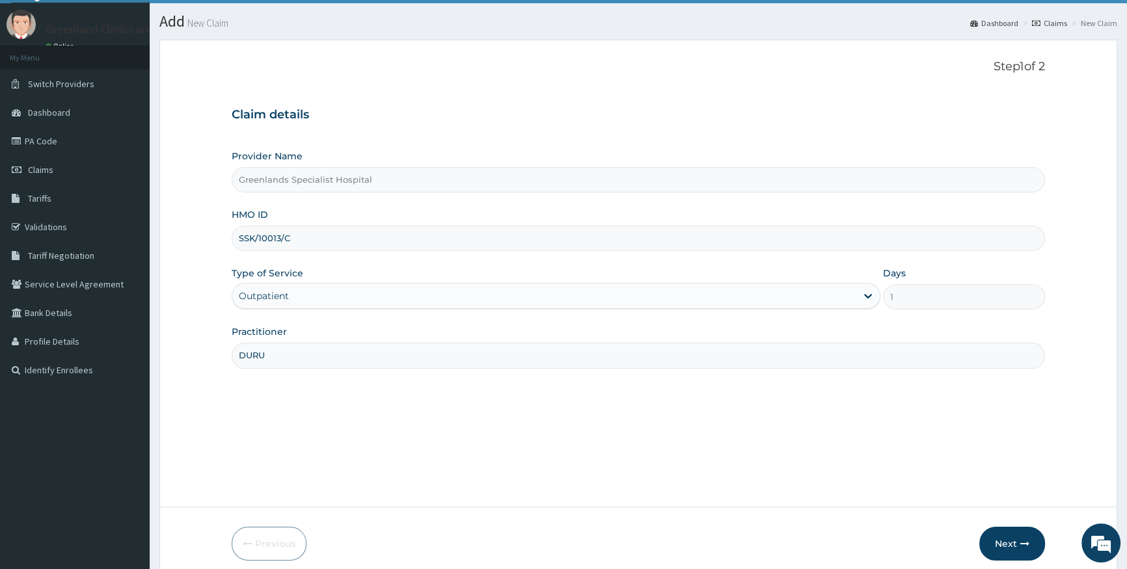
scroll to position [83, 0]
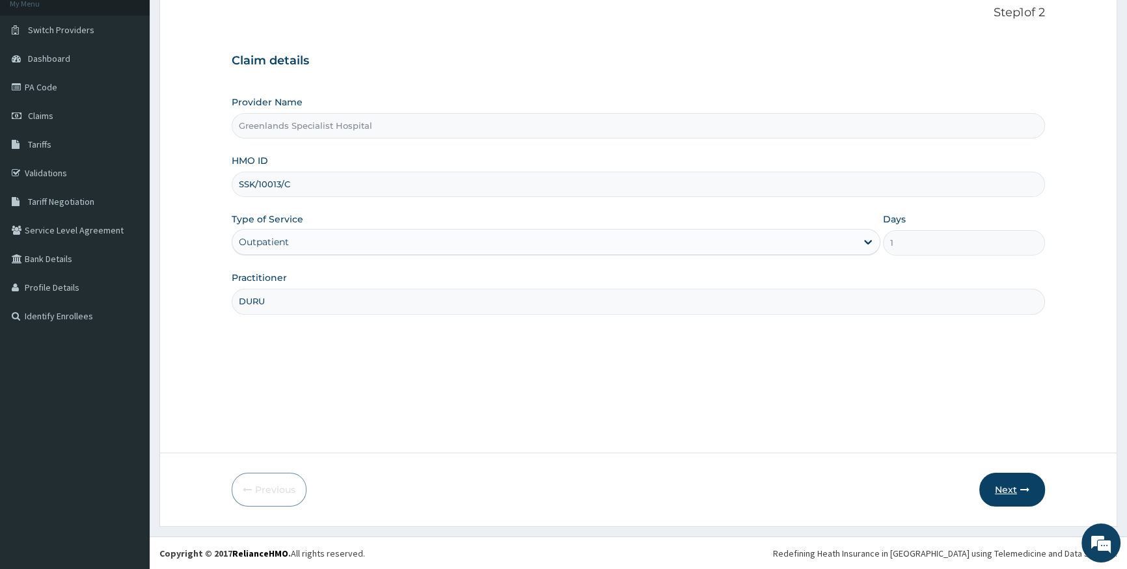
click at [1014, 492] on button "Next" at bounding box center [1012, 490] width 66 height 34
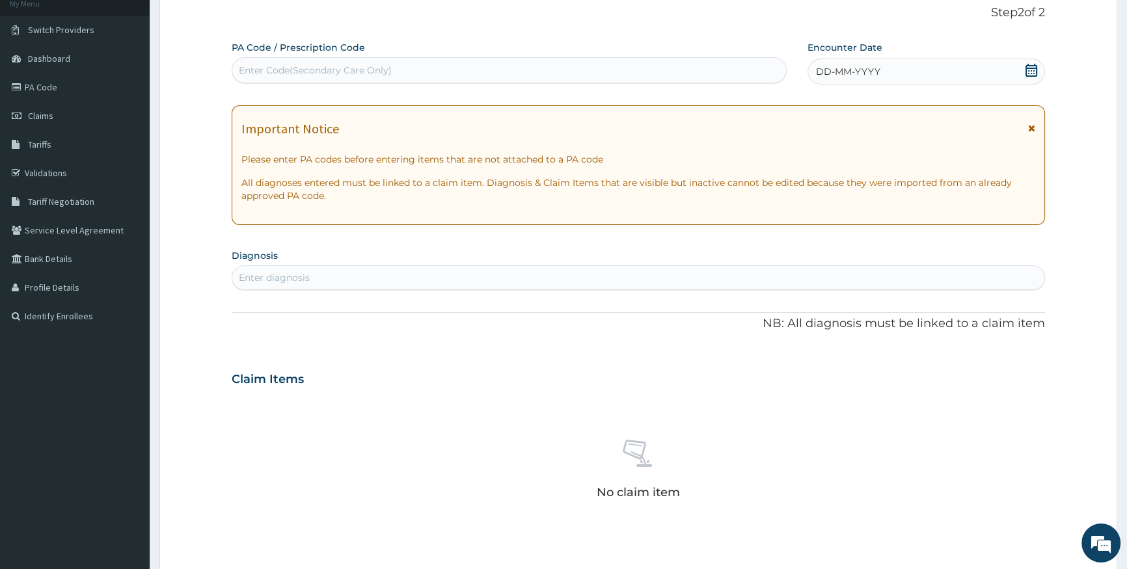
click at [1029, 72] on icon at bounding box center [1031, 70] width 13 height 13
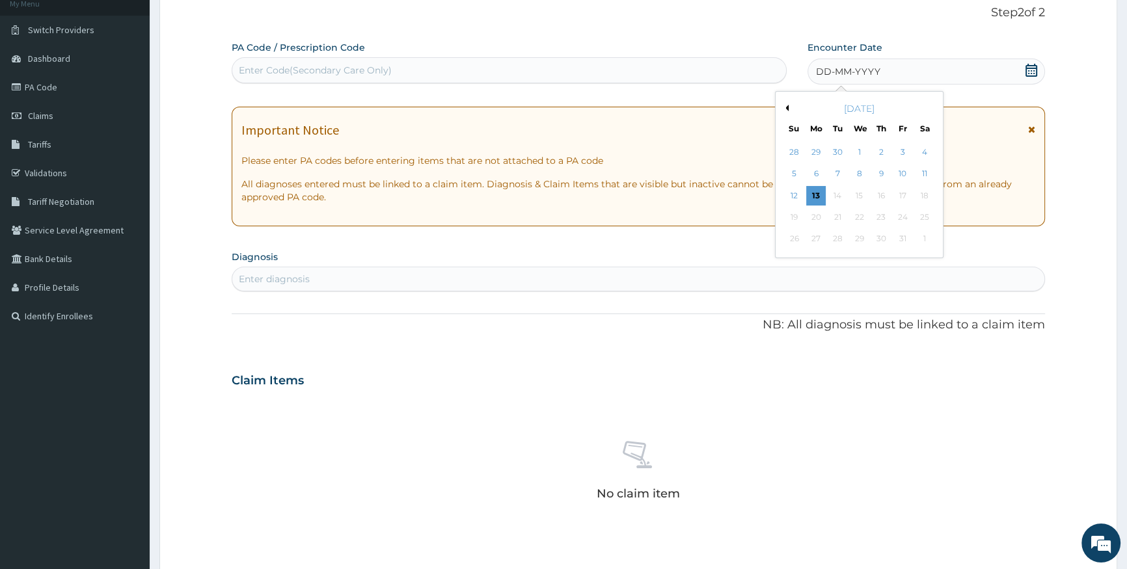
click at [786, 106] on button "Previous Month" at bounding box center [785, 108] width 7 height 7
click at [907, 155] on div "5" at bounding box center [903, 153] width 20 height 20
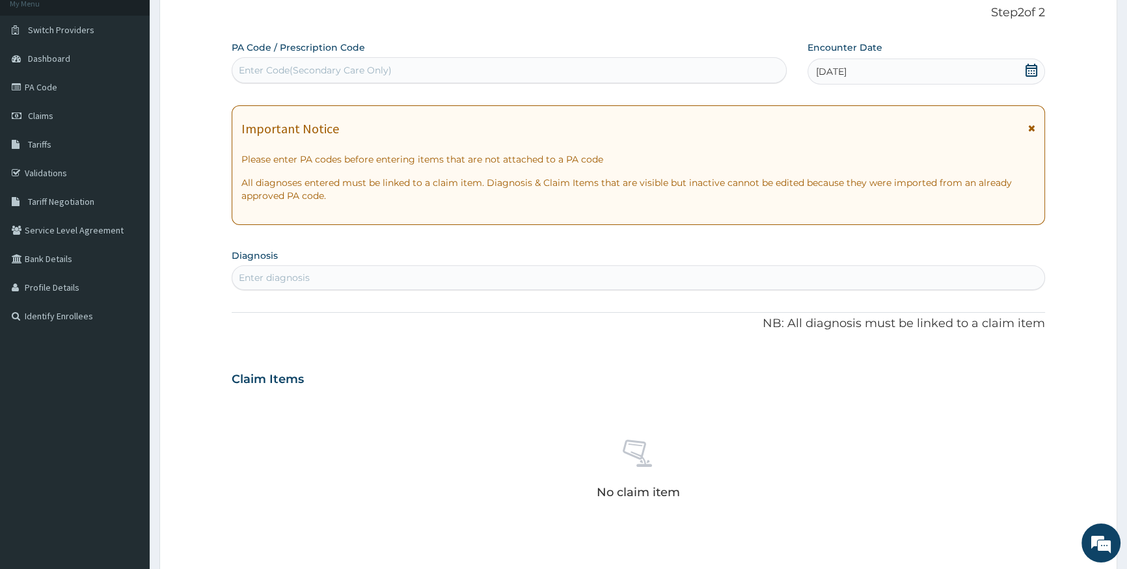
click at [424, 279] on div "Enter diagnosis" at bounding box center [638, 277] width 812 height 21
type input "C"
type input "COLD"
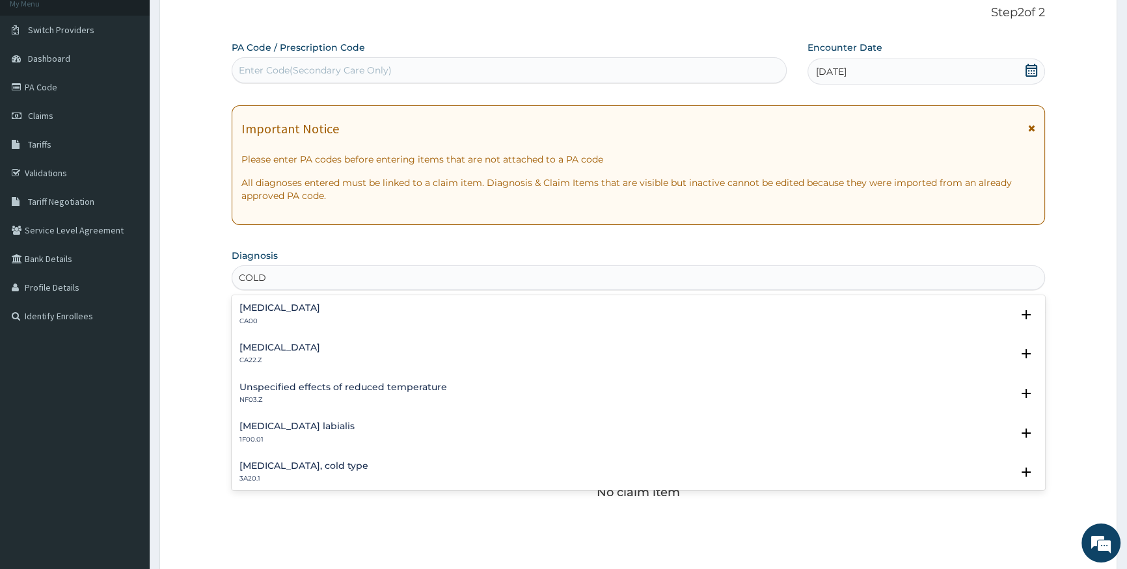
click at [248, 307] on h4 "Acute nasopharyngitis" at bounding box center [279, 308] width 81 height 10
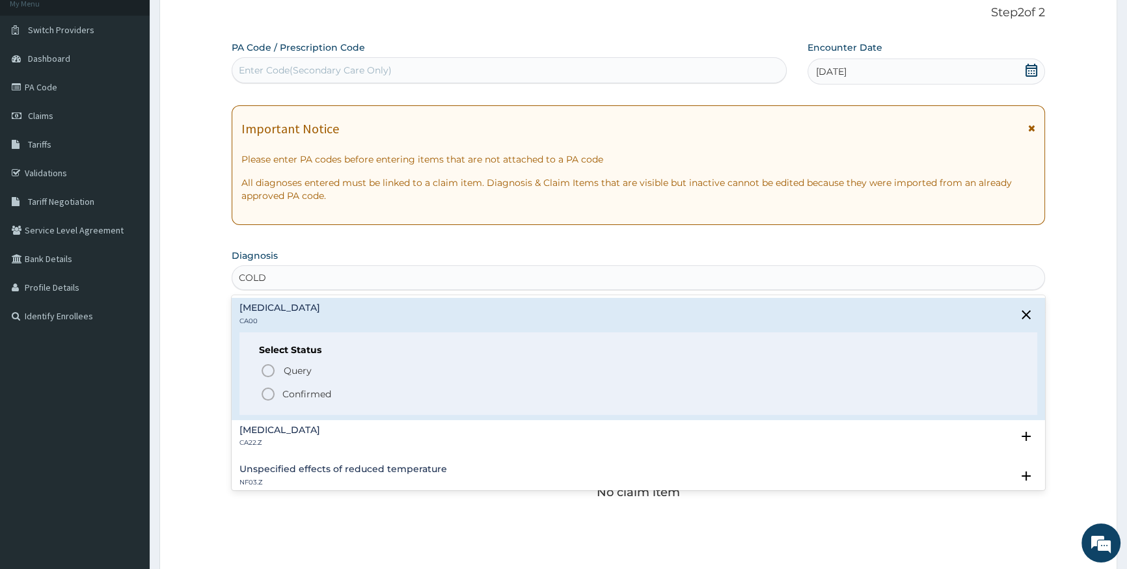
click at [299, 396] on p "Confirmed" at bounding box center [306, 394] width 49 height 13
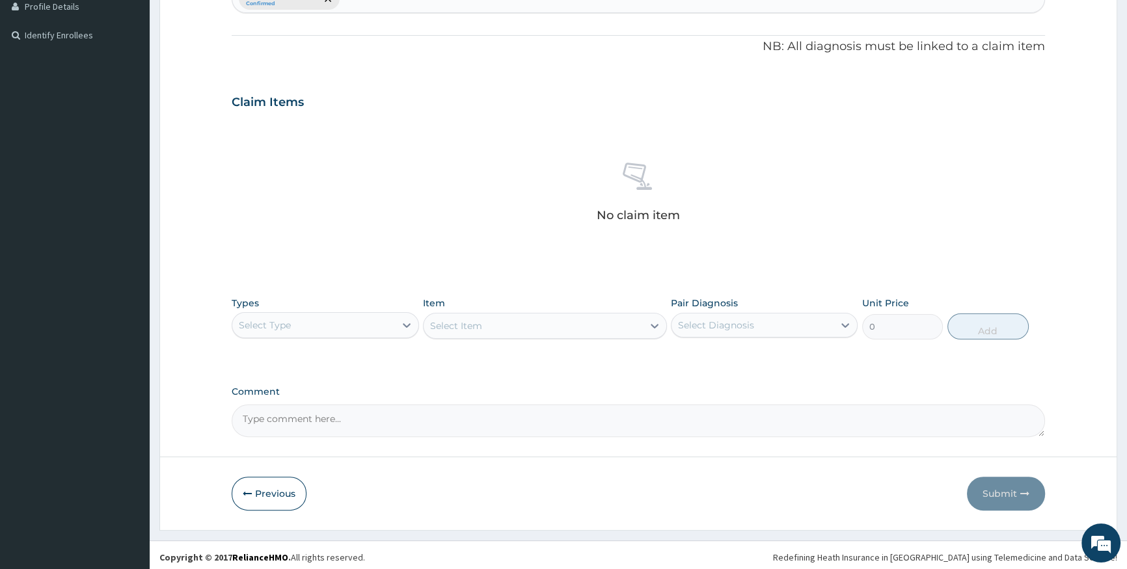
scroll to position [368, 0]
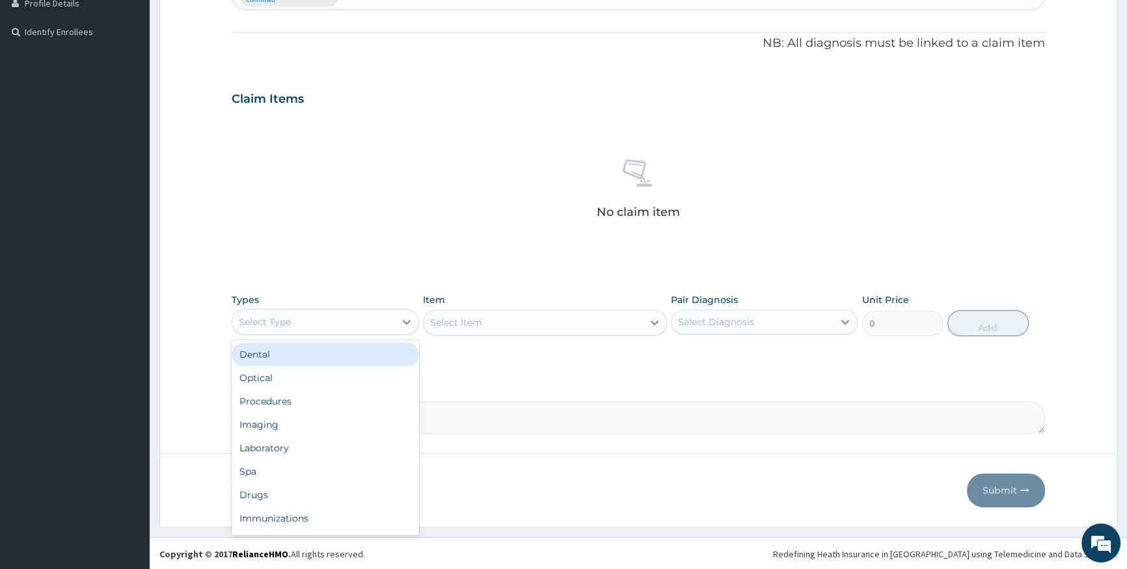
click at [327, 331] on div "Select Type" at bounding box center [313, 322] width 162 height 21
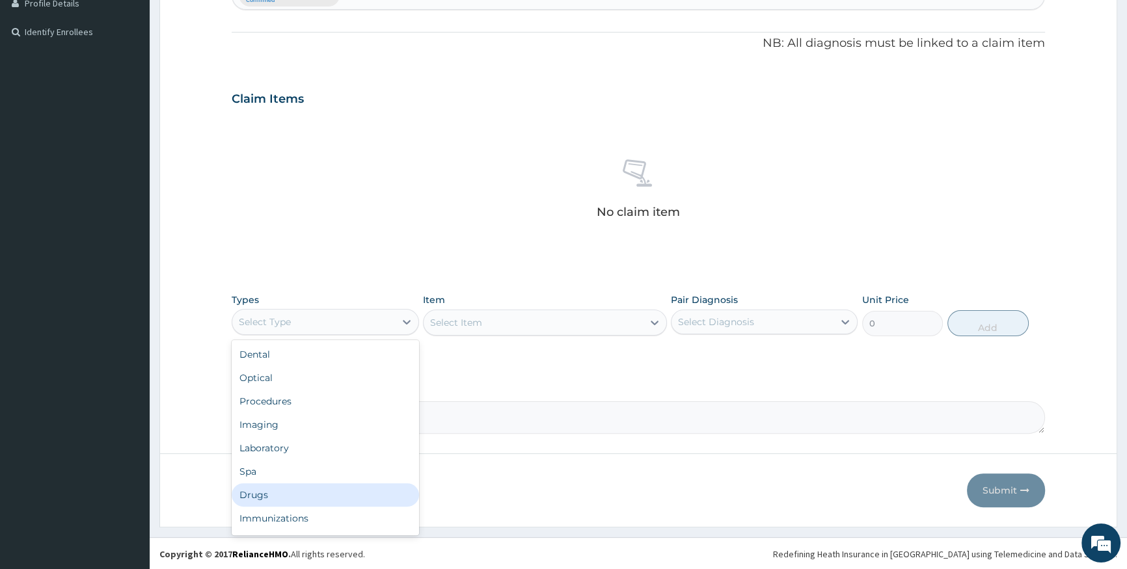
drag, startPoint x: 292, startPoint y: 492, endPoint x: 307, endPoint y: 481, distance: 19.1
click at [294, 490] on div "Drugs" at bounding box center [325, 494] width 187 height 23
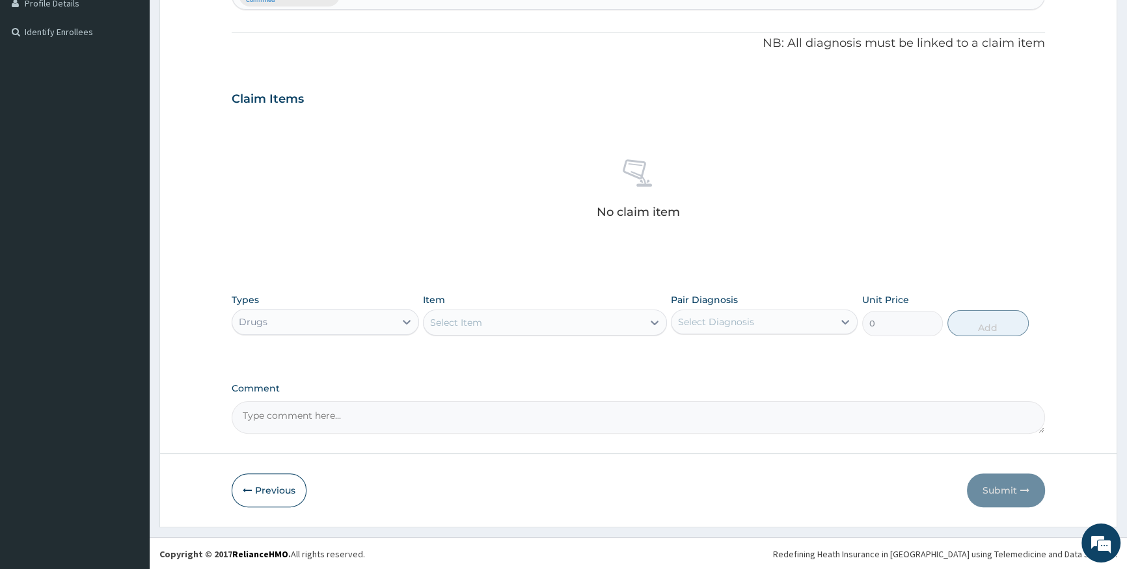
click at [502, 324] on div "Select Item" at bounding box center [533, 322] width 219 height 21
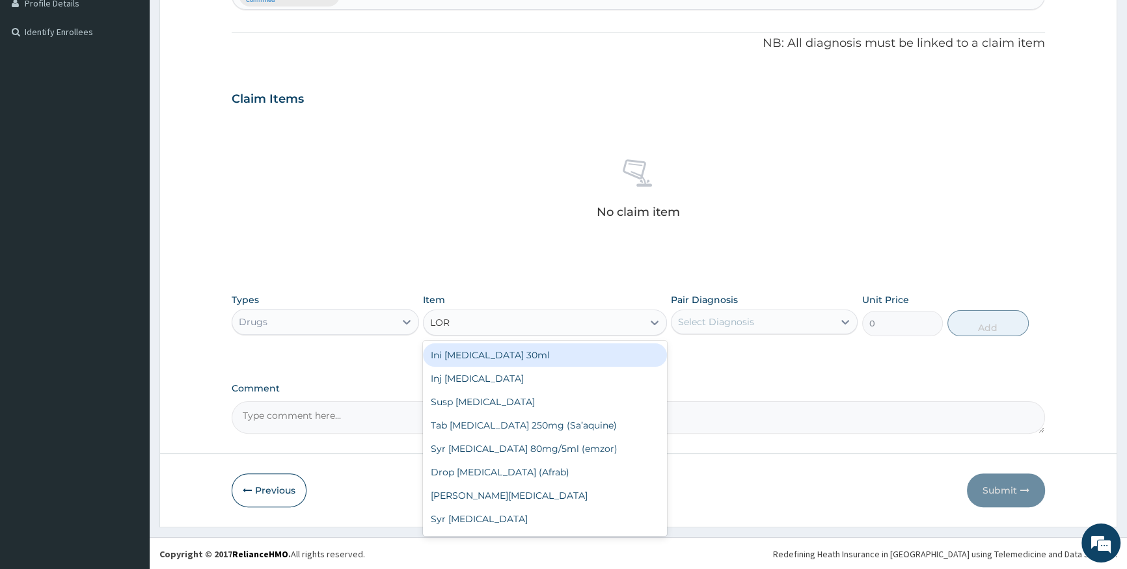
type input "LORA"
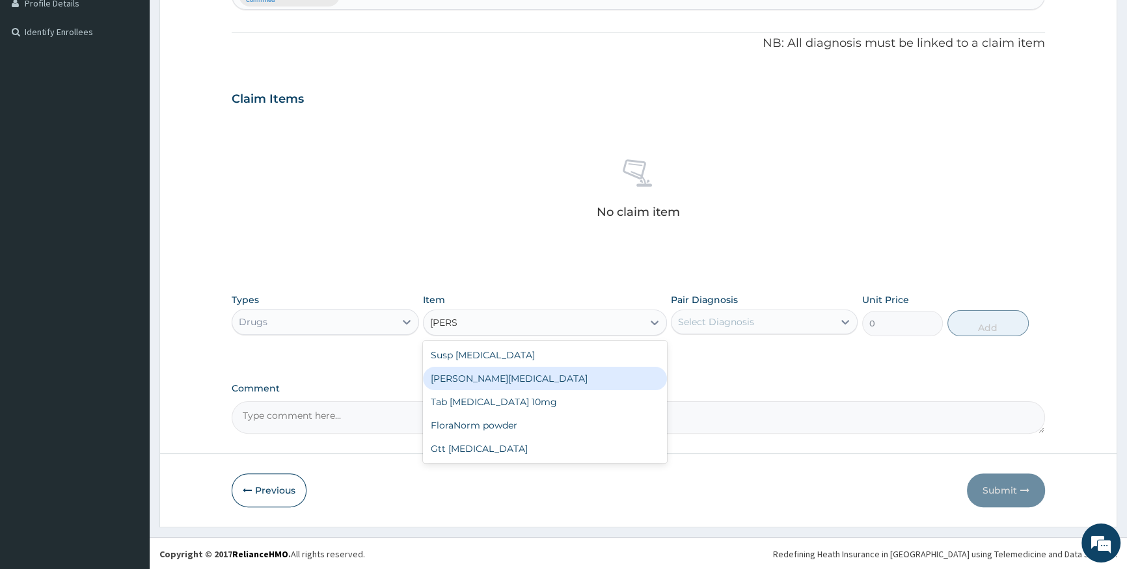
click at [525, 388] on div "[PERSON_NAME][MEDICAL_DATA]" at bounding box center [545, 378] width 244 height 23
type input "700"
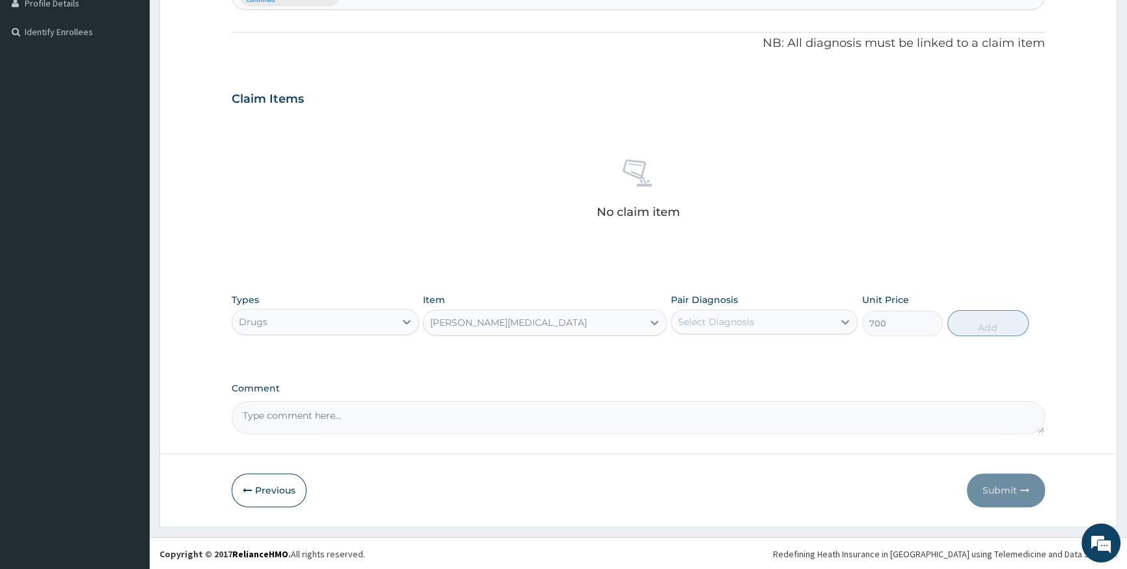
click at [718, 321] on div "Select Diagnosis" at bounding box center [716, 322] width 76 height 13
click at [721, 358] on label "Acute nasopharyngitis" at bounding box center [732, 353] width 81 height 13
checkbox input "true"
click at [1010, 330] on button "Add" at bounding box center [987, 323] width 81 height 26
type input "0"
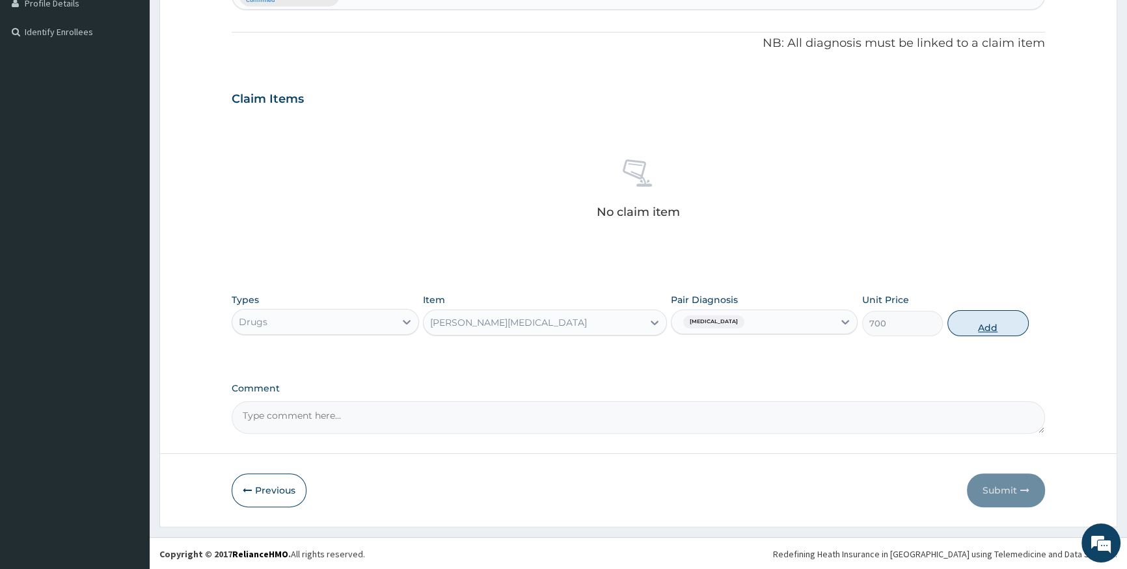
scroll to position [306, 0]
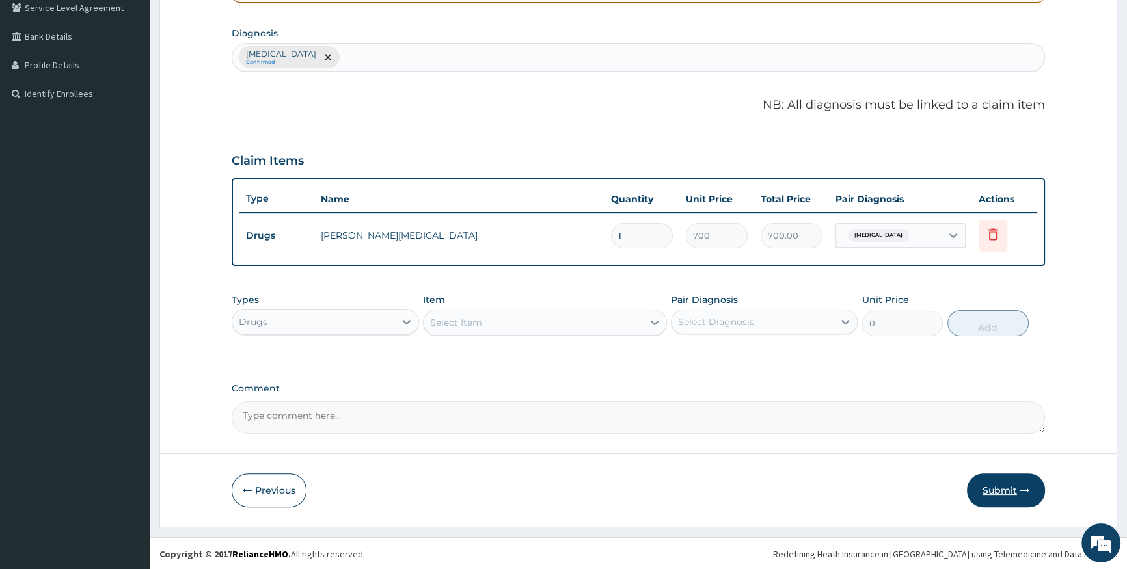
click at [1020, 490] on icon "button" at bounding box center [1024, 490] width 9 height 9
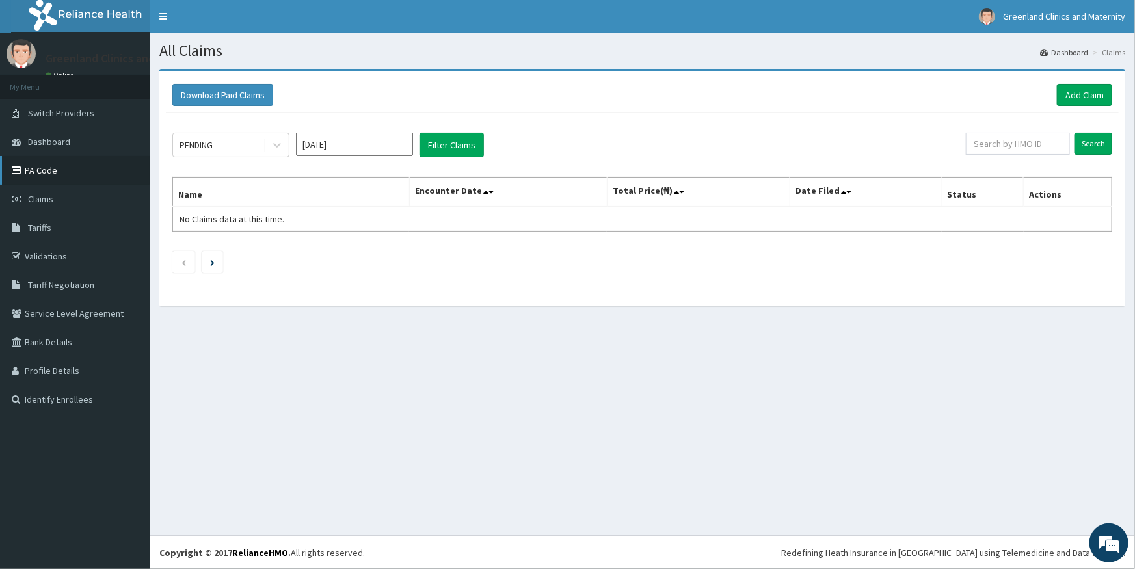
click at [38, 177] on link "PA Code" at bounding box center [75, 170] width 150 height 29
click at [1092, 98] on link "Add Claim" at bounding box center [1084, 95] width 55 height 22
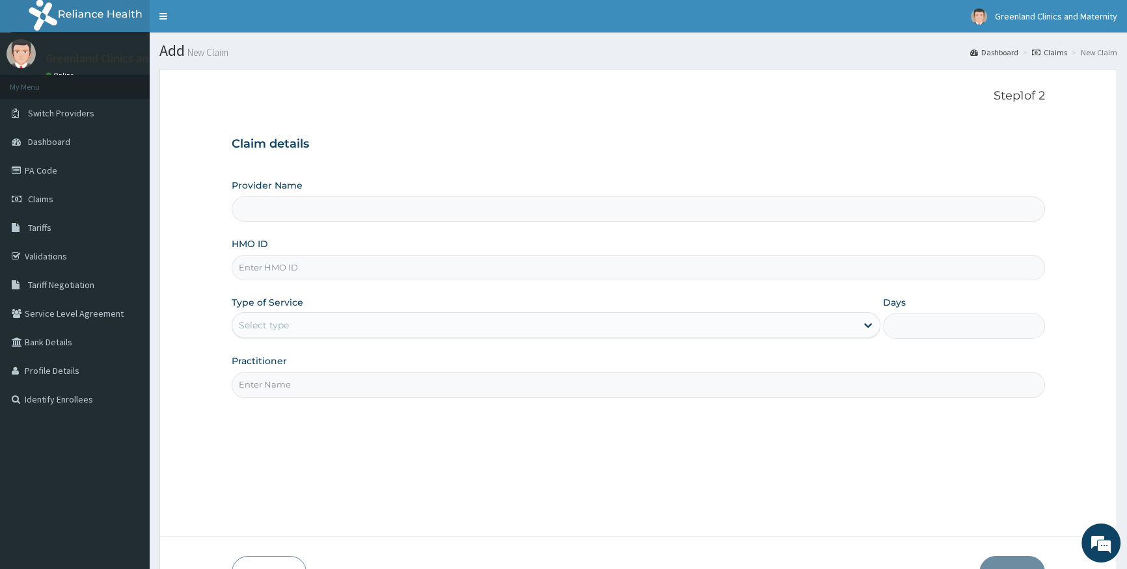
click at [491, 264] on input "HMO ID" at bounding box center [638, 267] width 813 height 25
type input "SSK/100"
type input "Greenlands Specialist Hospital"
type input "SSK/10013/E"
click at [402, 338] on div "Type of Service Select type" at bounding box center [556, 317] width 648 height 43
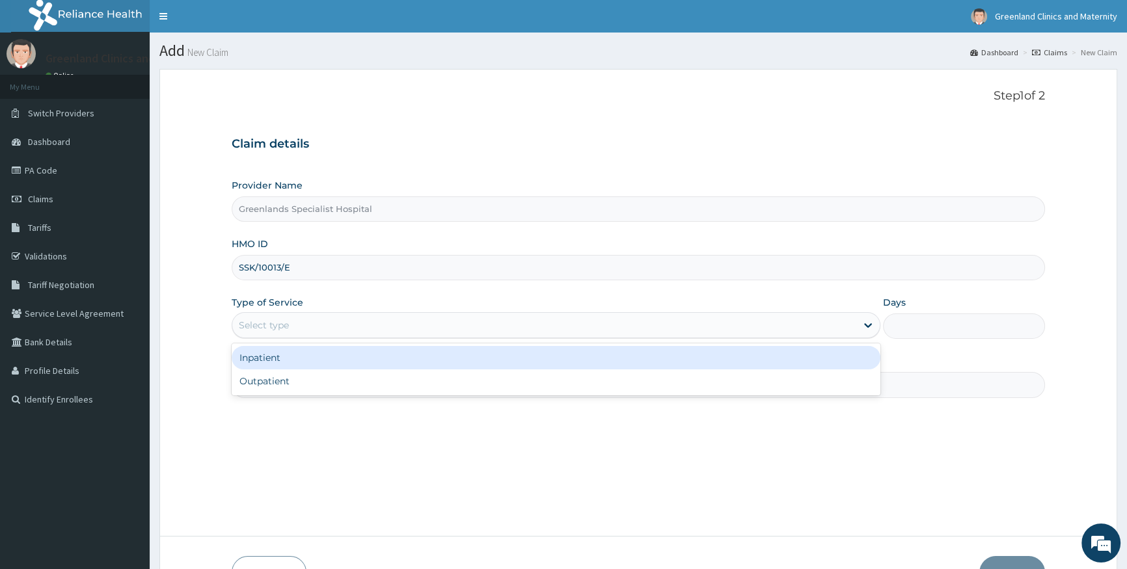
click at [403, 332] on div "Select type" at bounding box center [543, 325] width 623 height 21
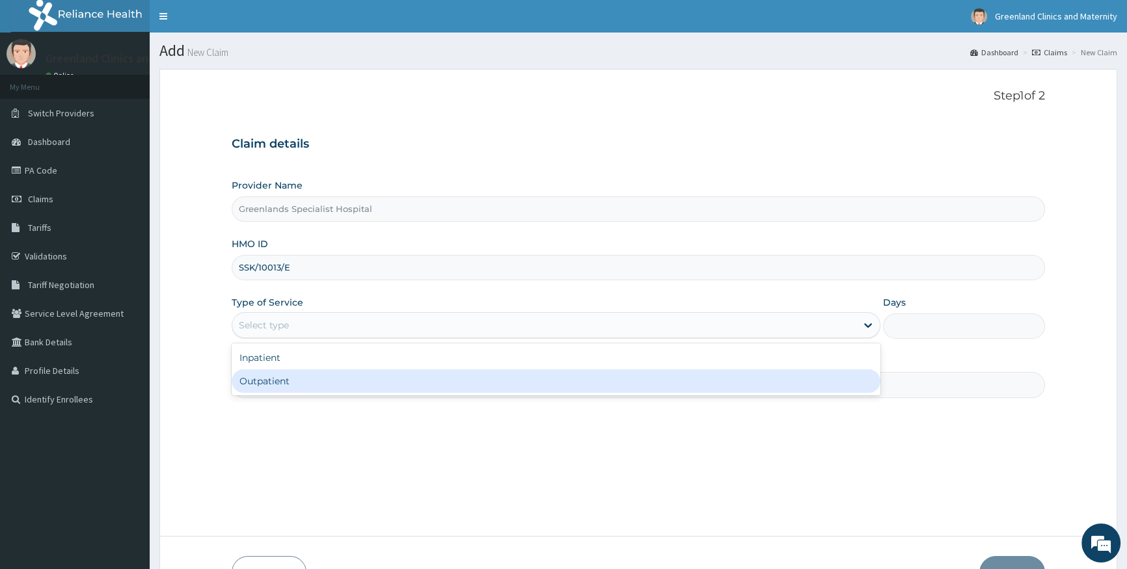
click at [426, 385] on div "Outpatient" at bounding box center [556, 381] width 648 height 23
type input "1"
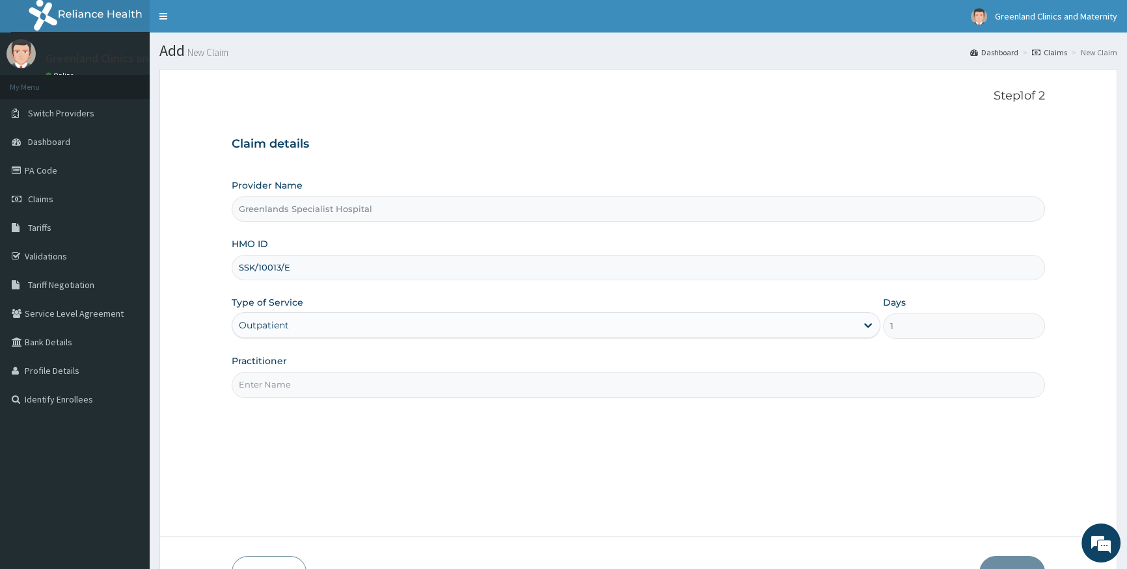
click at [423, 380] on input "Practitioner" at bounding box center [638, 384] width 813 height 25
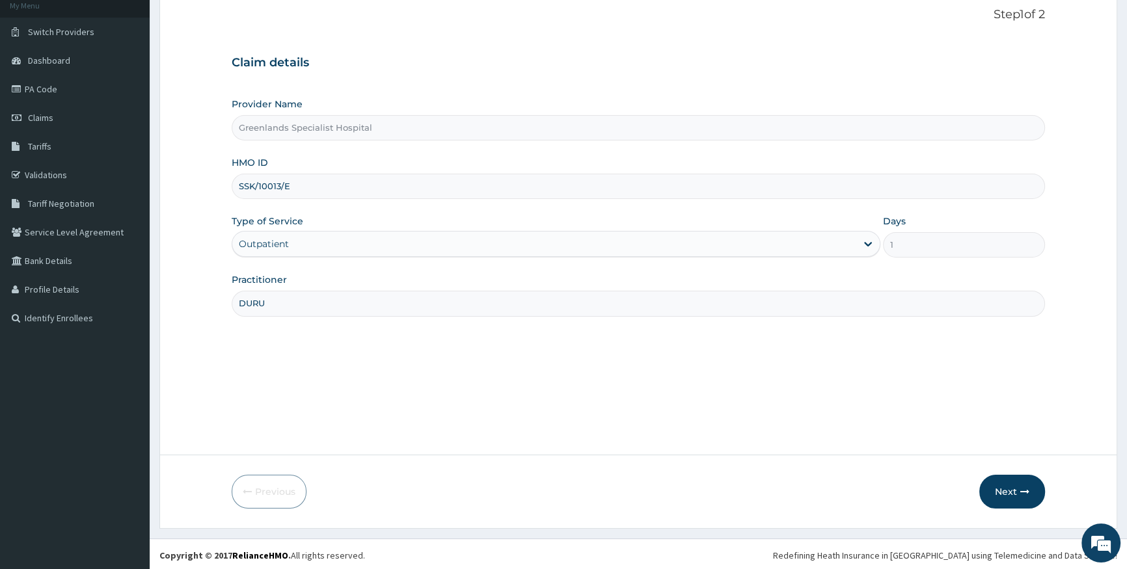
scroll to position [83, 0]
type input "DURU"
click at [1035, 496] on button "Next" at bounding box center [1012, 490] width 66 height 34
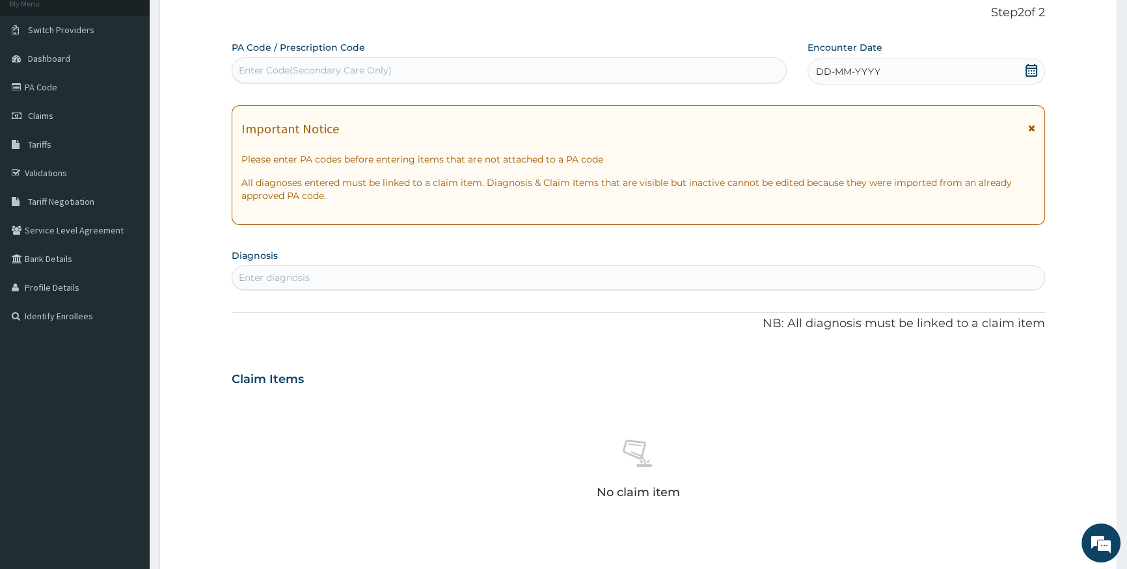
click at [1032, 77] on span at bounding box center [1031, 72] width 13 height 16
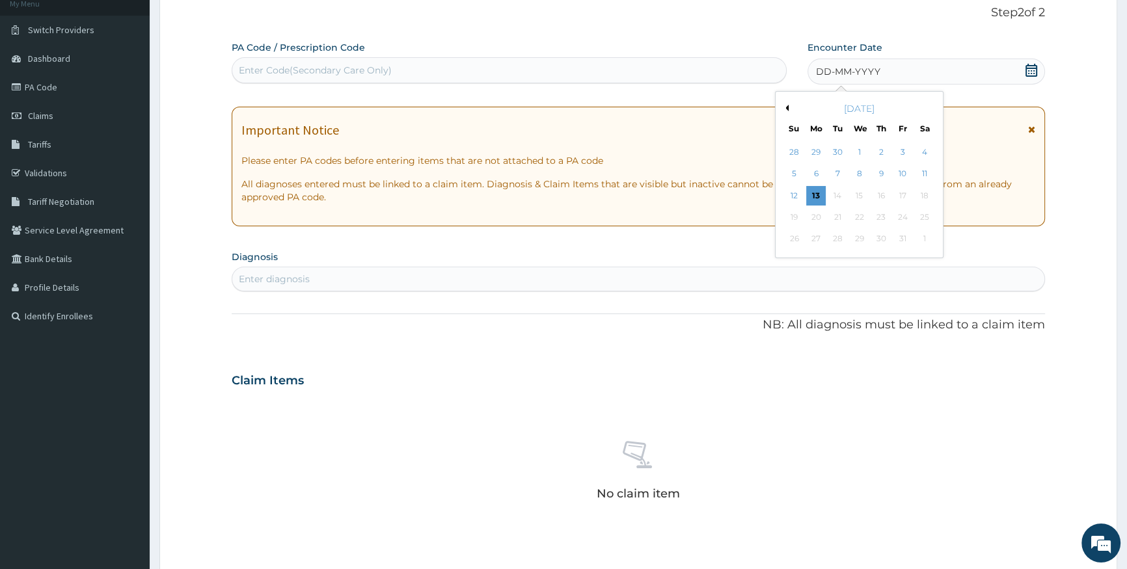
click at [787, 108] on div "[DATE]" at bounding box center [859, 108] width 157 height 13
click at [784, 106] on button "Previous Month" at bounding box center [785, 108] width 7 height 7
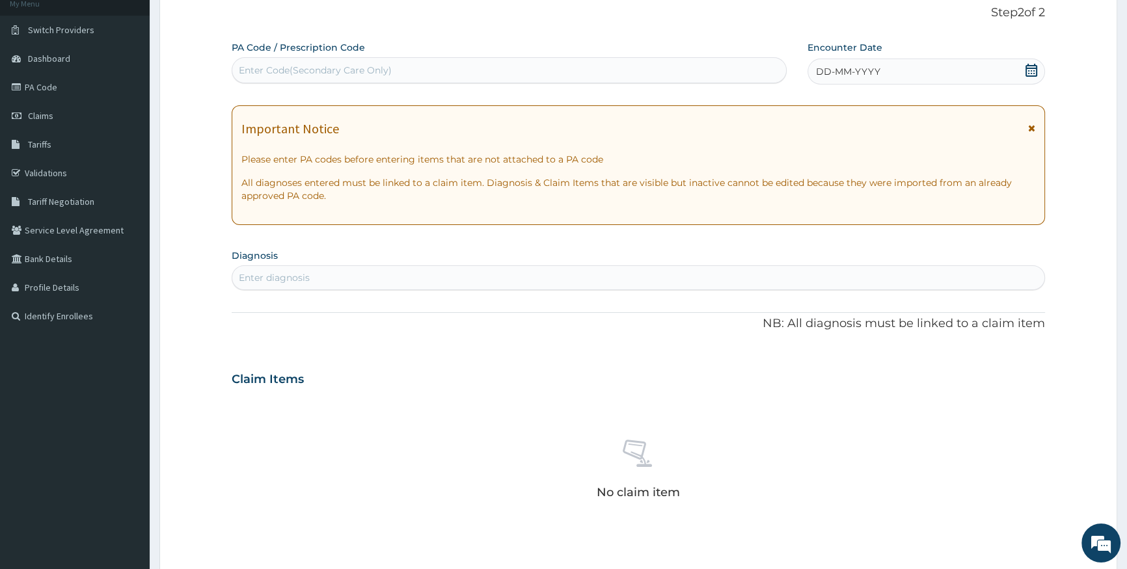
drag, startPoint x: 529, startPoint y: 69, endPoint x: 539, endPoint y: 63, distance: 11.9
click at [531, 69] on div "Enter Code(Secondary Care Only)" at bounding box center [508, 70] width 553 height 21
paste input "PA/11A575"
type input "PA/11A575"
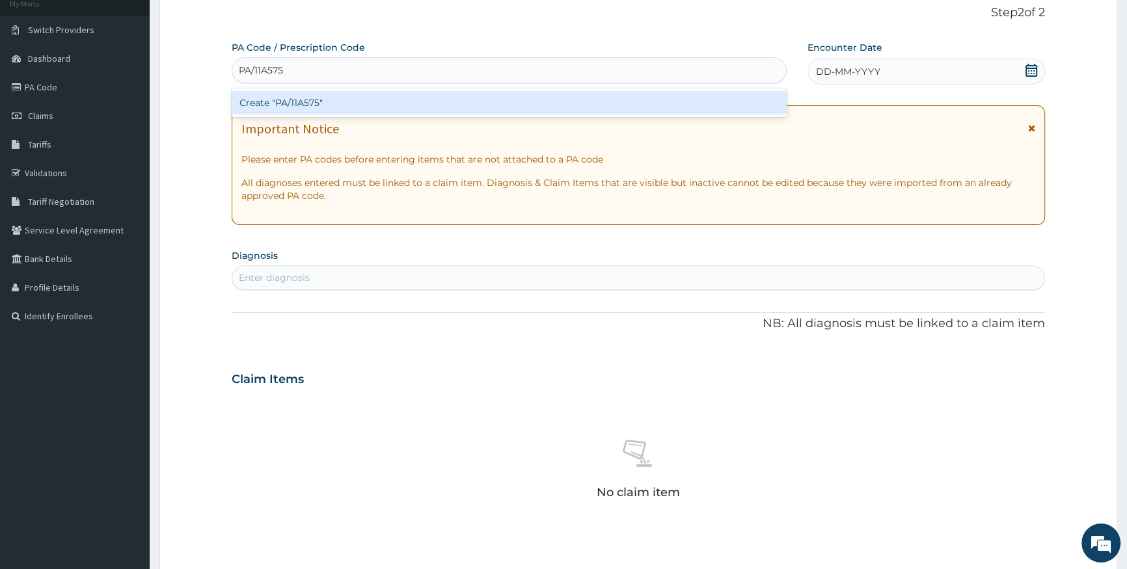
click at [617, 99] on div "Create "PA/11A575"" at bounding box center [509, 102] width 554 height 23
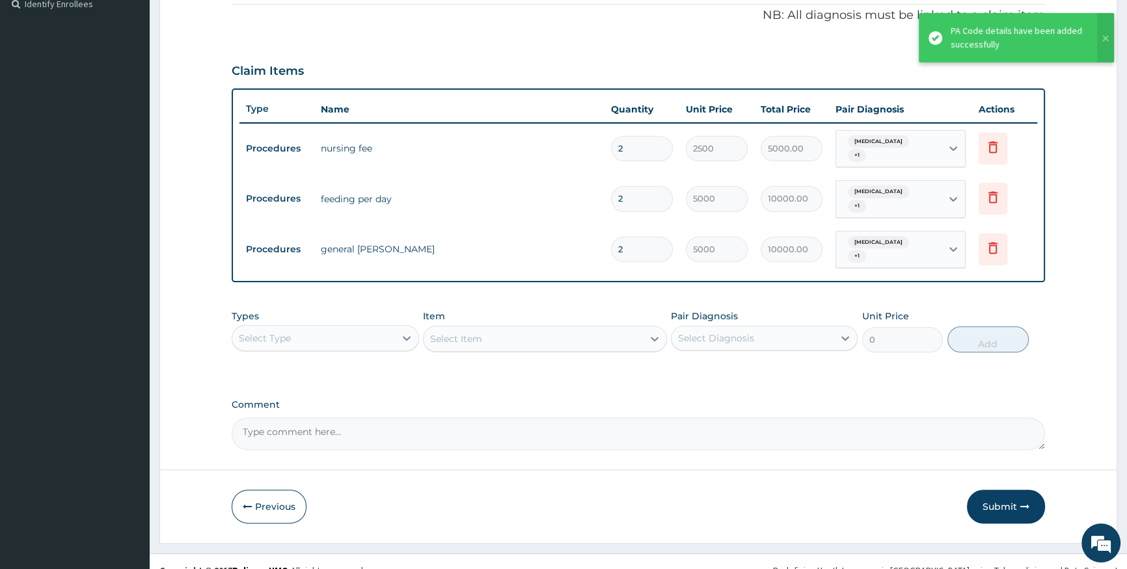
scroll to position [396, 0]
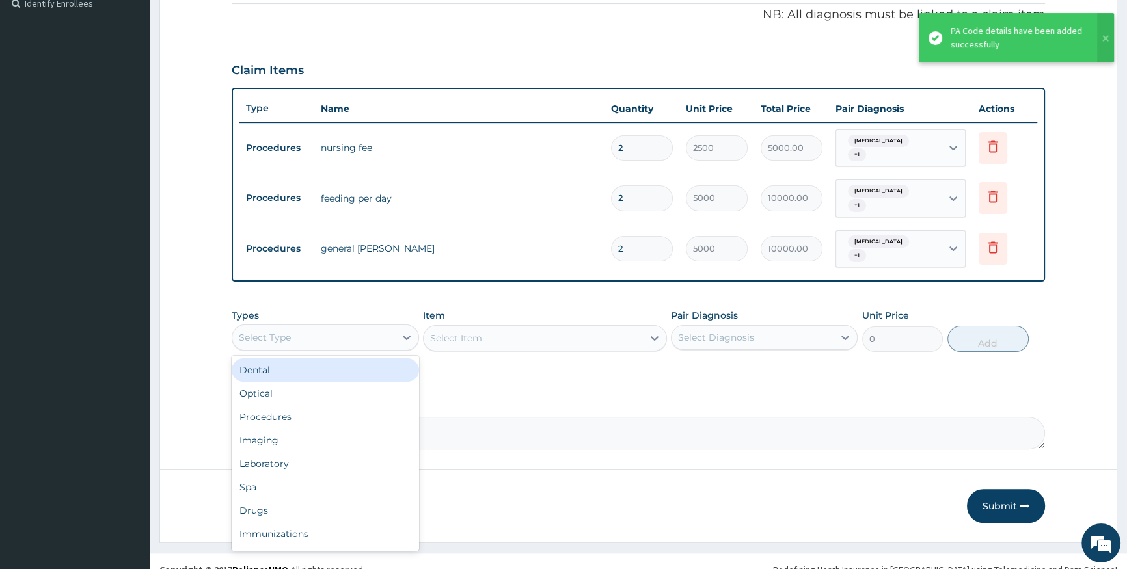
click at [368, 327] on div "Select Type" at bounding box center [313, 337] width 162 height 21
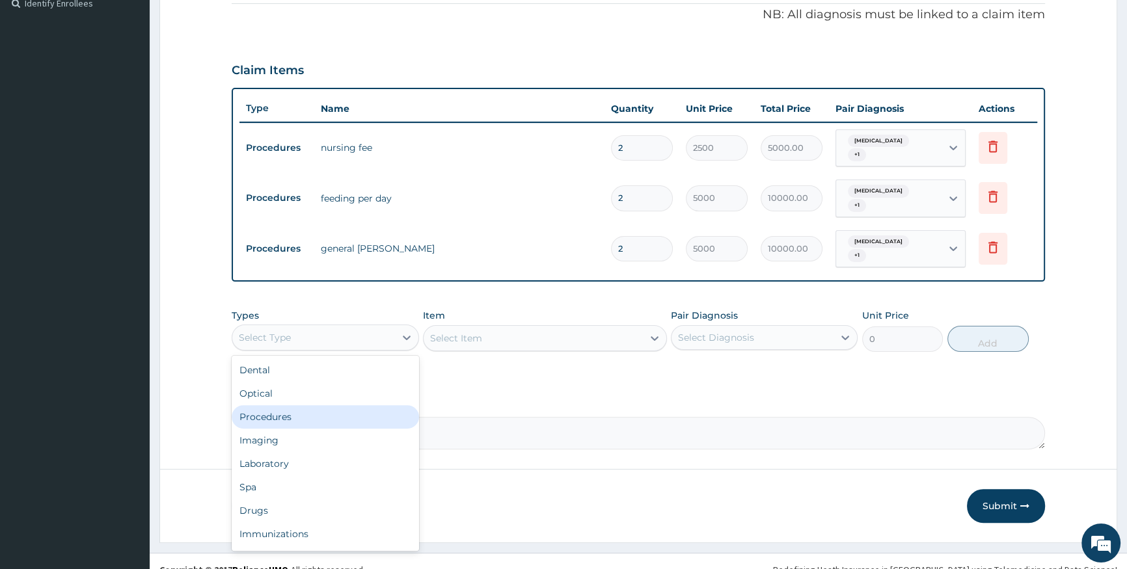
click at [357, 405] on div "Procedures" at bounding box center [325, 416] width 187 height 23
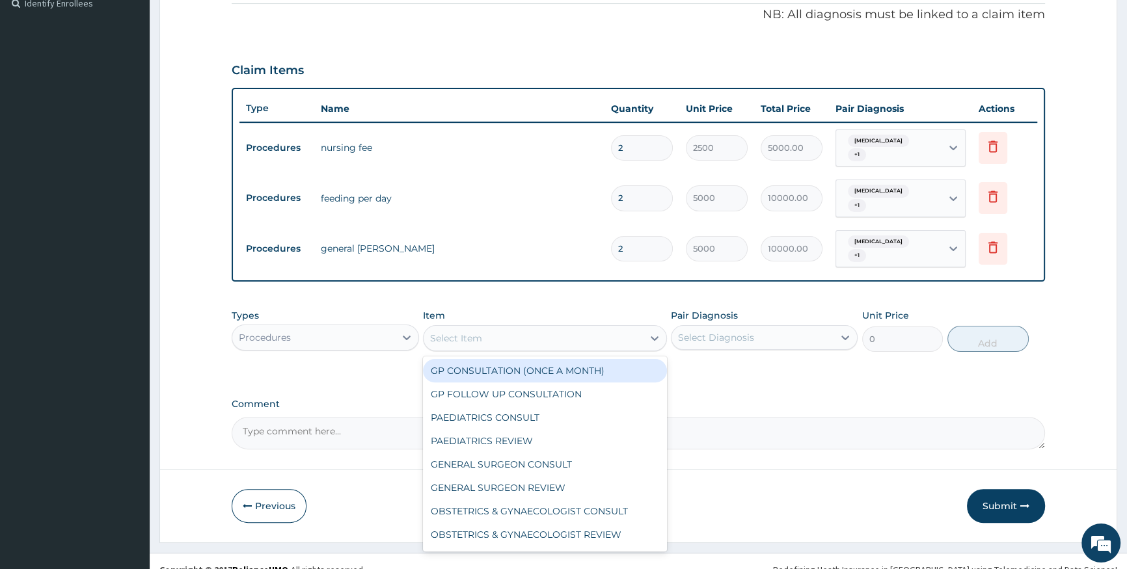
click at [536, 328] on div "Select Item" at bounding box center [533, 338] width 219 height 21
click at [580, 359] on div "GP CONSULTATION (ONCE A MONTH)" at bounding box center [545, 370] width 244 height 23
type input "2000"
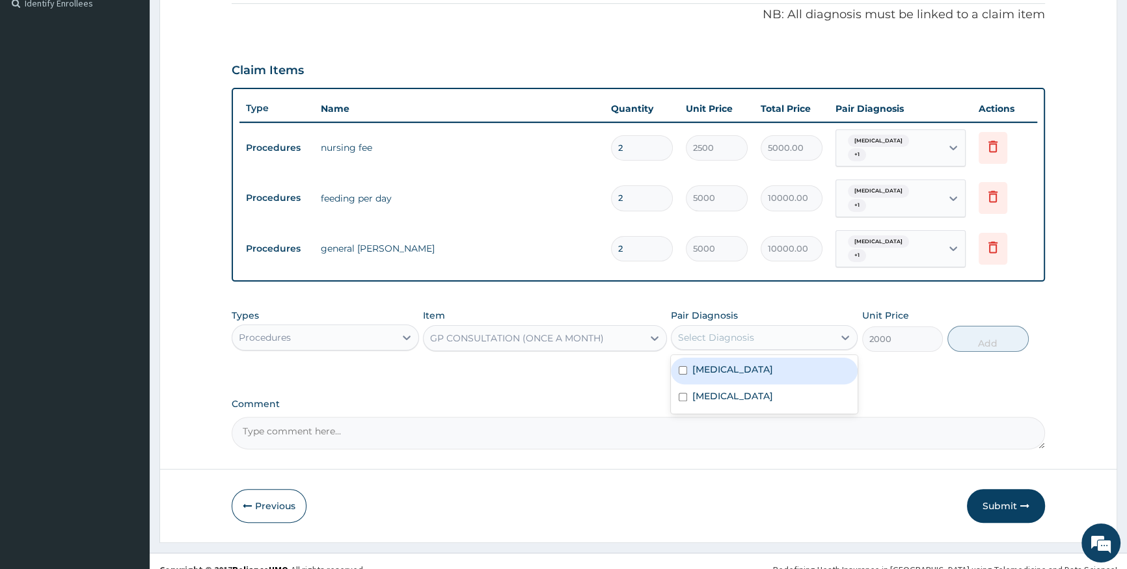
click at [709, 331] on div "Select Diagnosis" at bounding box center [716, 337] width 76 height 13
click at [728, 358] on div "[MEDICAL_DATA]" at bounding box center [764, 371] width 187 height 27
checkbox input "true"
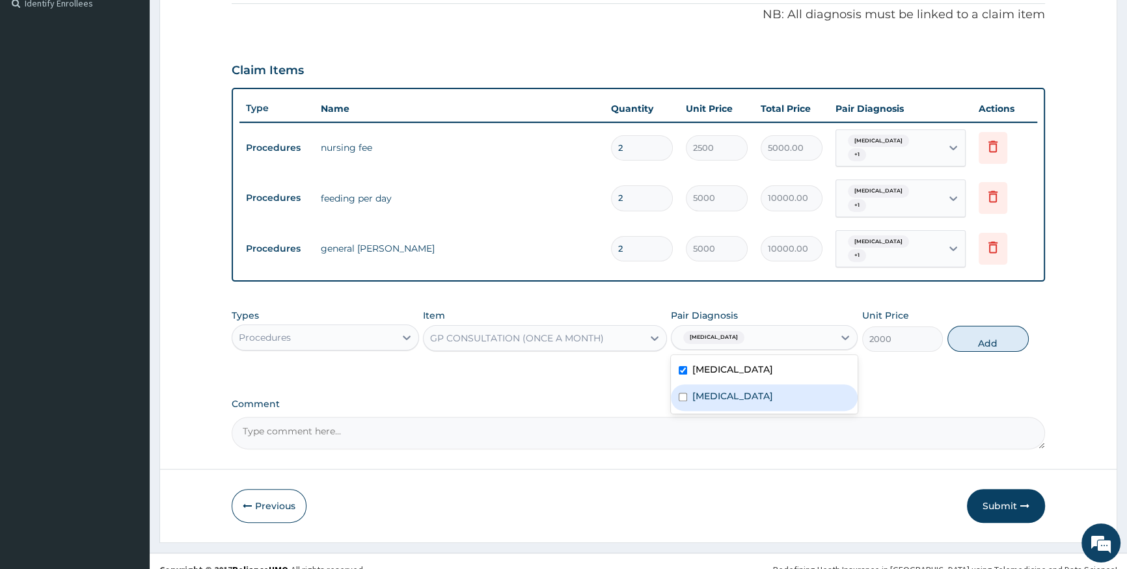
click at [726, 385] on div "[MEDICAL_DATA]" at bounding box center [764, 398] width 187 height 27
checkbox input "true"
click at [990, 326] on button "Add" at bounding box center [987, 339] width 81 height 26
type input "0"
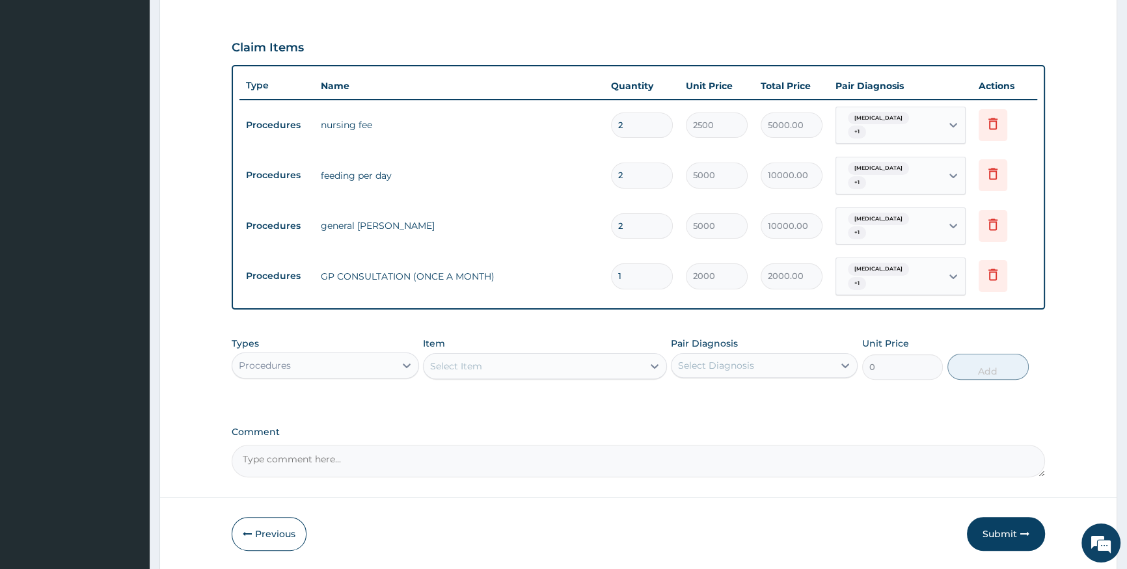
scroll to position [441, 0]
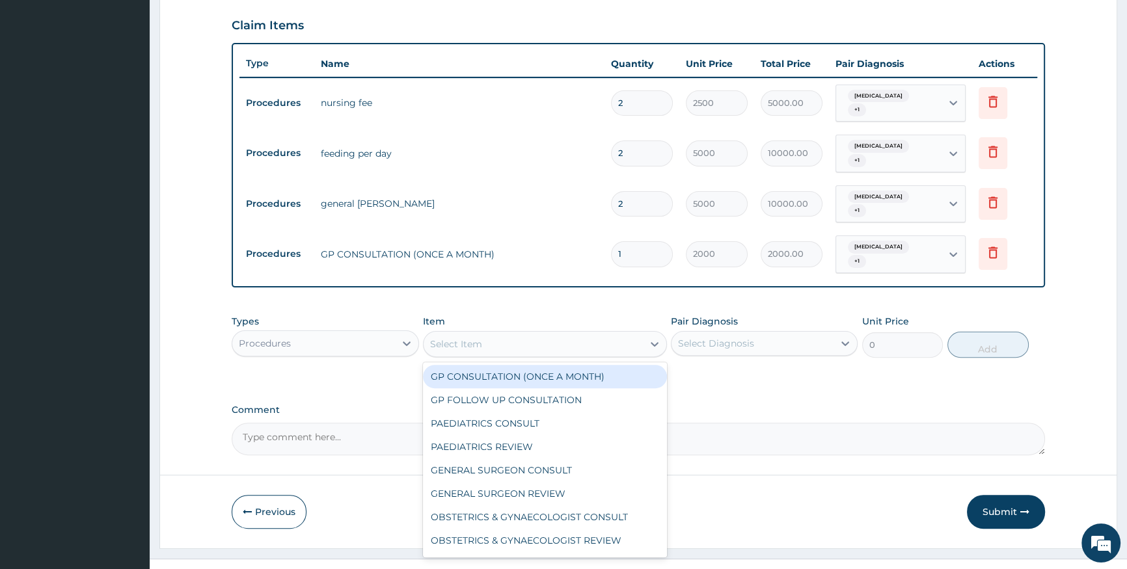
click at [556, 334] on div "Select Item" at bounding box center [533, 344] width 219 height 21
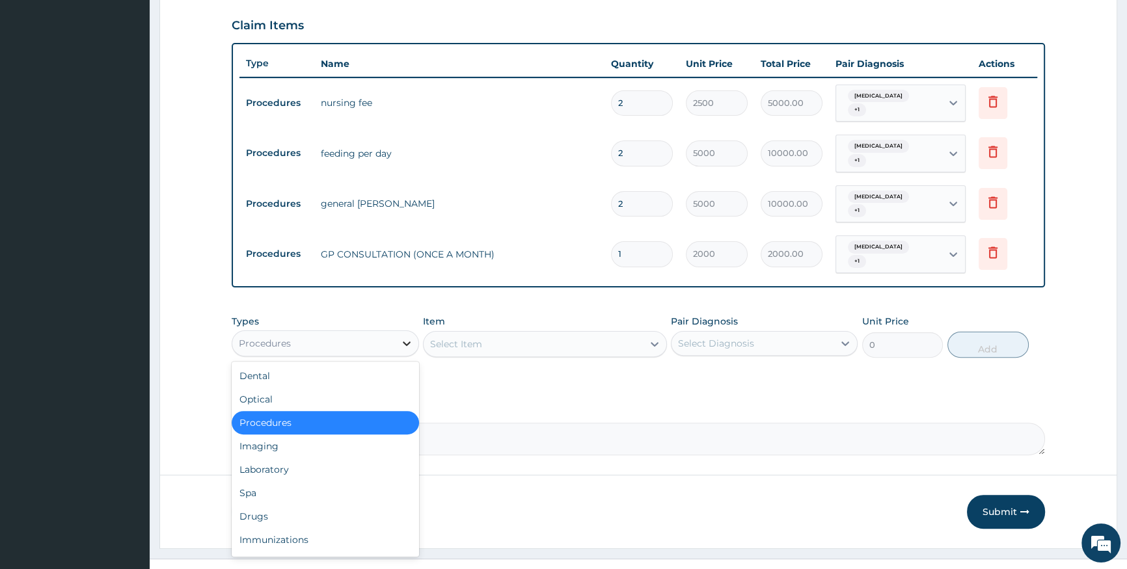
click at [397, 332] on div at bounding box center [406, 343] width 23 height 23
click at [322, 458] on div "Laboratory" at bounding box center [325, 469] width 187 height 23
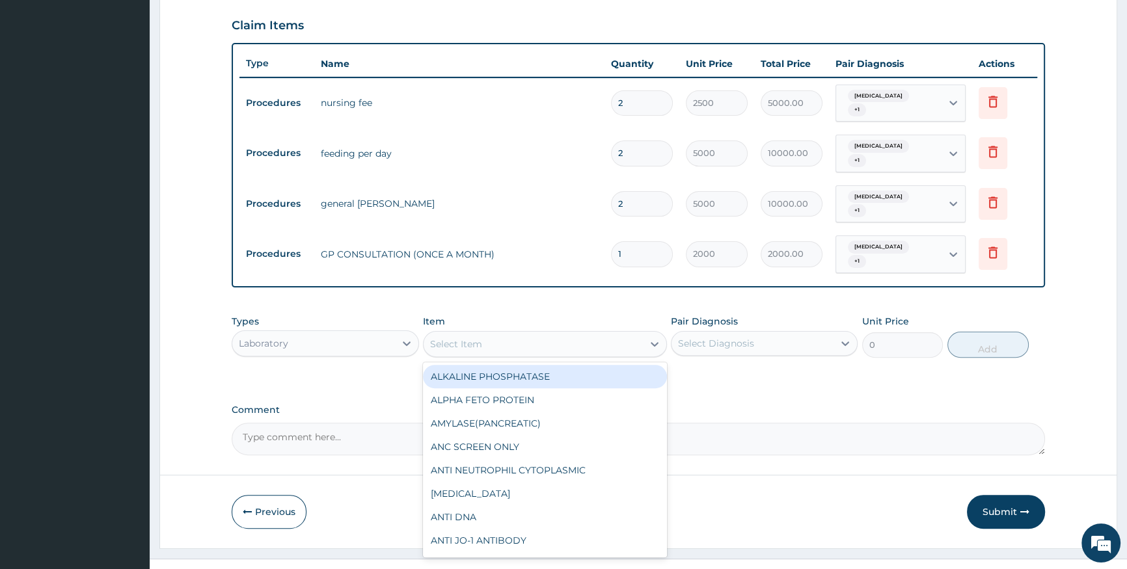
click at [491, 334] on div "Select Item" at bounding box center [533, 344] width 219 height 21
type input "F"
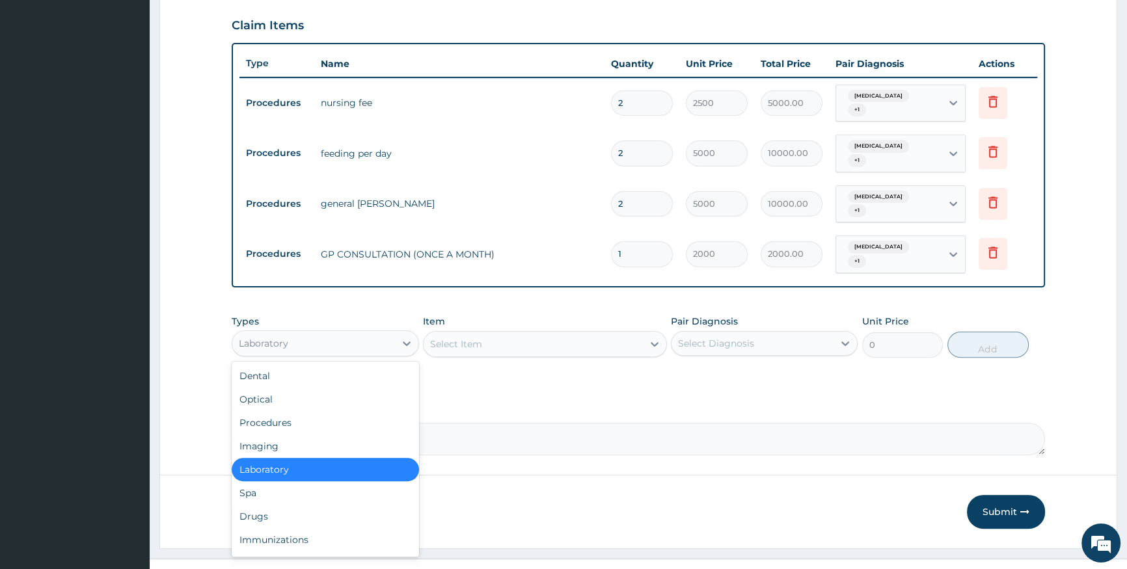
click at [383, 333] on div "Laboratory" at bounding box center [313, 343] width 162 height 21
click at [333, 505] on div "Drugs" at bounding box center [325, 516] width 187 height 23
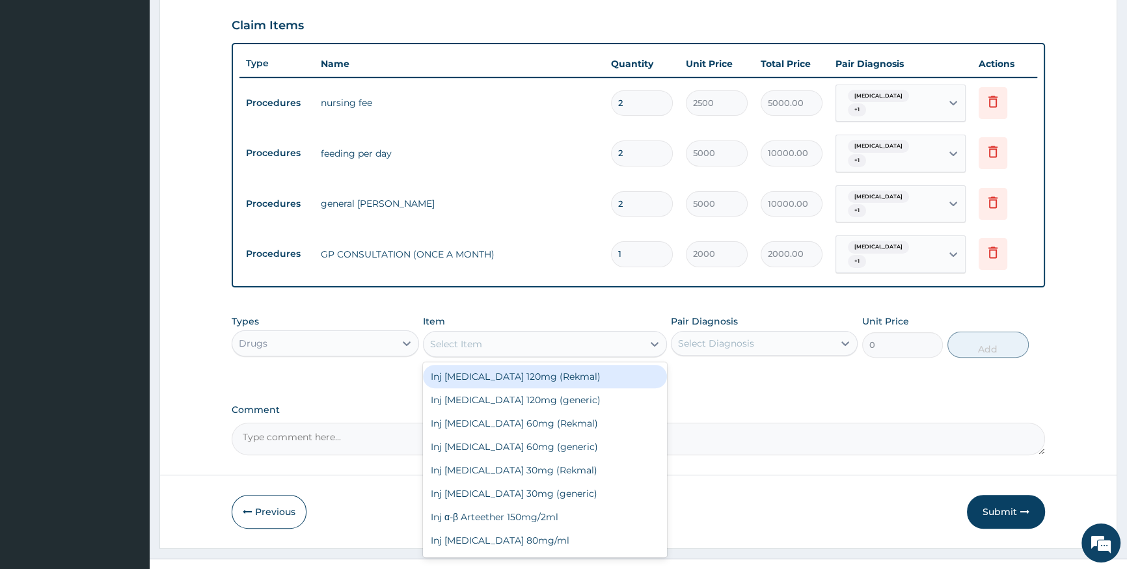
click at [482, 334] on div "Select Item" at bounding box center [533, 344] width 219 height 21
type input "QUIN"
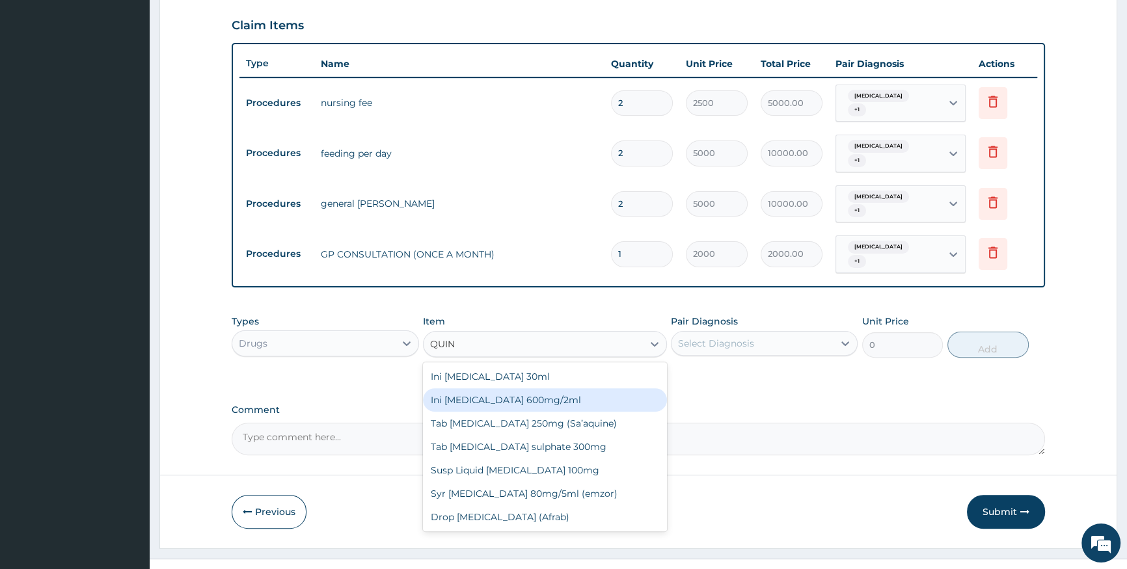
click at [540, 388] on div "Ini [MEDICAL_DATA] 600mg/2ml" at bounding box center [545, 399] width 244 height 23
type input "200"
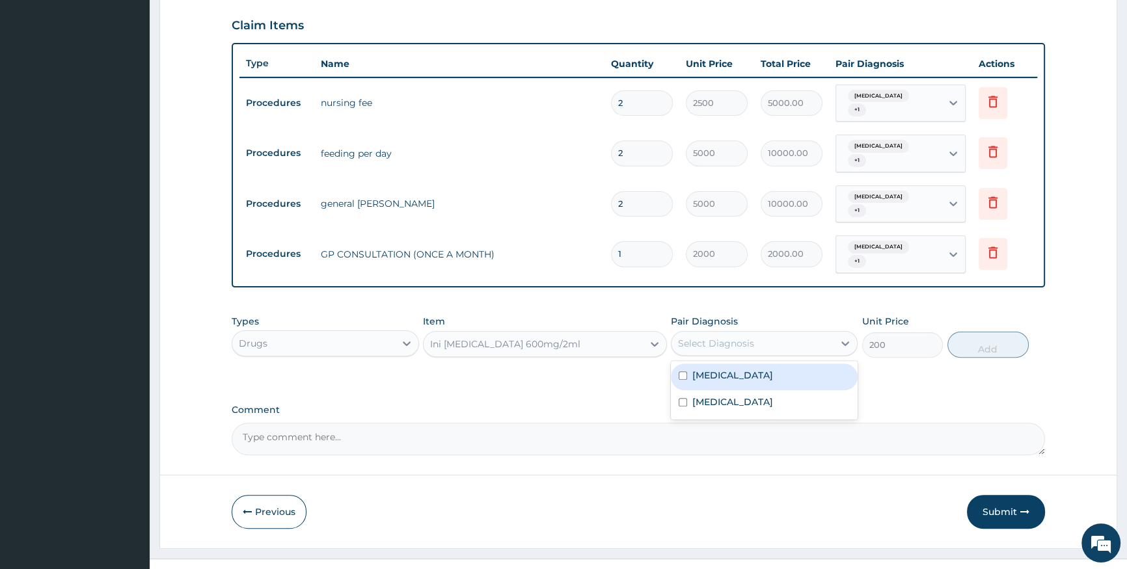
click at [798, 333] on div "Select Diagnosis" at bounding box center [753, 343] width 162 height 21
click at [789, 364] on div "[MEDICAL_DATA]" at bounding box center [764, 377] width 187 height 27
checkbox input "true"
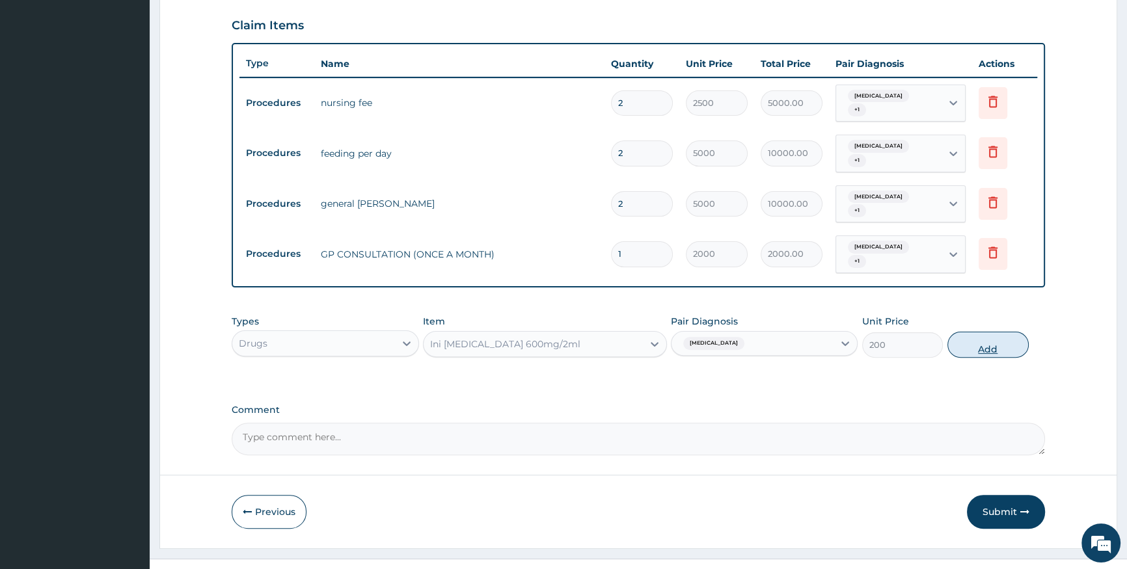
click at [972, 332] on button "Add" at bounding box center [987, 345] width 81 height 26
type input "0"
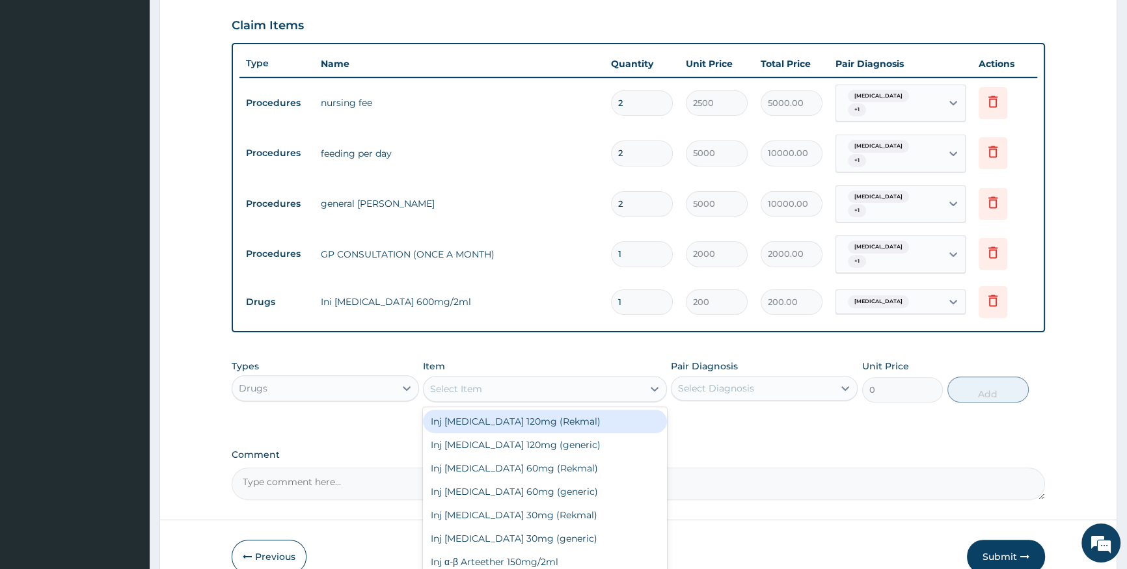
click at [489, 379] on div "Select Item" at bounding box center [533, 389] width 219 height 21
type input "DEXTR"
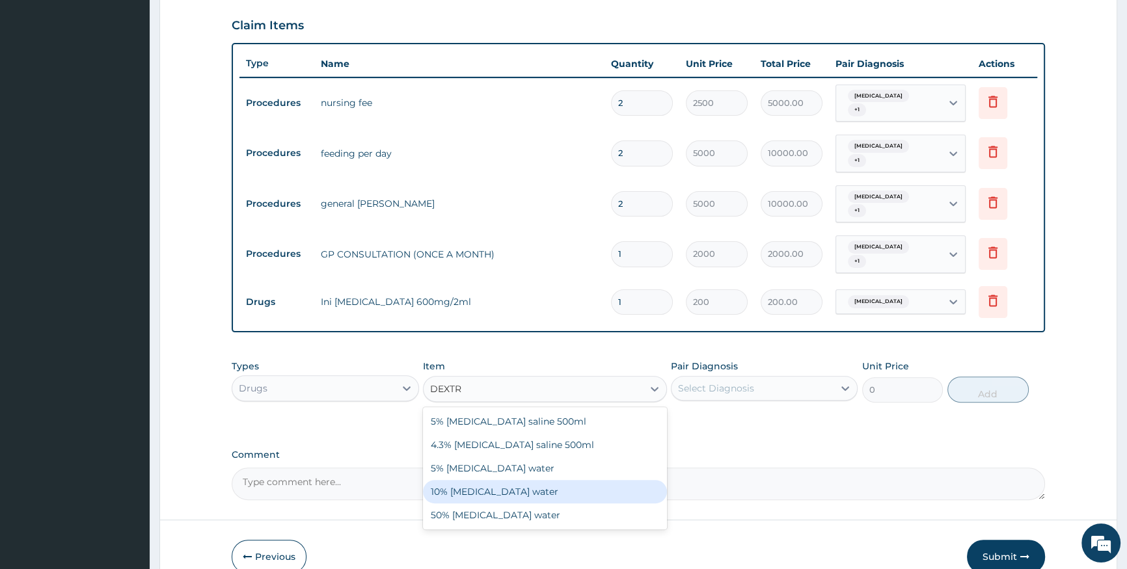
drag, startPoint x: 491, startPoint y: 469, endPoint x: 508, endPoint y: 462, distance: 18.1
click at [498, 480] on div "10% [MEDICAL_DATA] water" at bounding box center [545, 491] width 244 height 23
type input "1500"
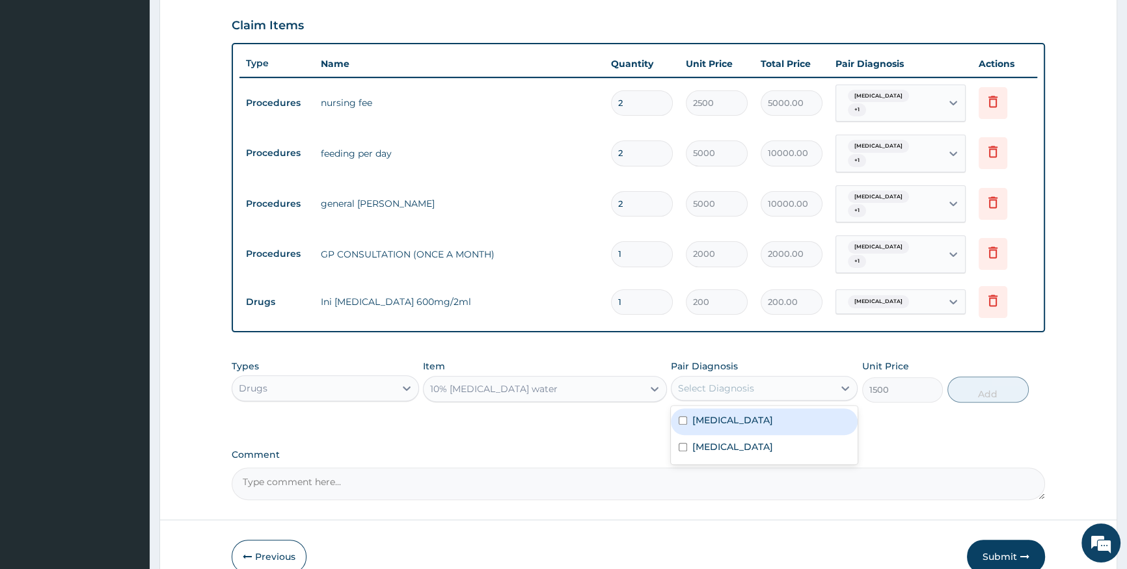
click at [761, 378] on div "Select Diagnosis" at bounding box center [753, 388] width 162 height 21
drag, startPoint x: 767, startPoint y: 409, endPoint x: 881, endPoint y: 383, distance: 116.8
click at [768, 409] on div "[MEDICAL_DATA]" at bounding box center [764, 422] width 187 height 27
checkbox input "true"
click at [997, 377] on button "Add" at bounding box center [987, 390] width 81 height 26
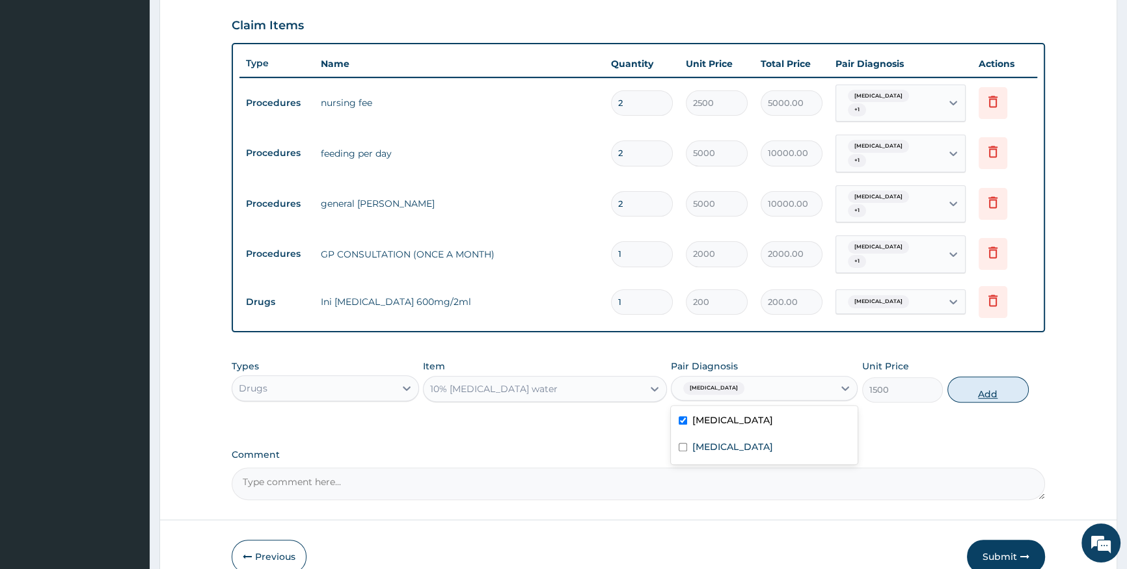
type input "0"
